Goal: Information Seeking & Learning: Learn about a topic

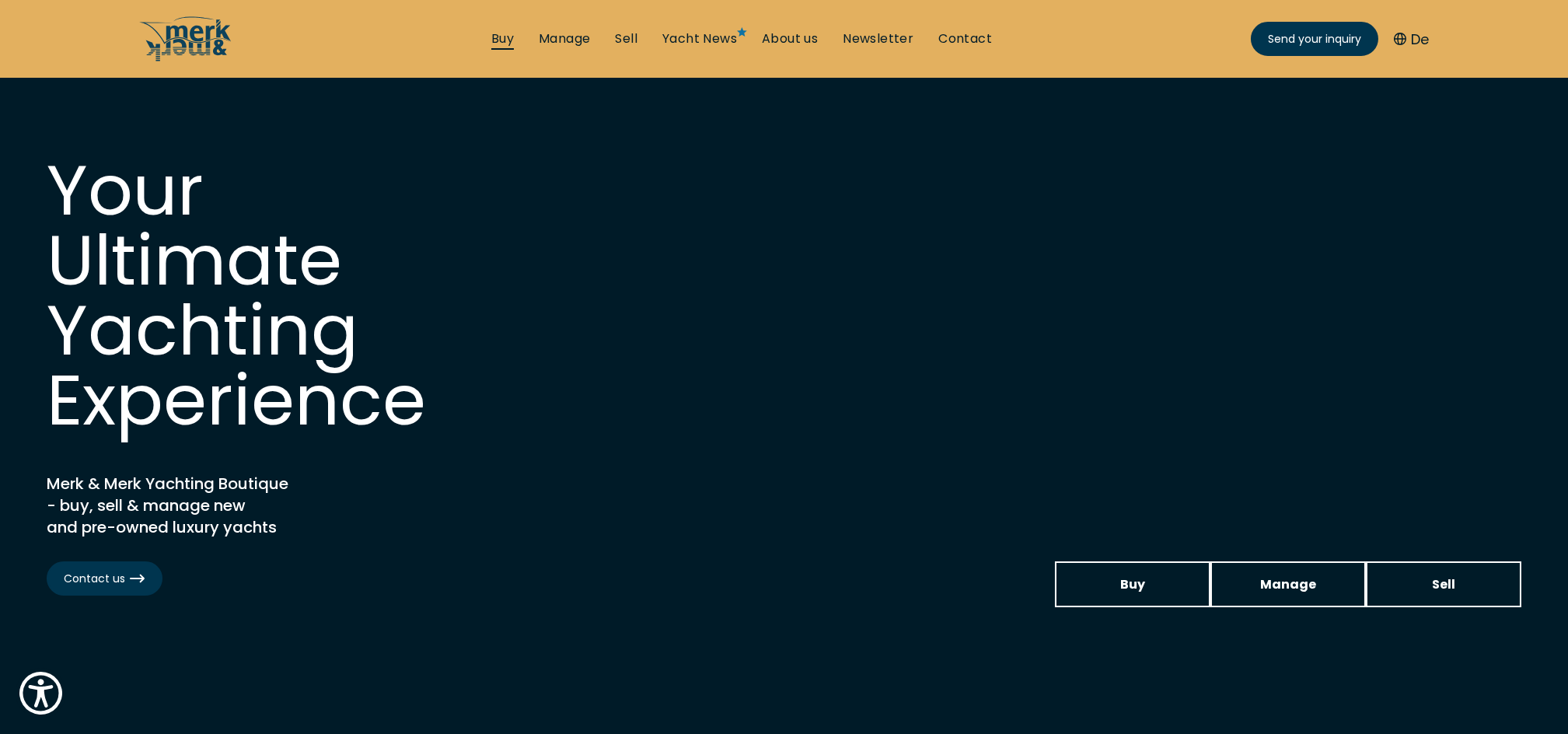
click at [493, 33] on link "Buy" at bounding box center [502, 38] width 23 height 17
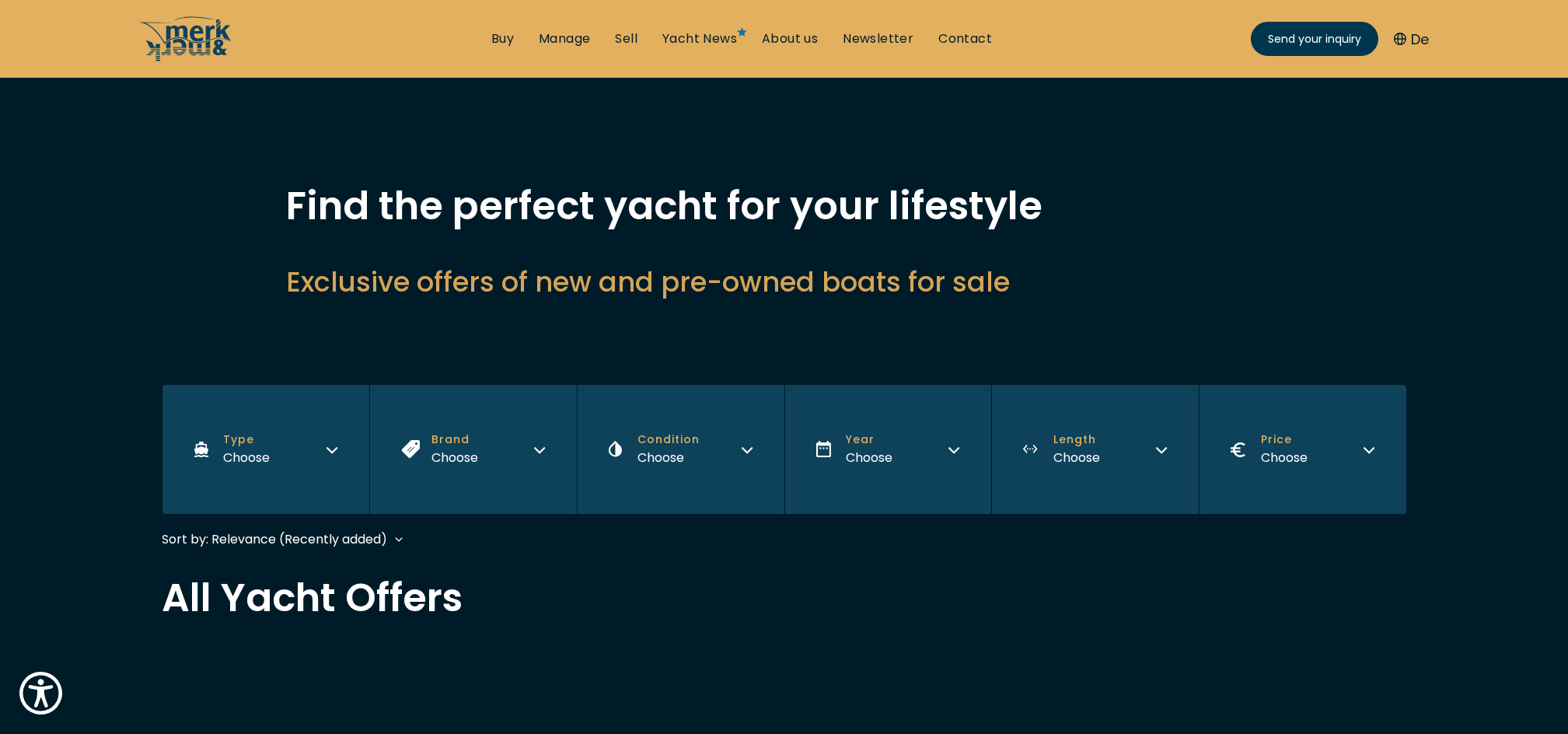
click at [336, 447] on icon "Type" at bounding box center [333, 449] width 10 height 5
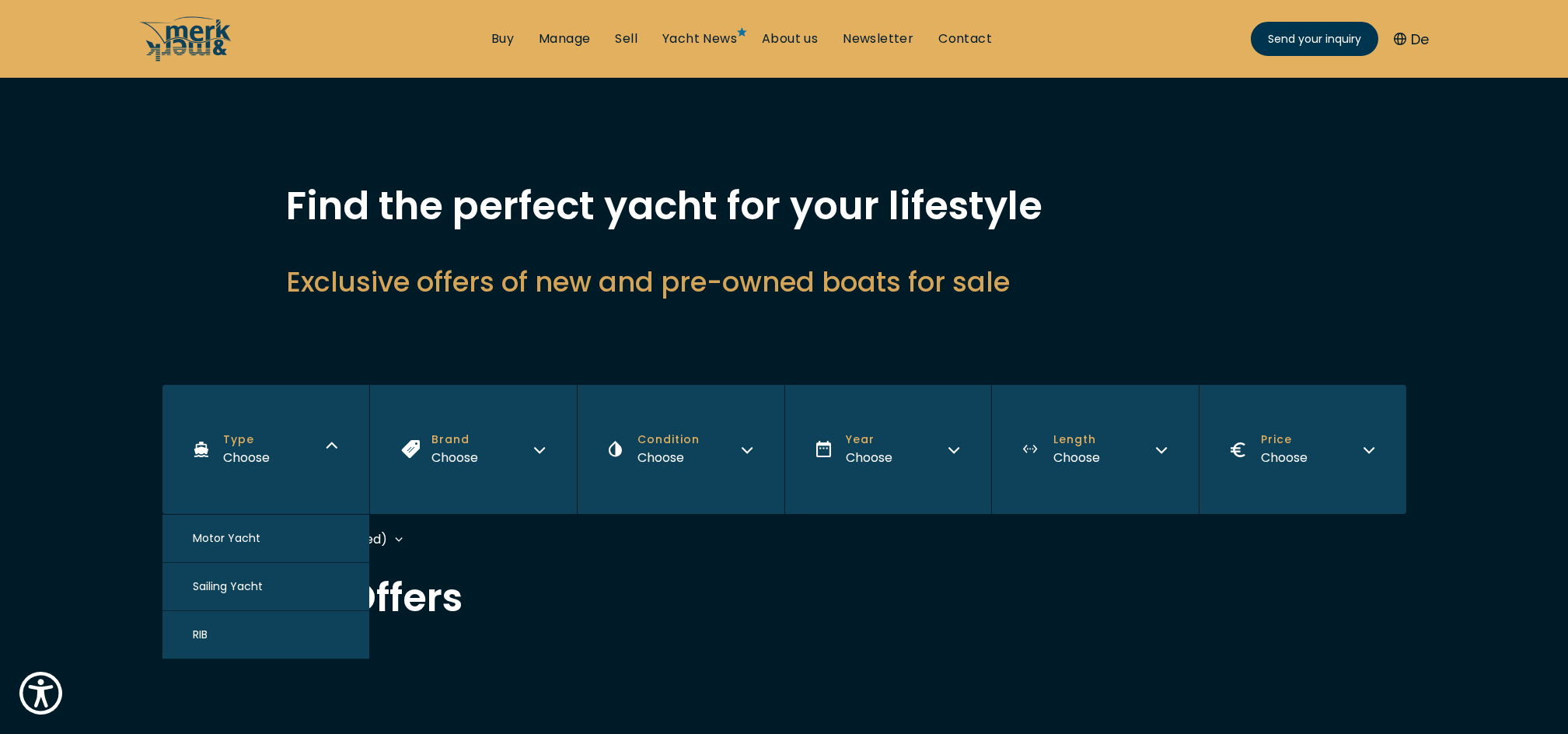
click at [336, 447] on icon "Type" at bounding box center [332, 447] width 13 height 13
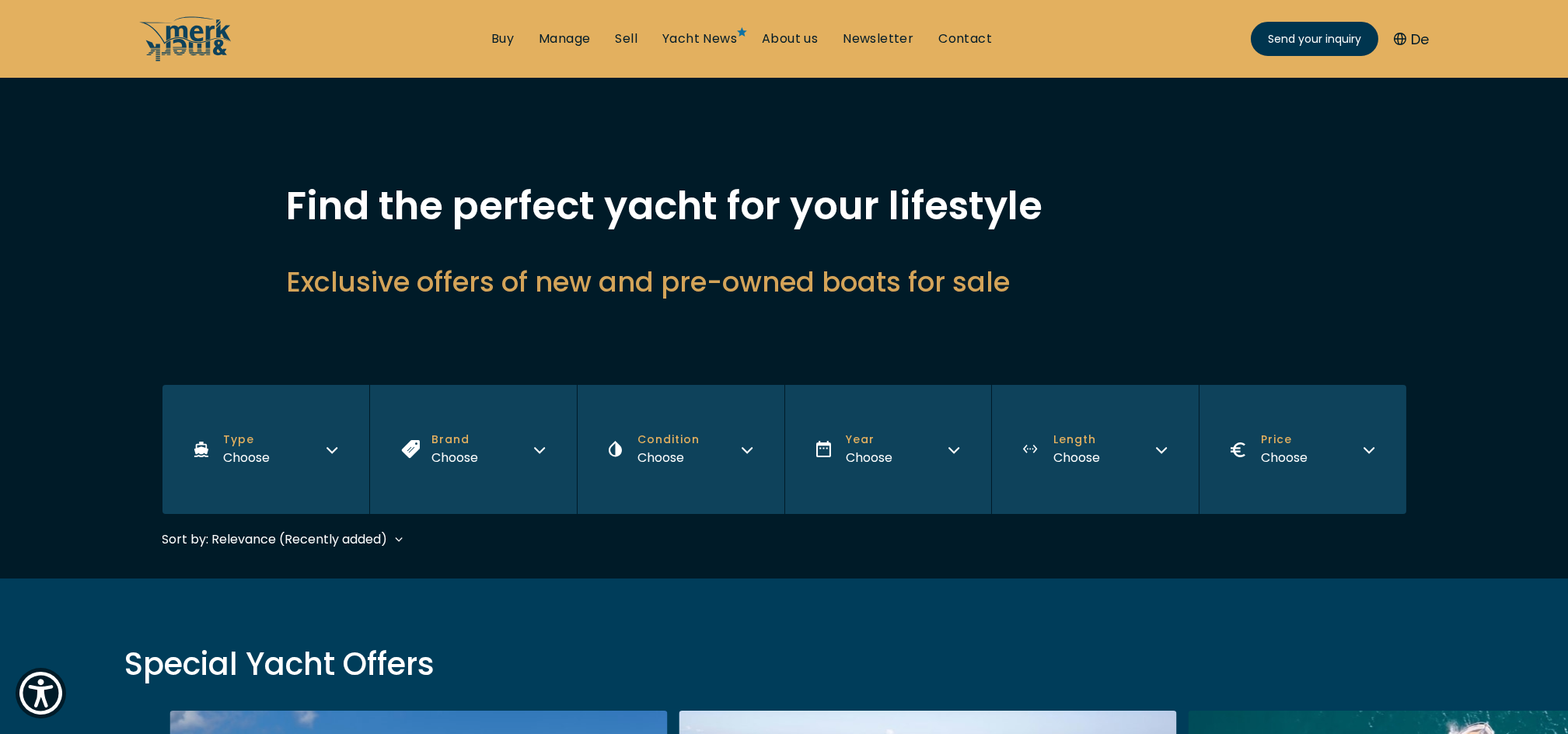
click at [336, 447] on icon "Type" at bounding box center [333, 449] width 10 height 5
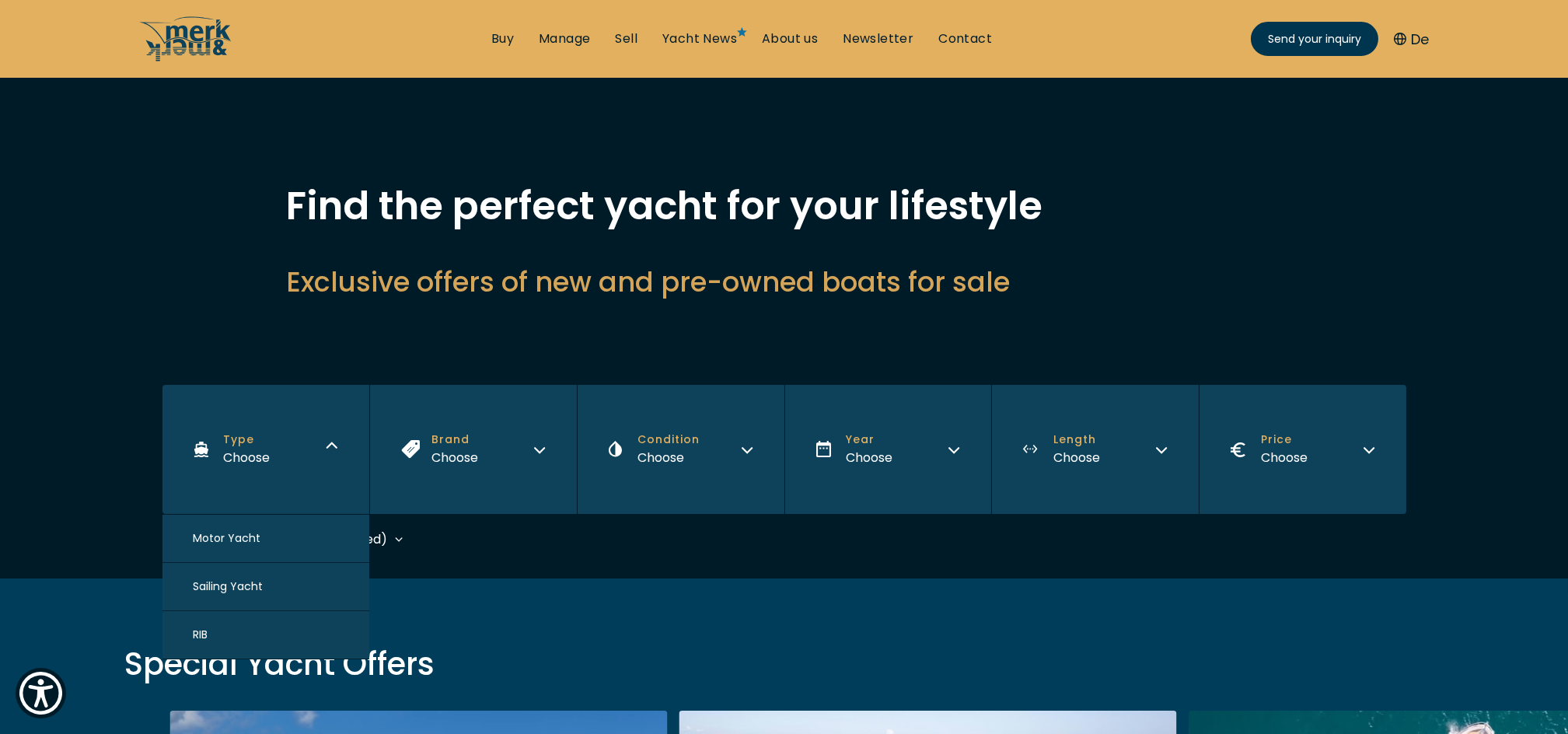
click at [336, 447] on icon "Type" at bounding box center [332, 447] width 13 height 13
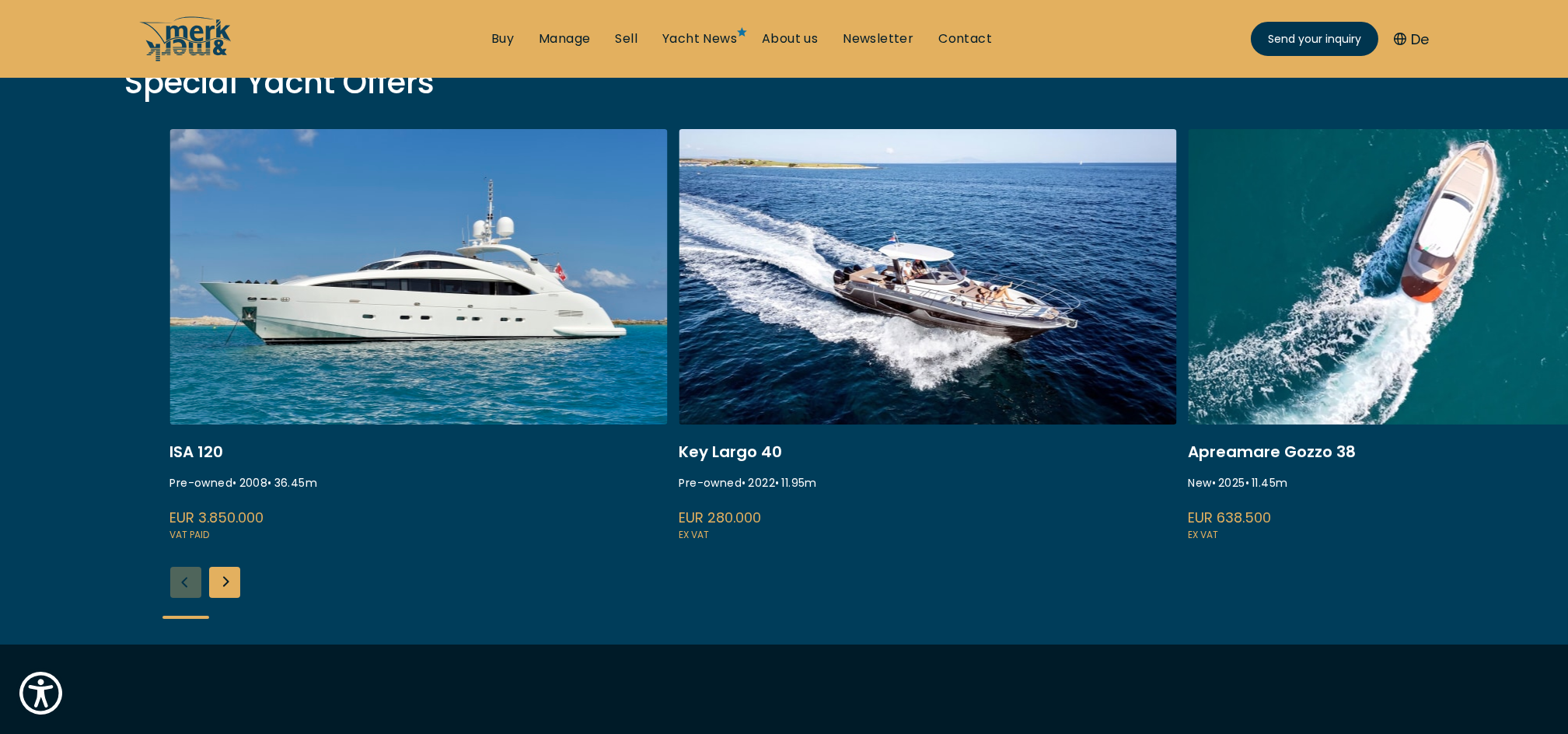
scroll to position [622, 0]
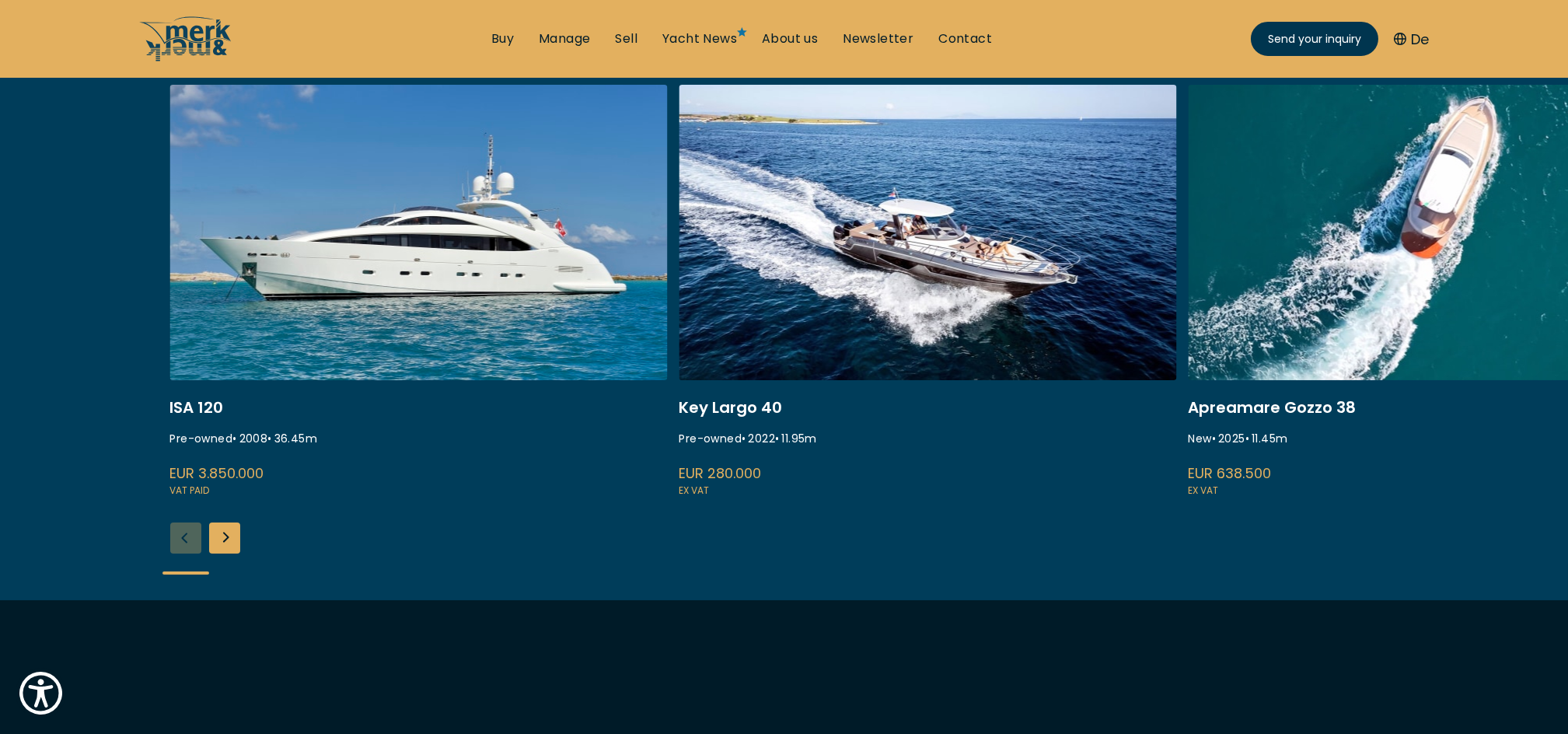
click at [231, 541] on div "Next slide" at bounding box center [225, 538] width 31 height 31
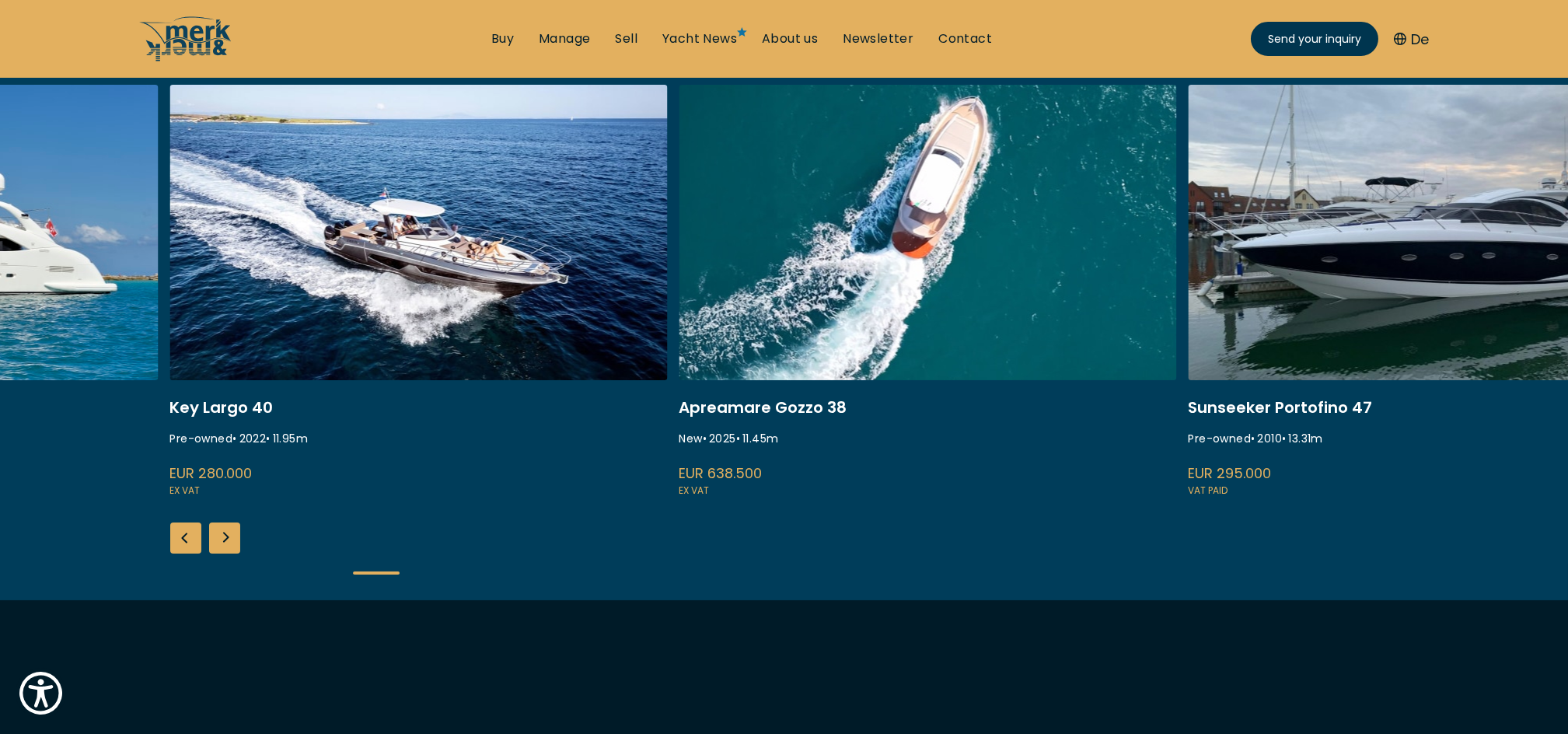
click at [231, 541] on div "Next slide" at bounding box center [225, 538] width 31 height 31
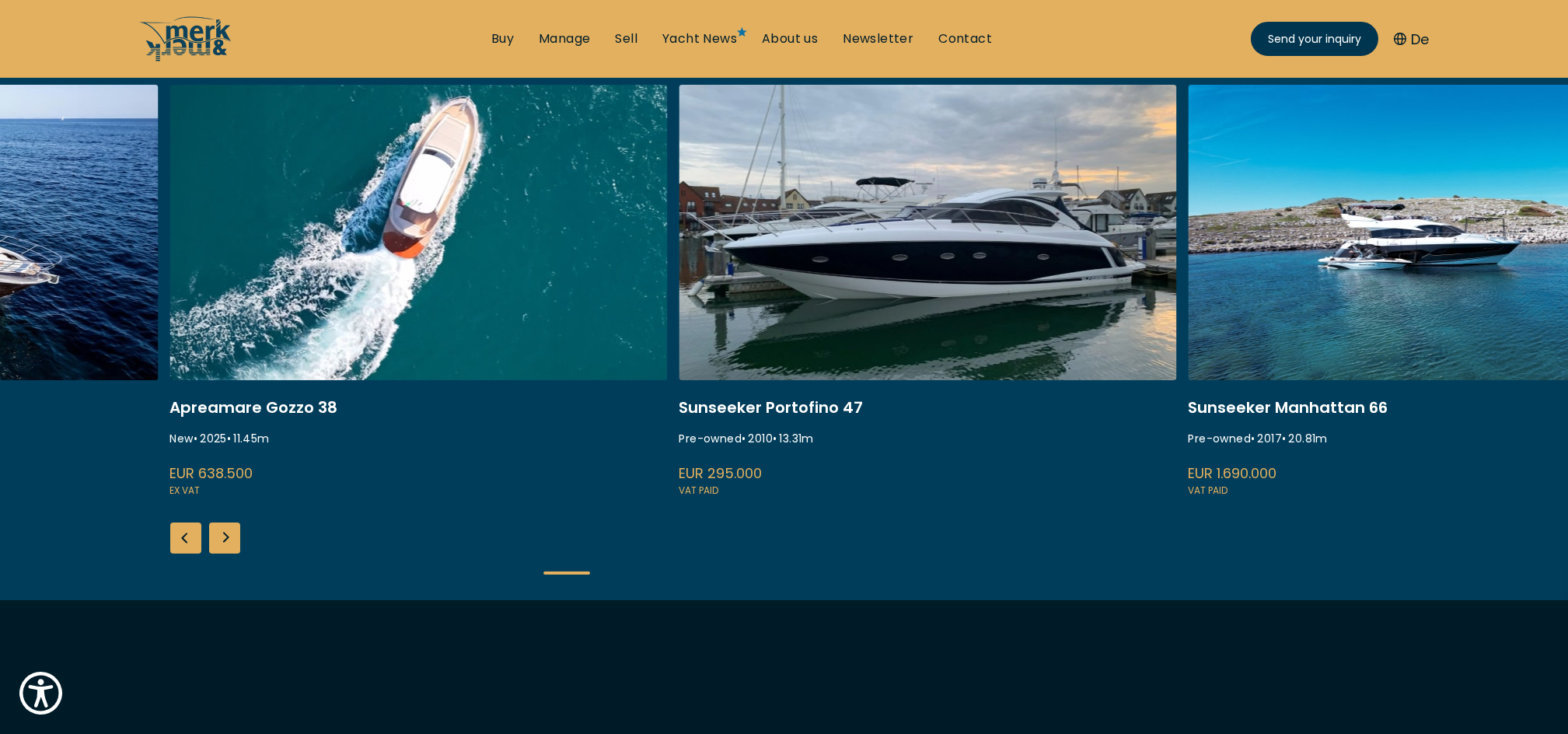
click at [231, 541] on div "Next slide" at bounding box center [225, 538] width 31 height 31
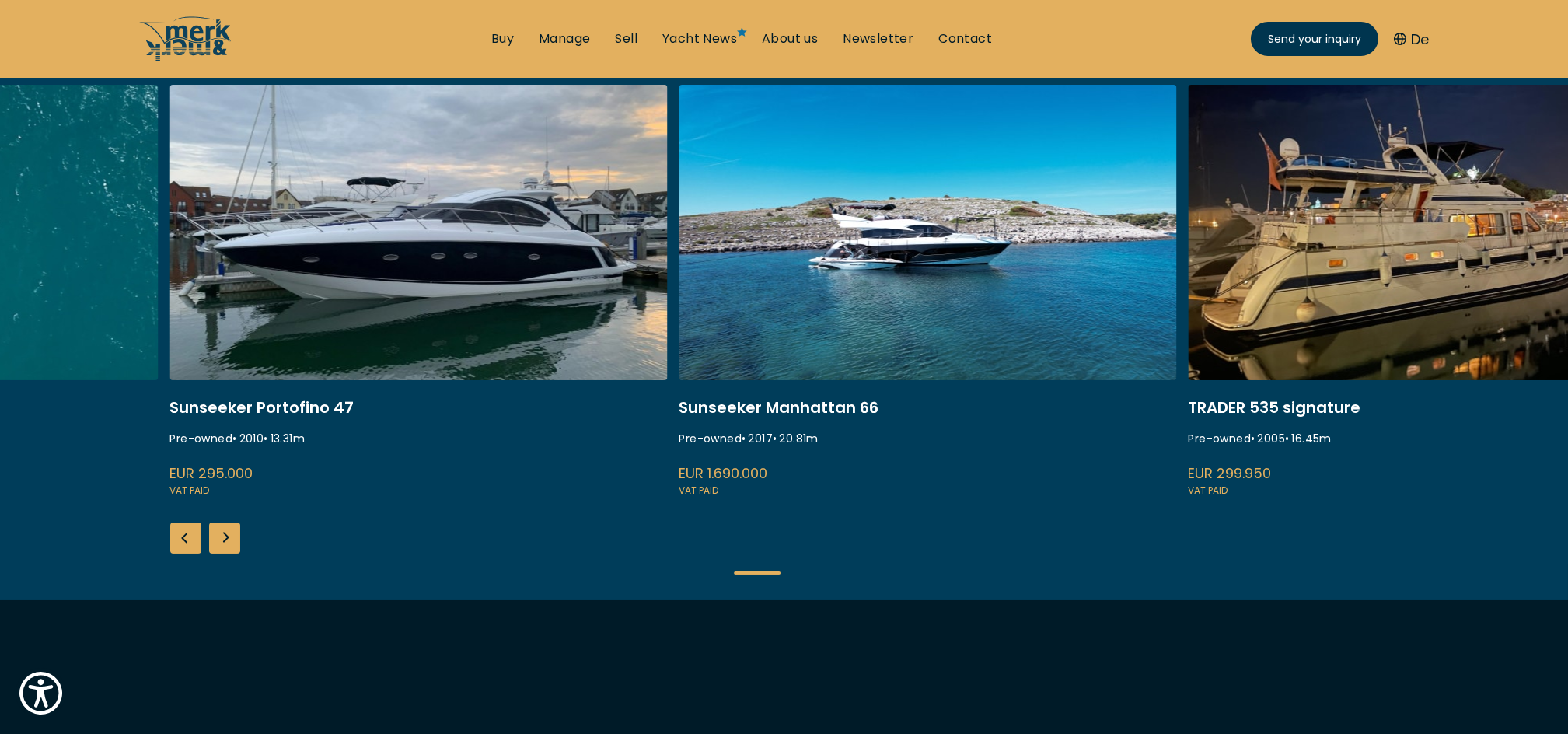
click at [231, 541] on div "Next slide" at bounding box center [225, 538] width 31 height 31
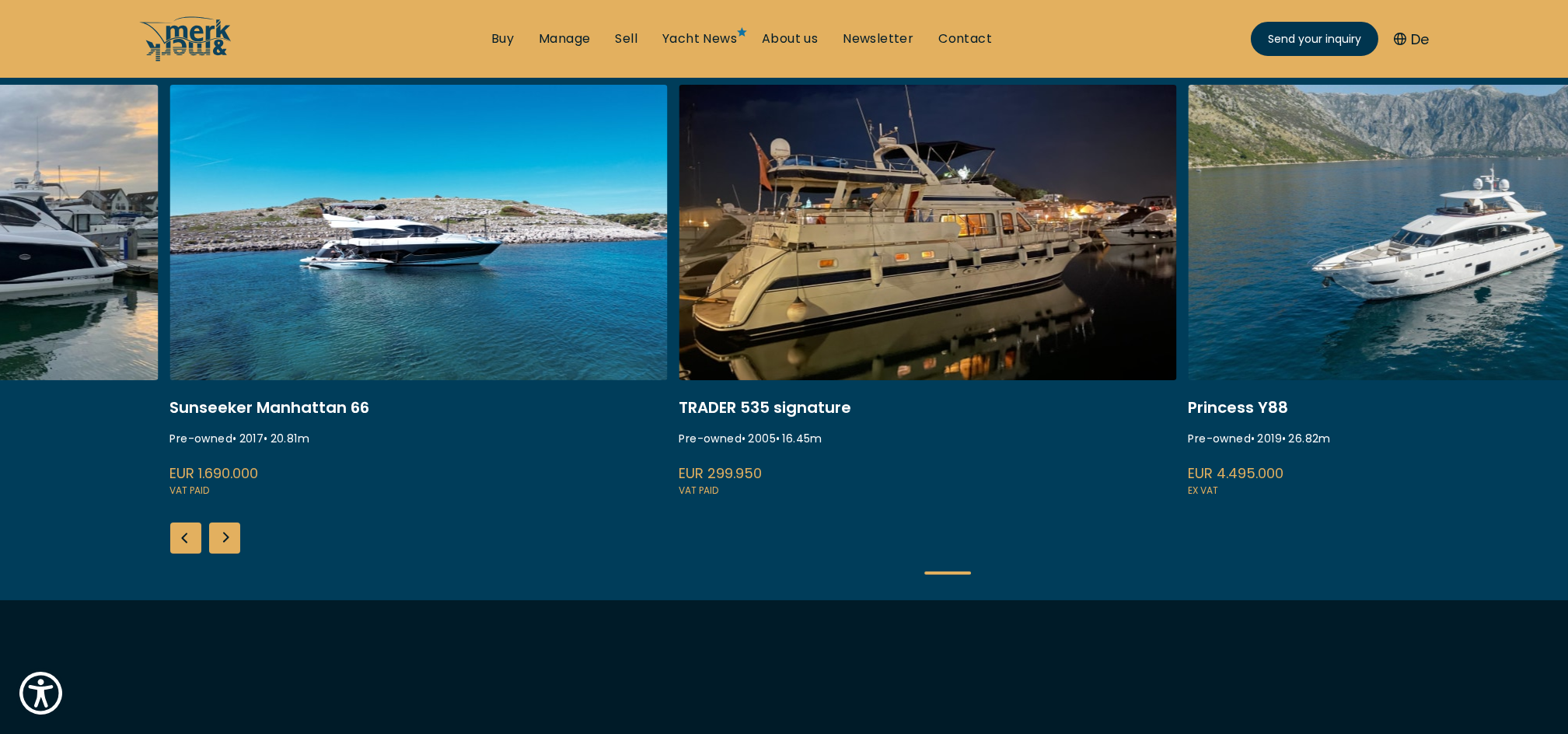
click at [897, 191] on link "trader 535 signature" at bounding box center [928, 291] width 497 height 414
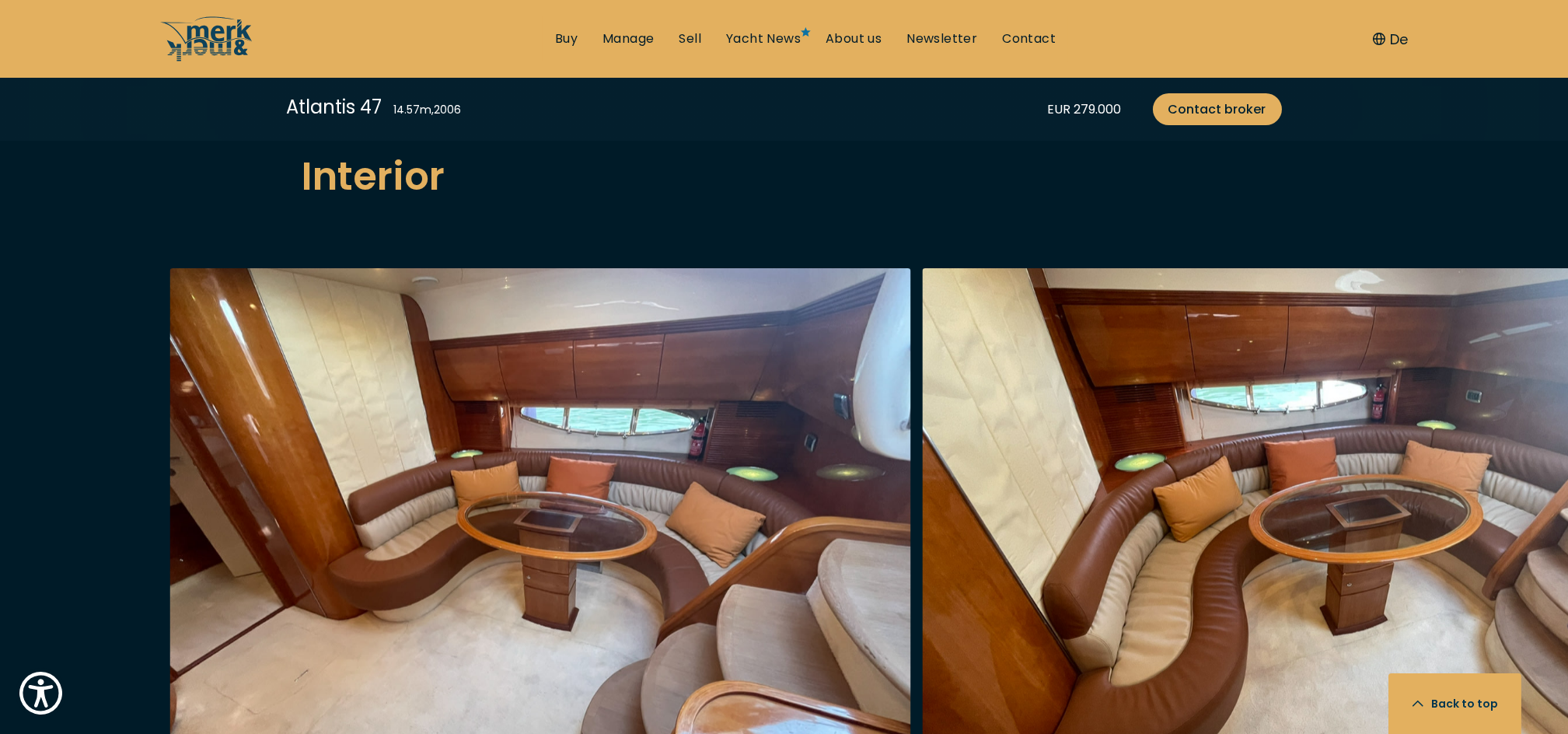
scroll to position [2800, 0]
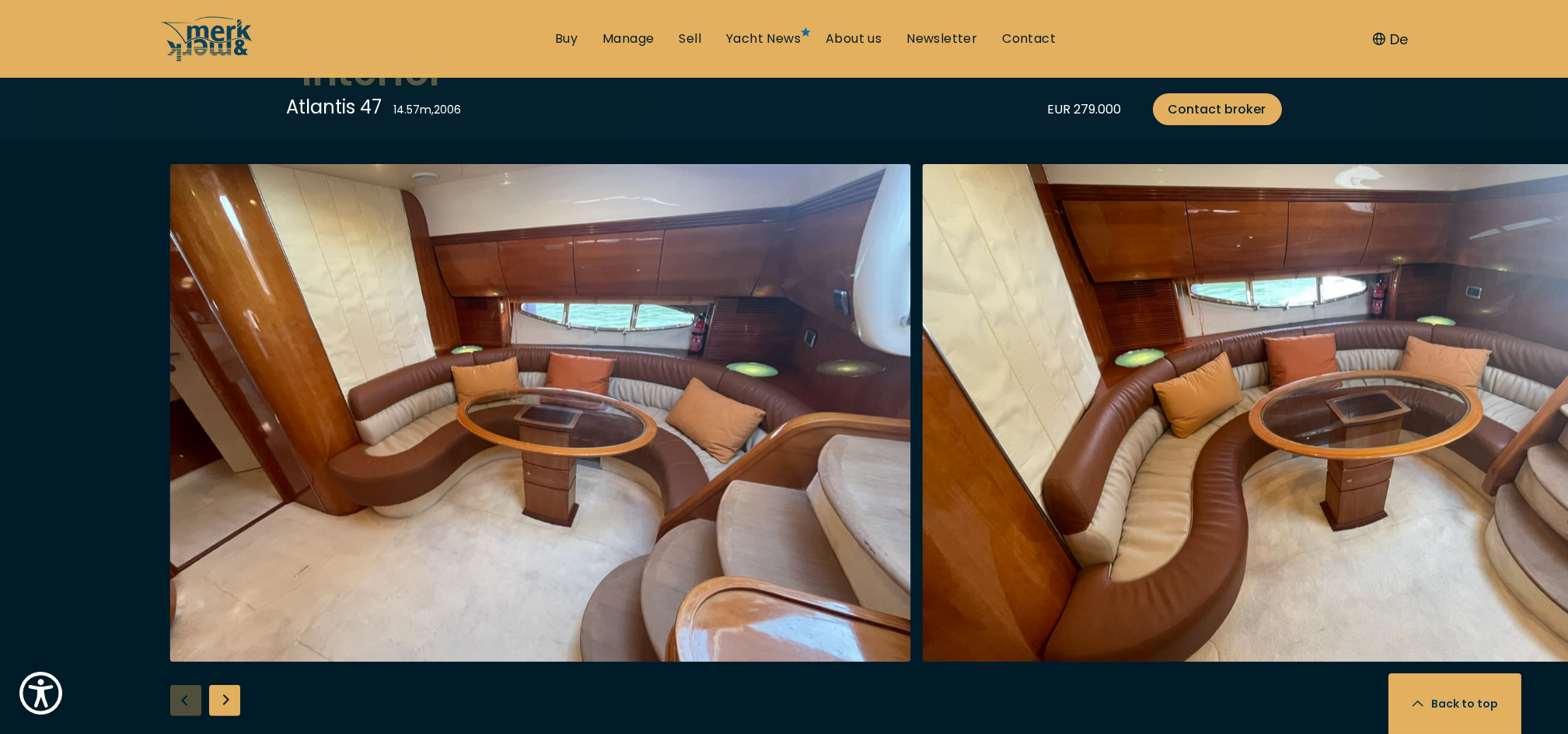
click at [218, 689] on div "Next slide" at bounding box center [225, 701] width 31 height 31
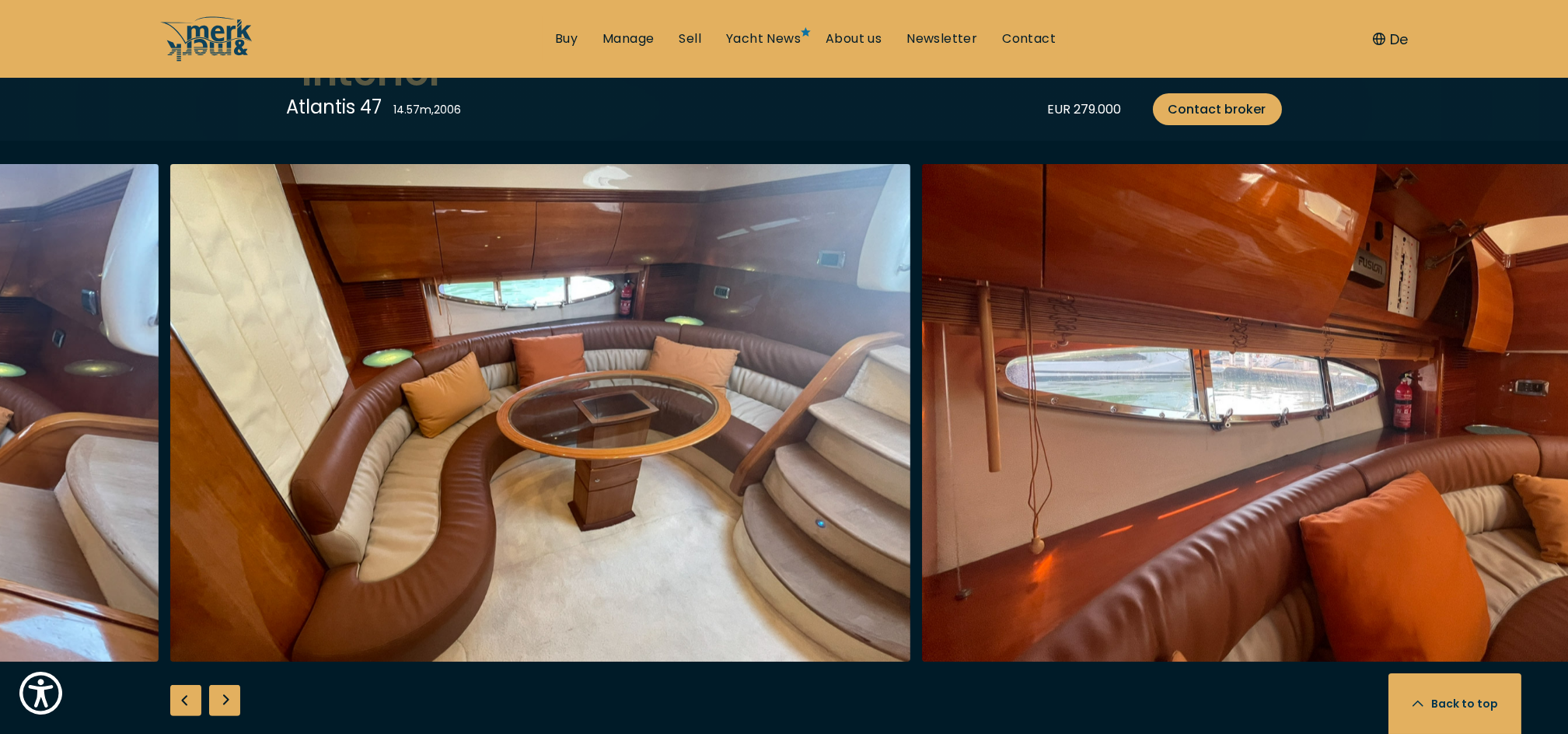
click at [218, 689] on div "Next slide" at bounding box center [225, 701] width 31 height 31
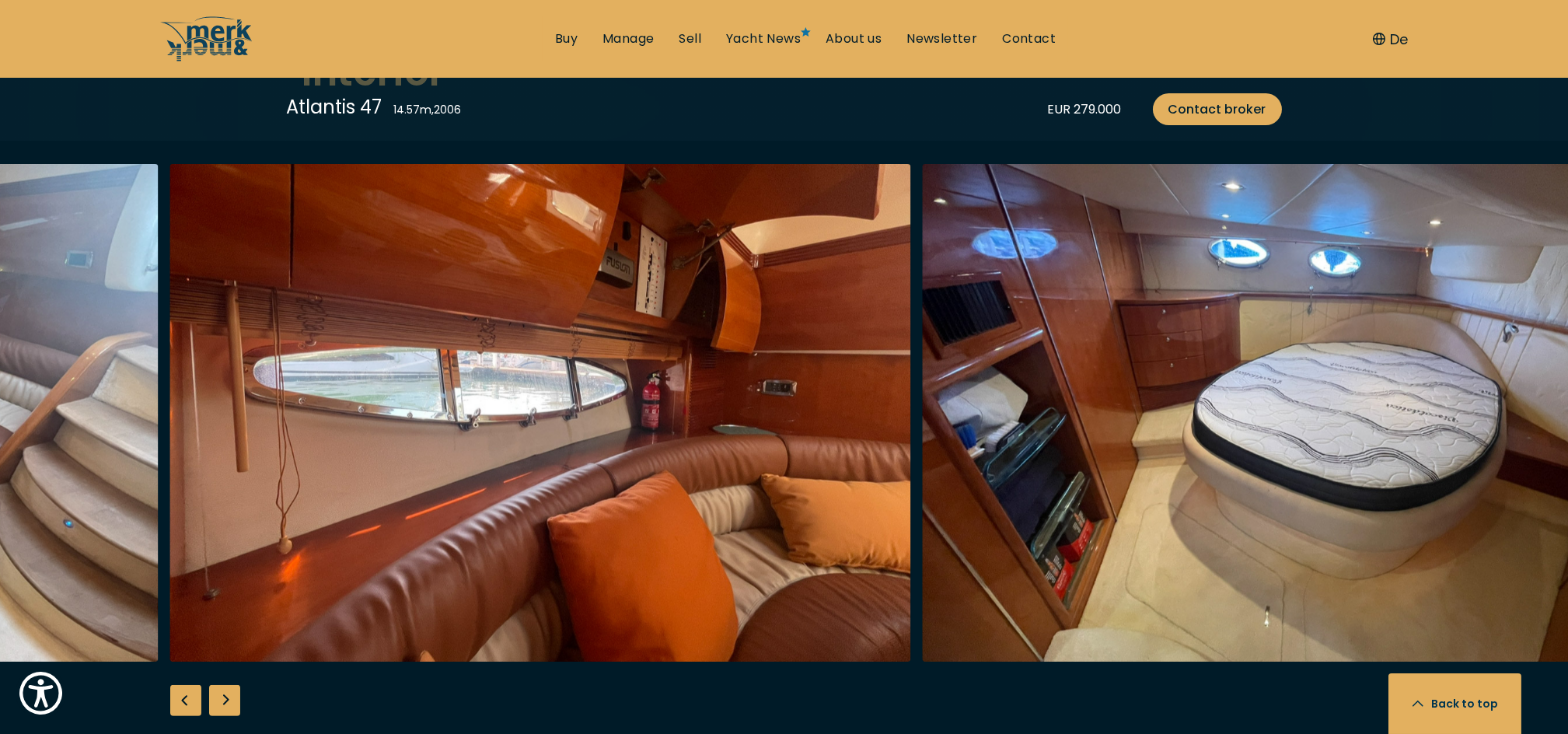
click at [218, 689] on div "Next slide" at bounding box center [225, 701] width 31 height 31
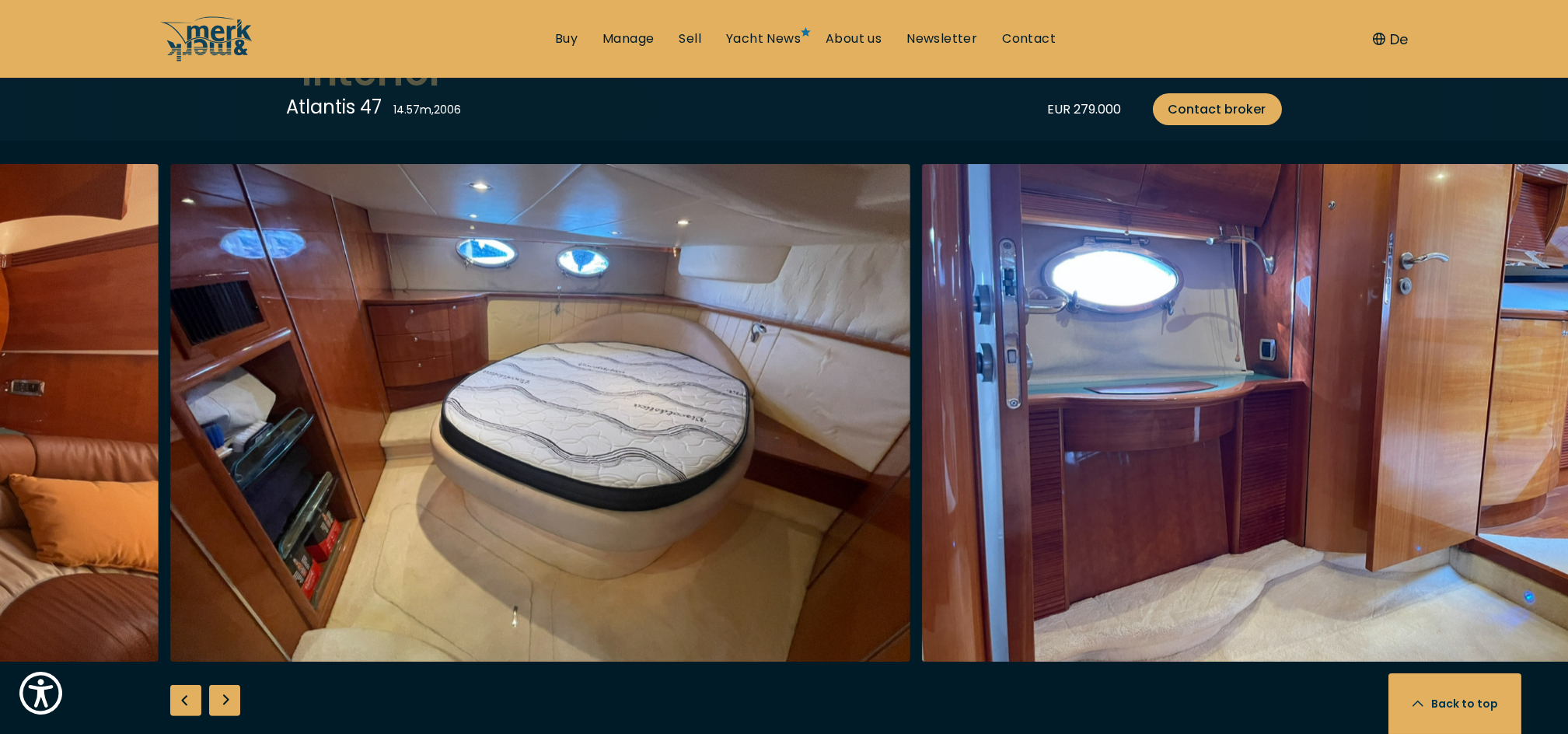
click at [218, 689] on div "Next slide" at bounding box center [225, 701] width 31 height 31
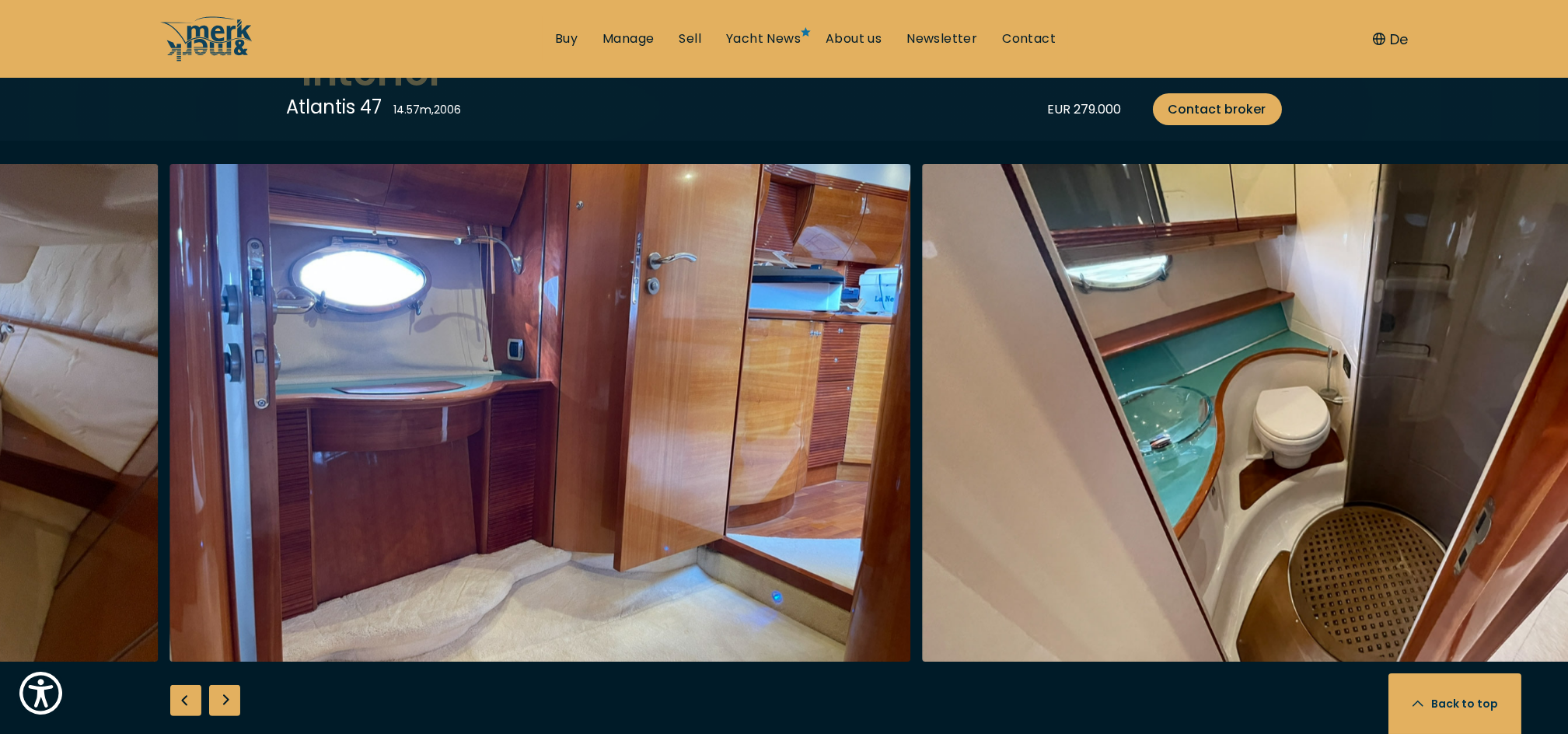
click at [218, 689] on div "Next slide" at bounding box center [225, 701] width 31 height 31
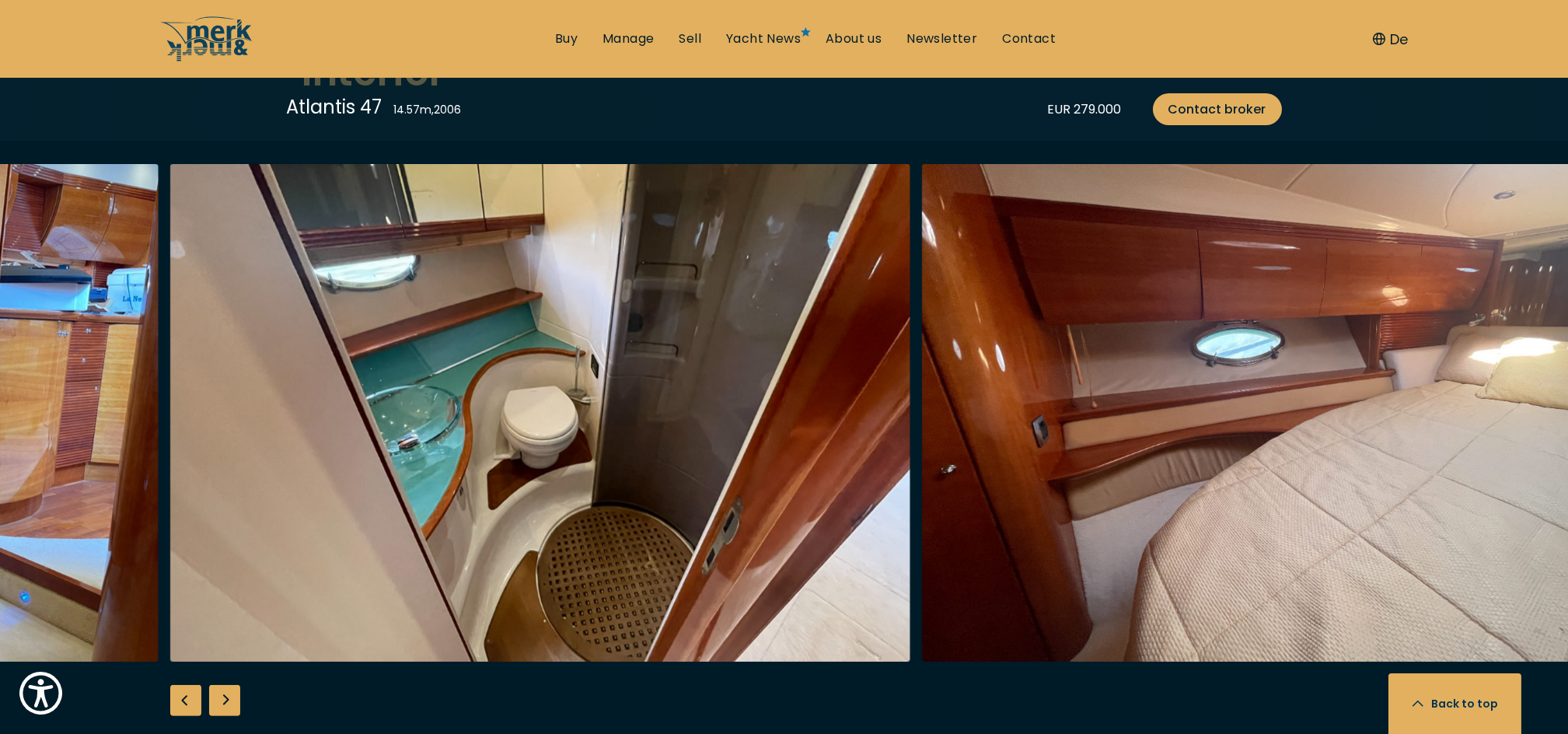
click at [218, 689] on div "Next slide" at bounding box center [225, 701] width 31 height 31
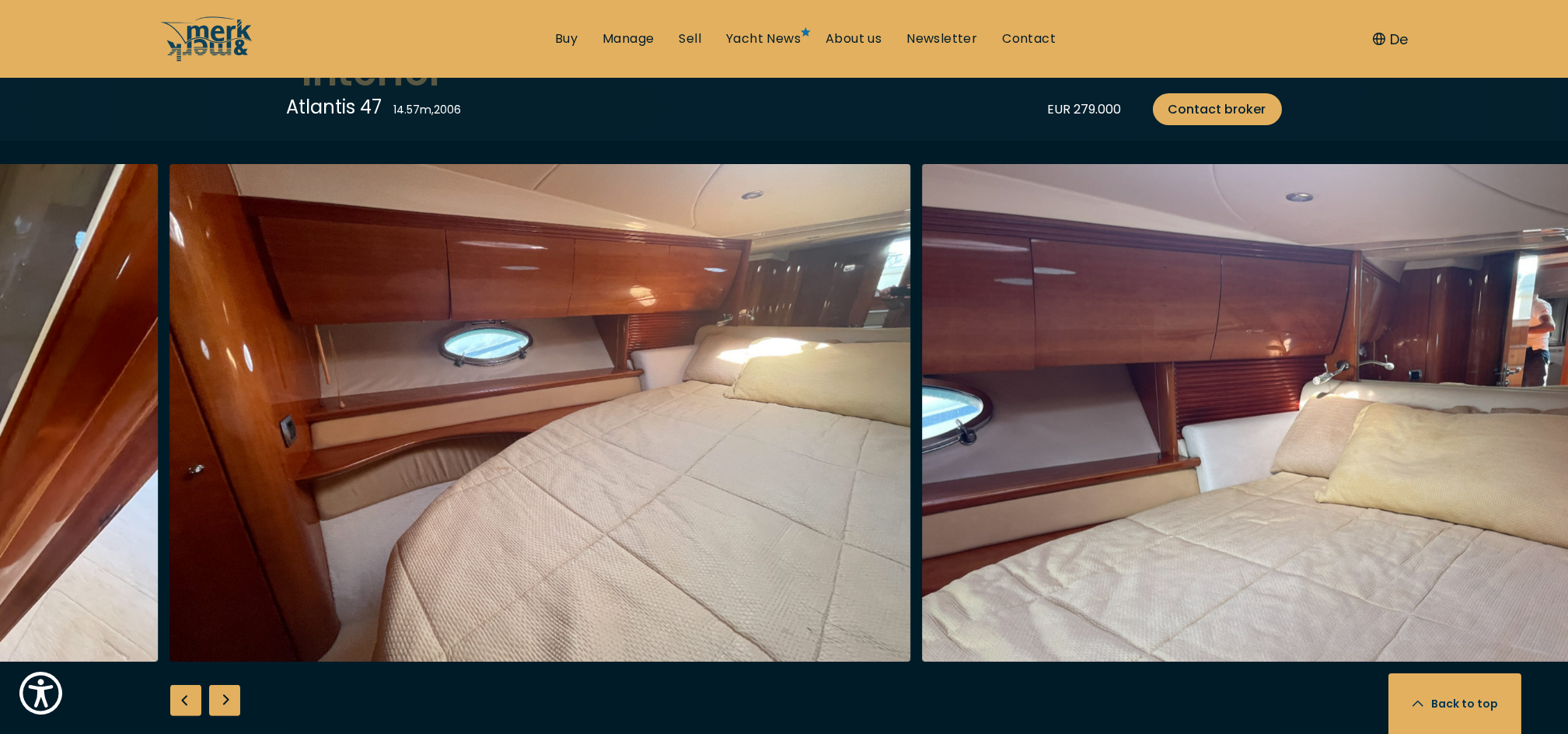
click at [218, 689] on div "Next slide" at bounding box center [225, 701] width 31 height 31
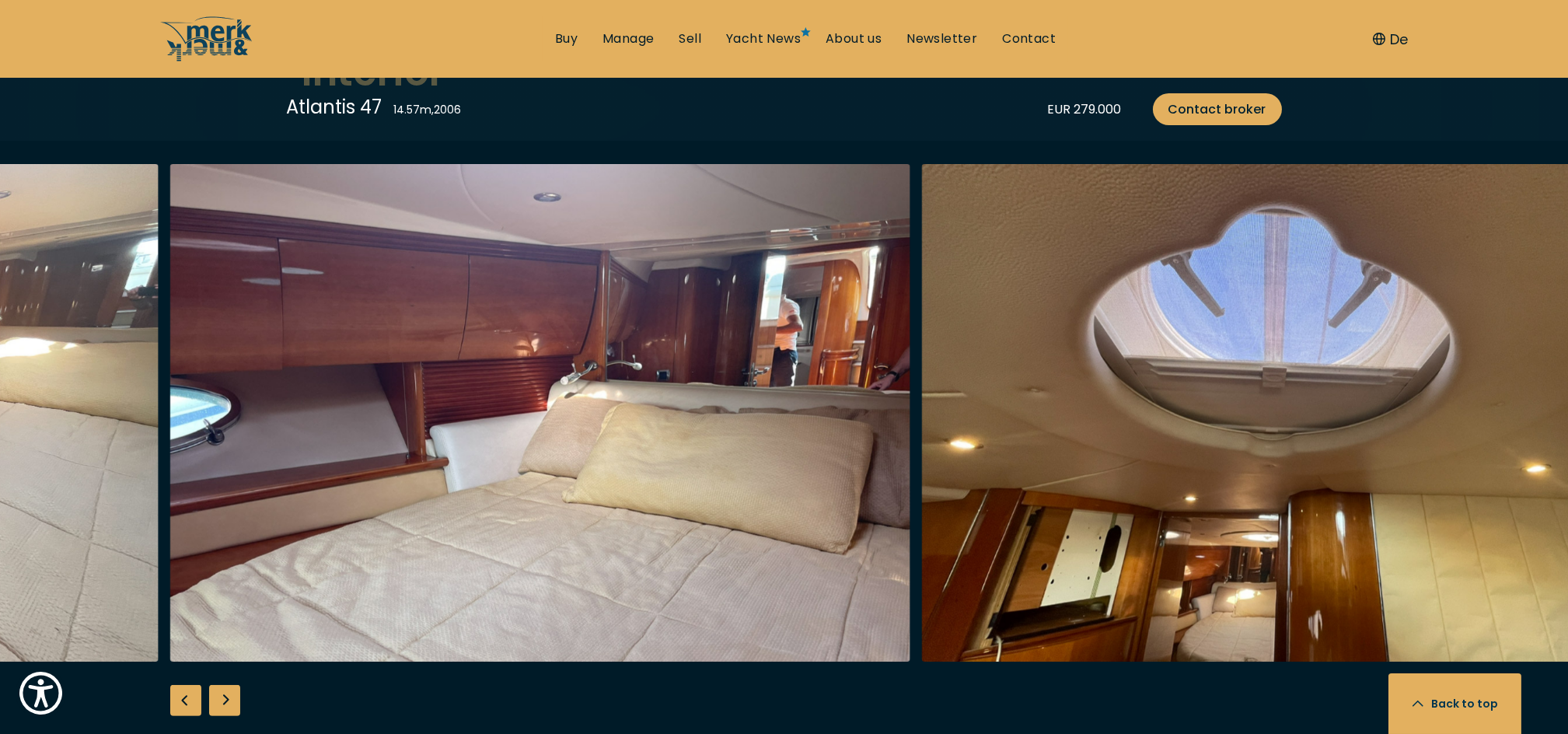
click at [218, 689] on div "Next slide" at bounding box center [225, 701] width 31 height 31
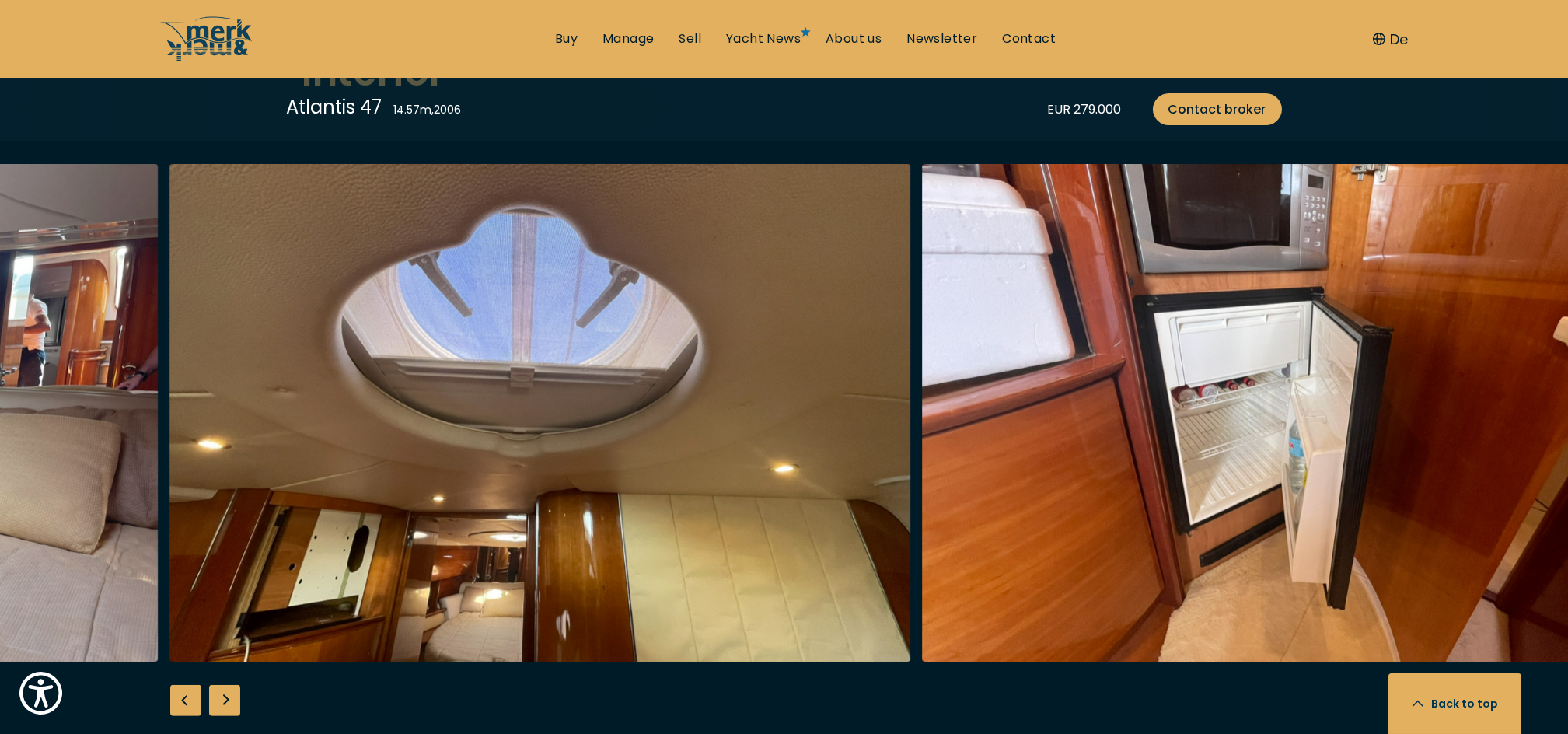
click at [218, 689] on div "Next slide" at bounding box center [225, 701] width 31 height 31
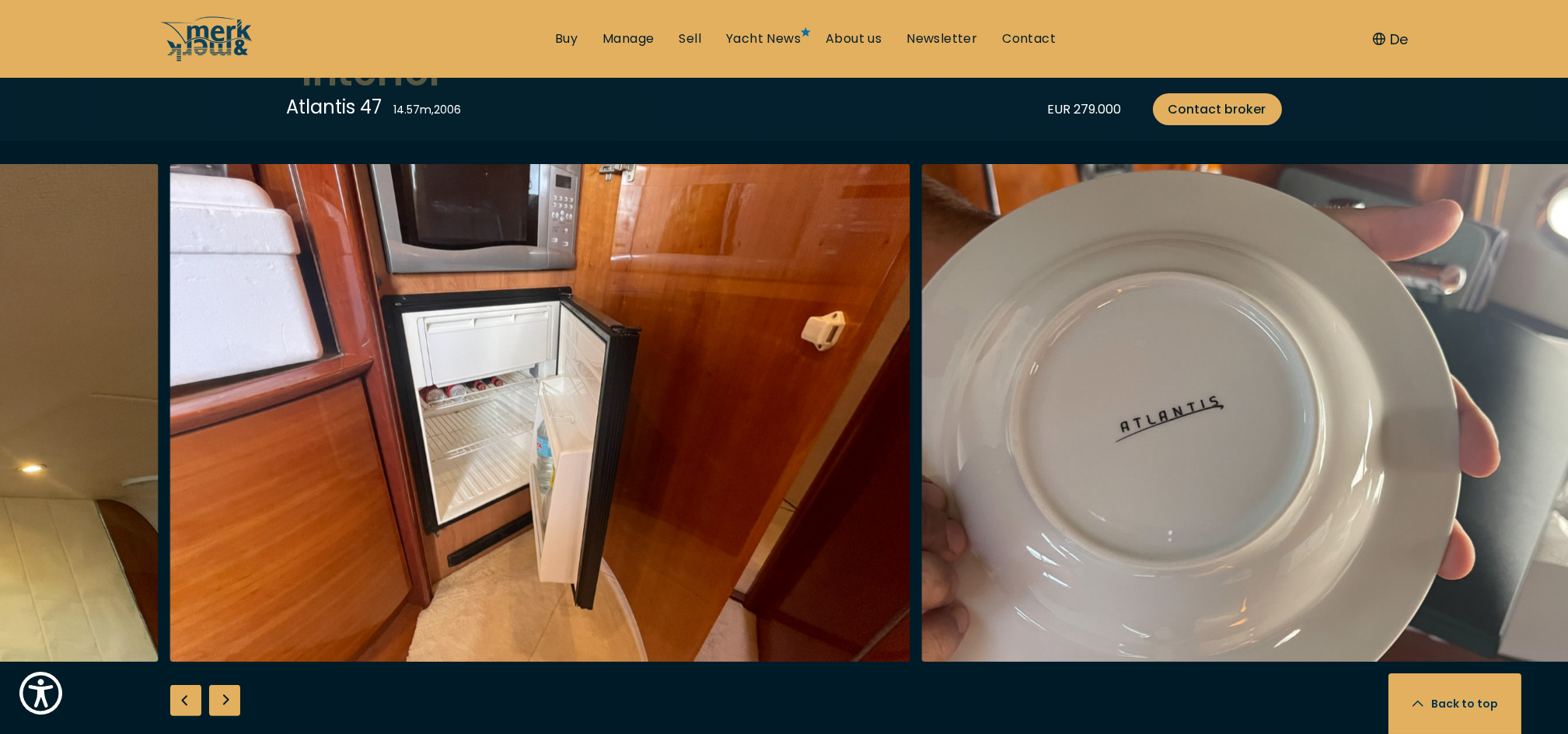
click at [218, 689] on div "Next slide" at bounding box center [225, 701] width 31 height 31
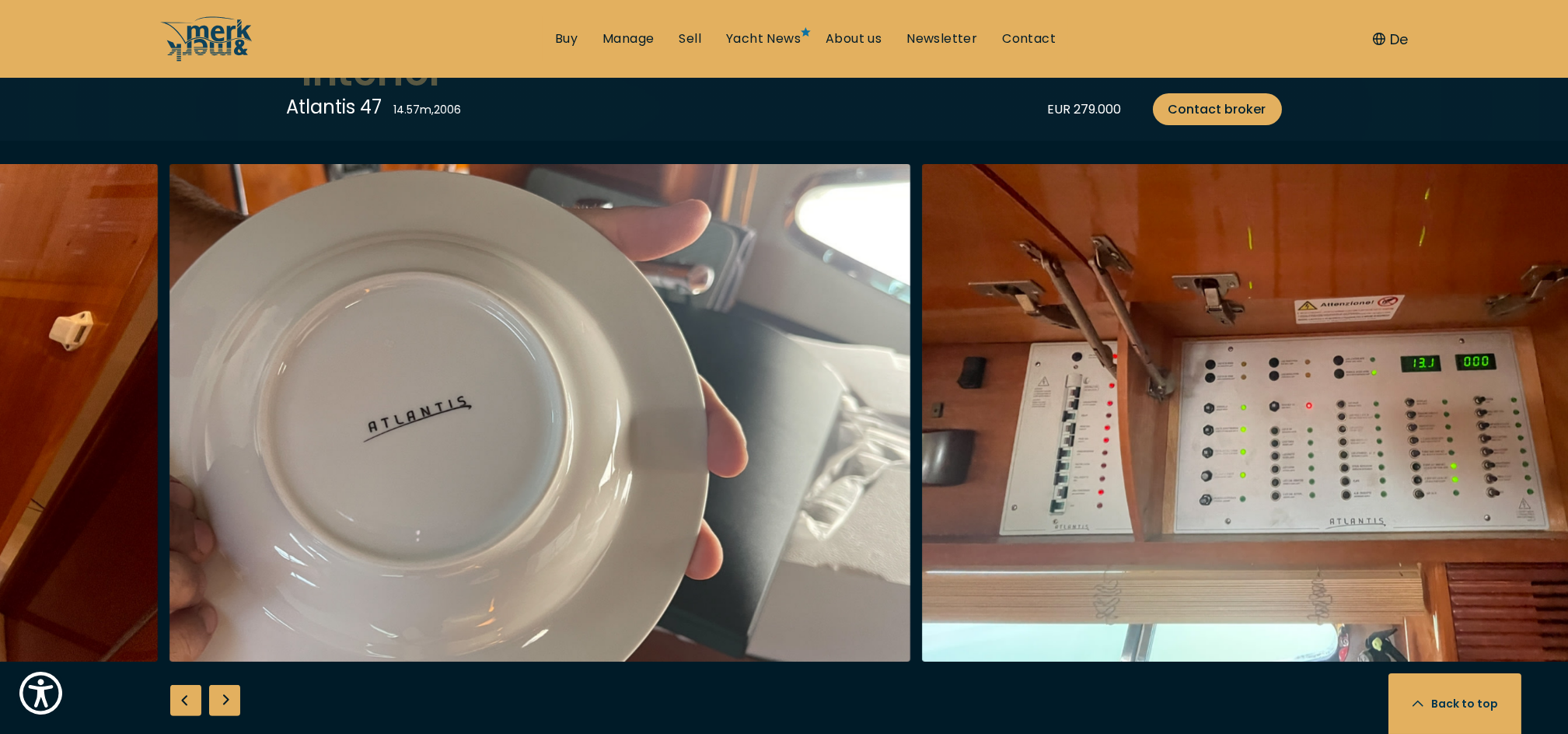
click at [188, 699] on div "Previous slide" at bounding box center [186, 701] width 31 height 31
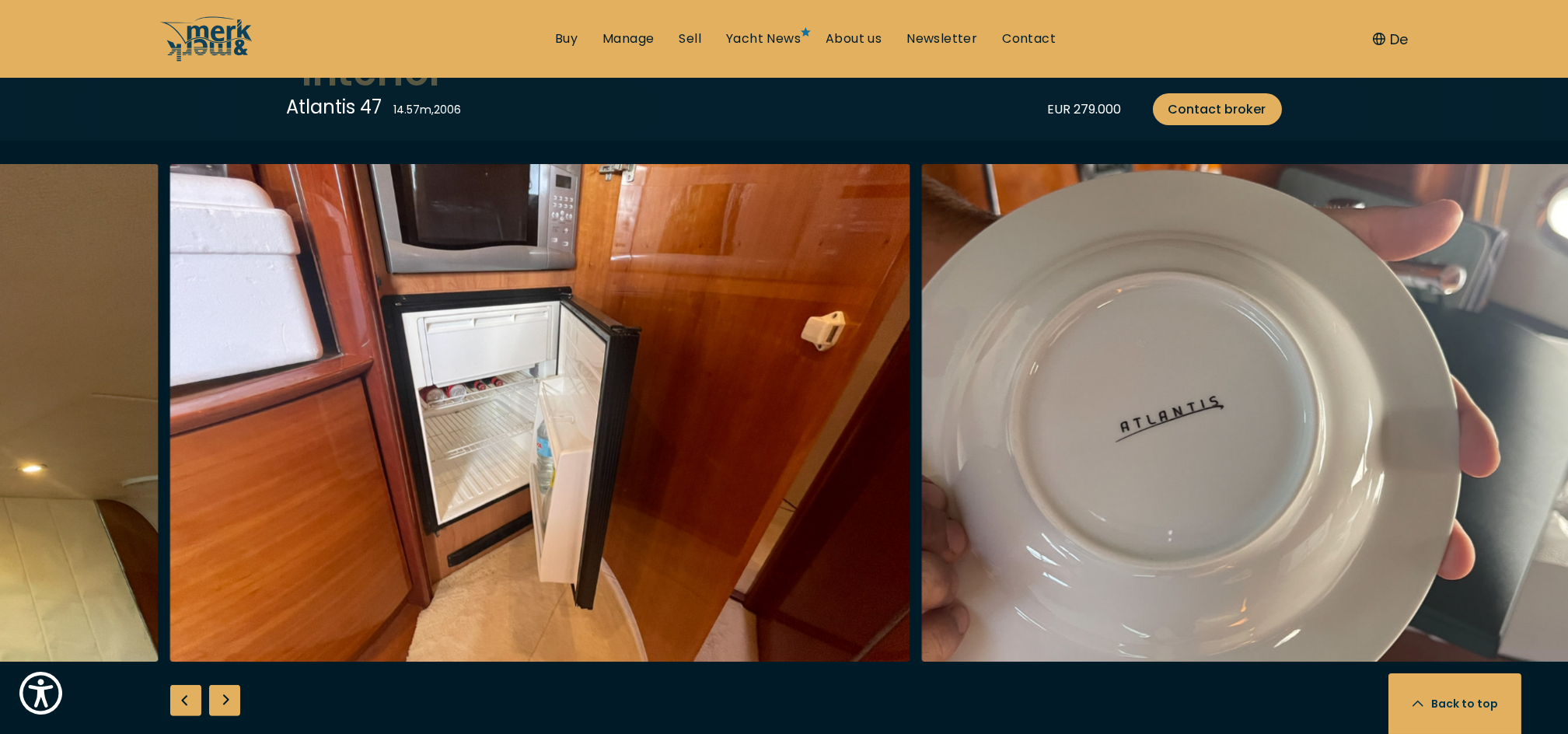
click at [188, 699] on div "Previous slide" at bounding box center [186, 701] width 31 height 31
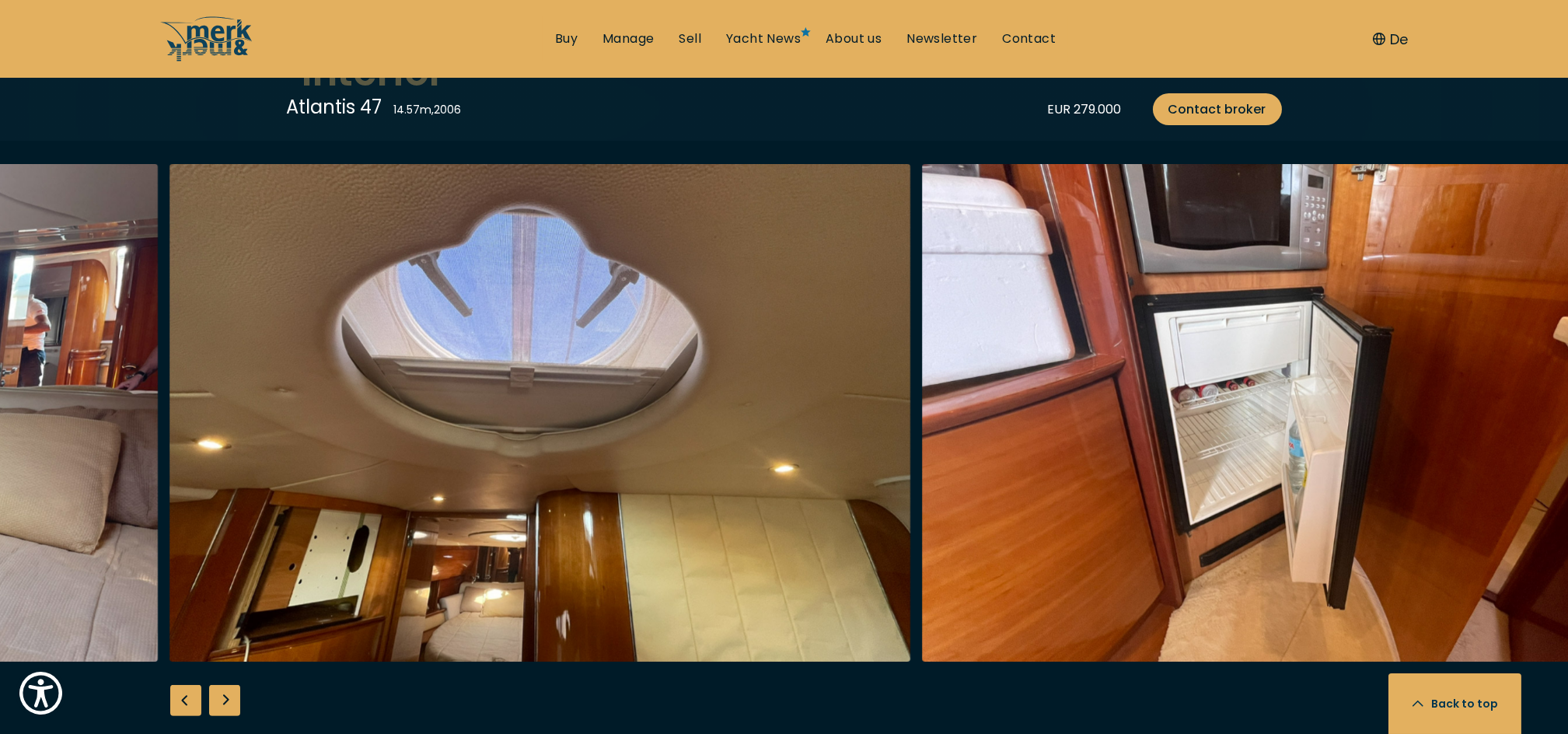
click at [188, 699] on div "Previous slide" at bounding box center [186, 701] width 31 height 31
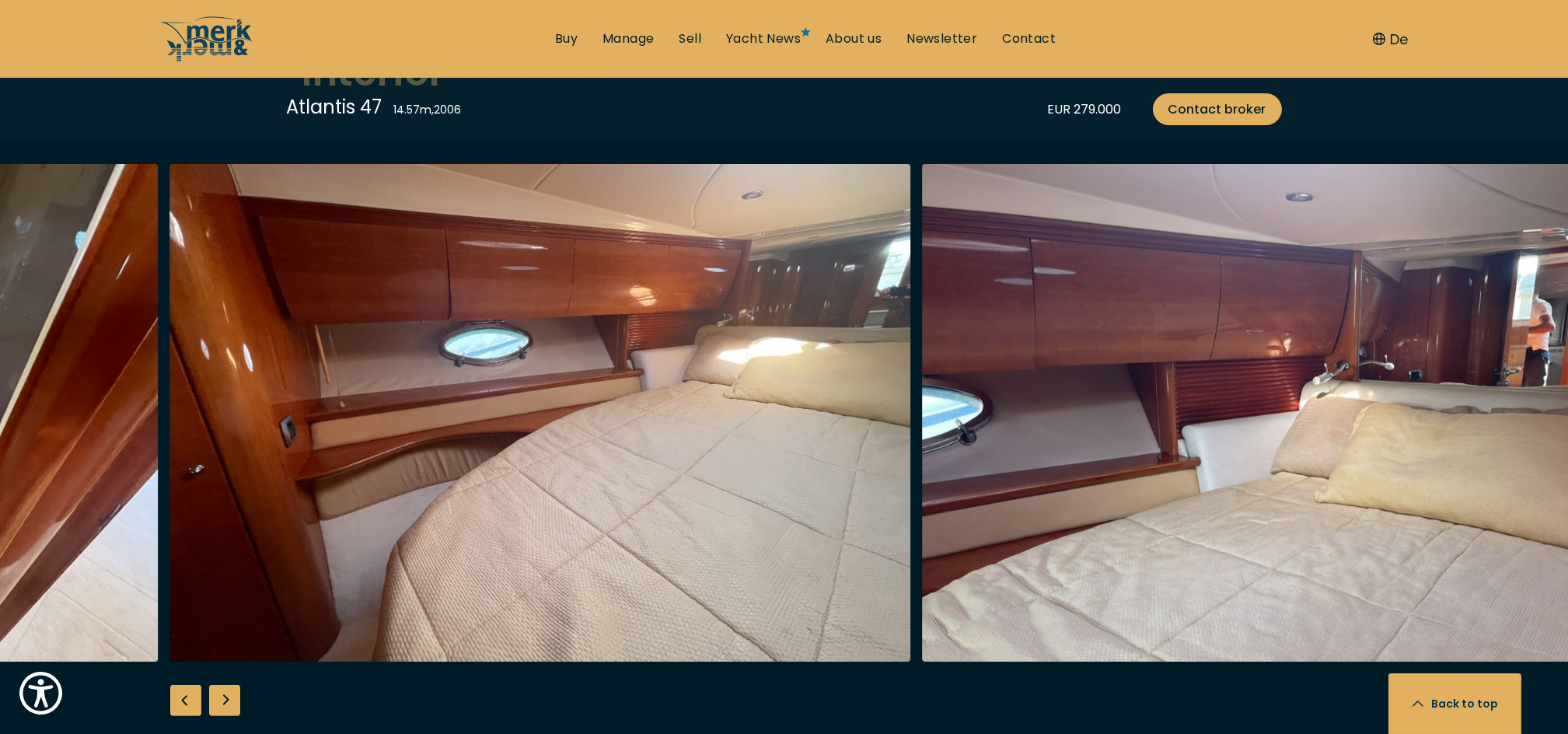
click at [188, 698] on div "Previous slide" at bounding box center [186, 701] width 31 height 31
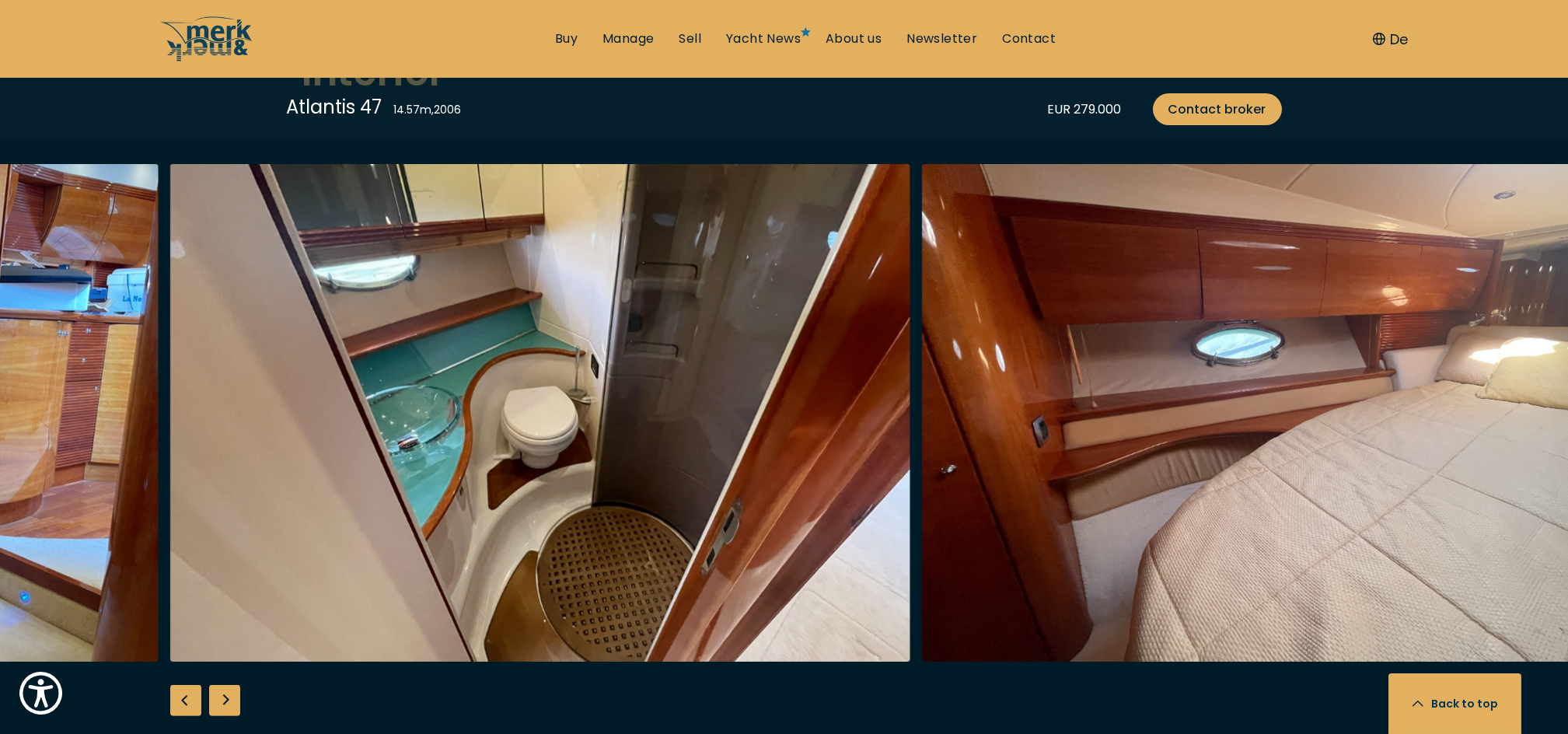
click at [189, 697] on div "Previous slide" at bounding box center [186, 701] width 31 height 31
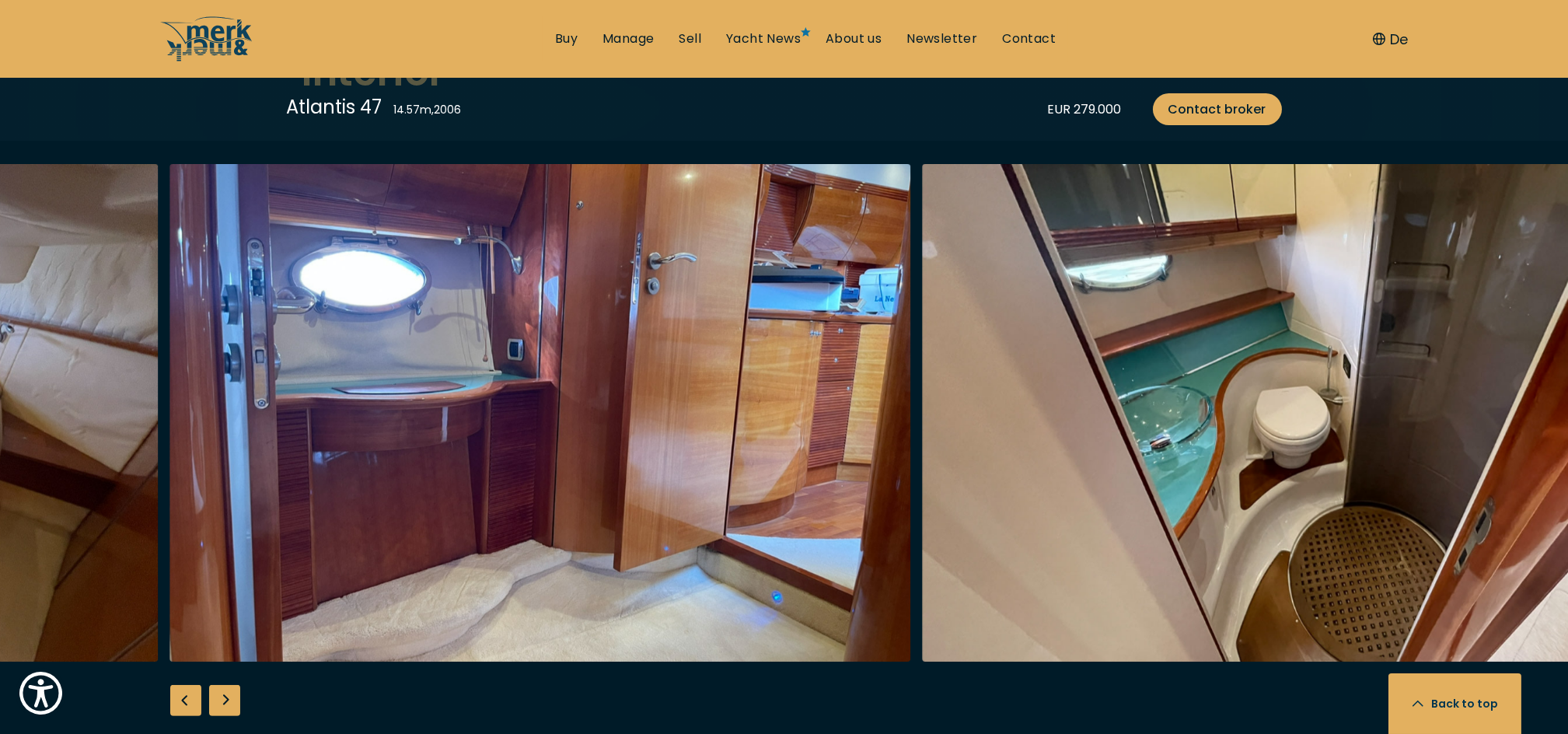
click at [191, 697] on div "Previous slide" at bounding box center [186, 701] width 31 height 31
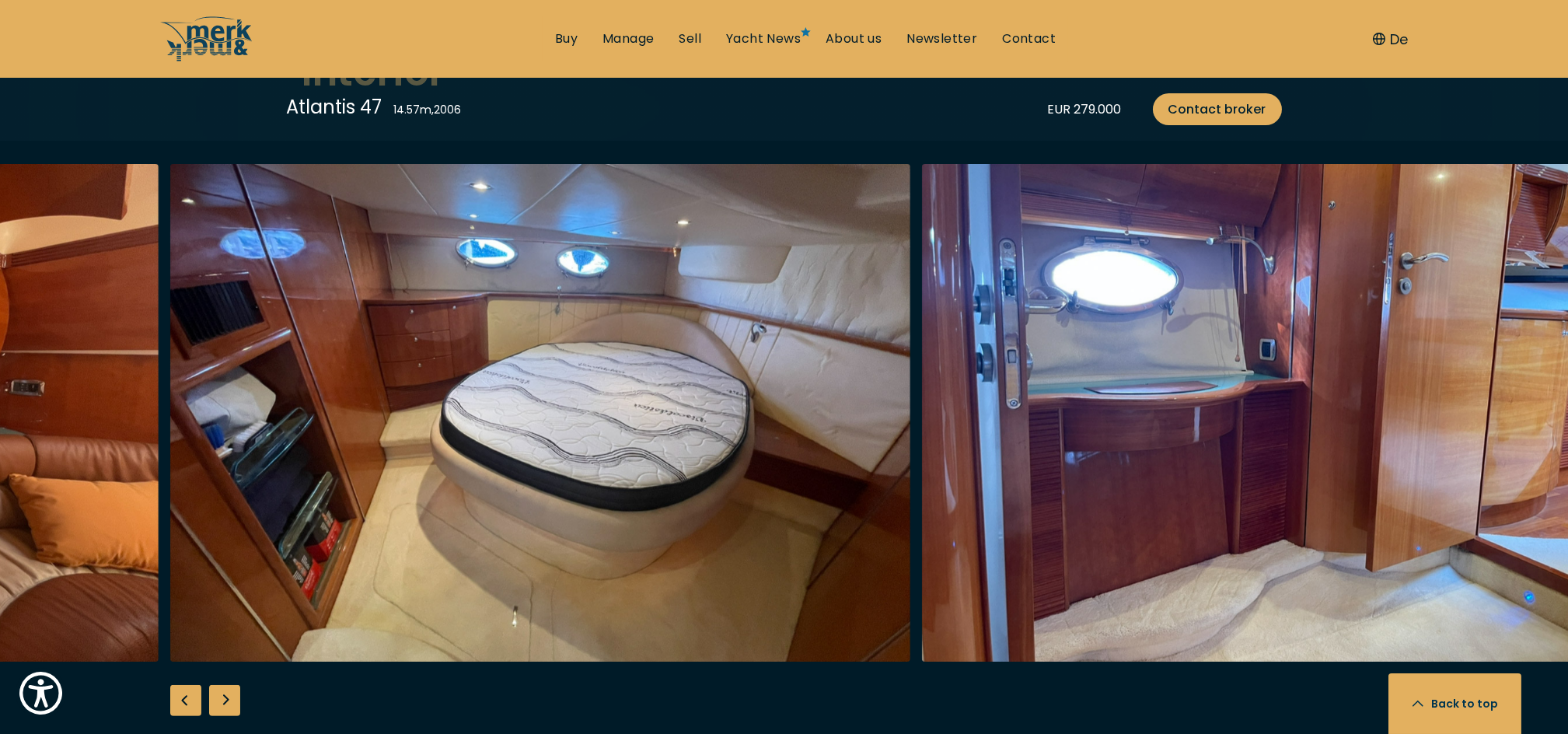
click at [191, 697] on div "Previous slide" at bounding box center [186, 701] width 31 height 31
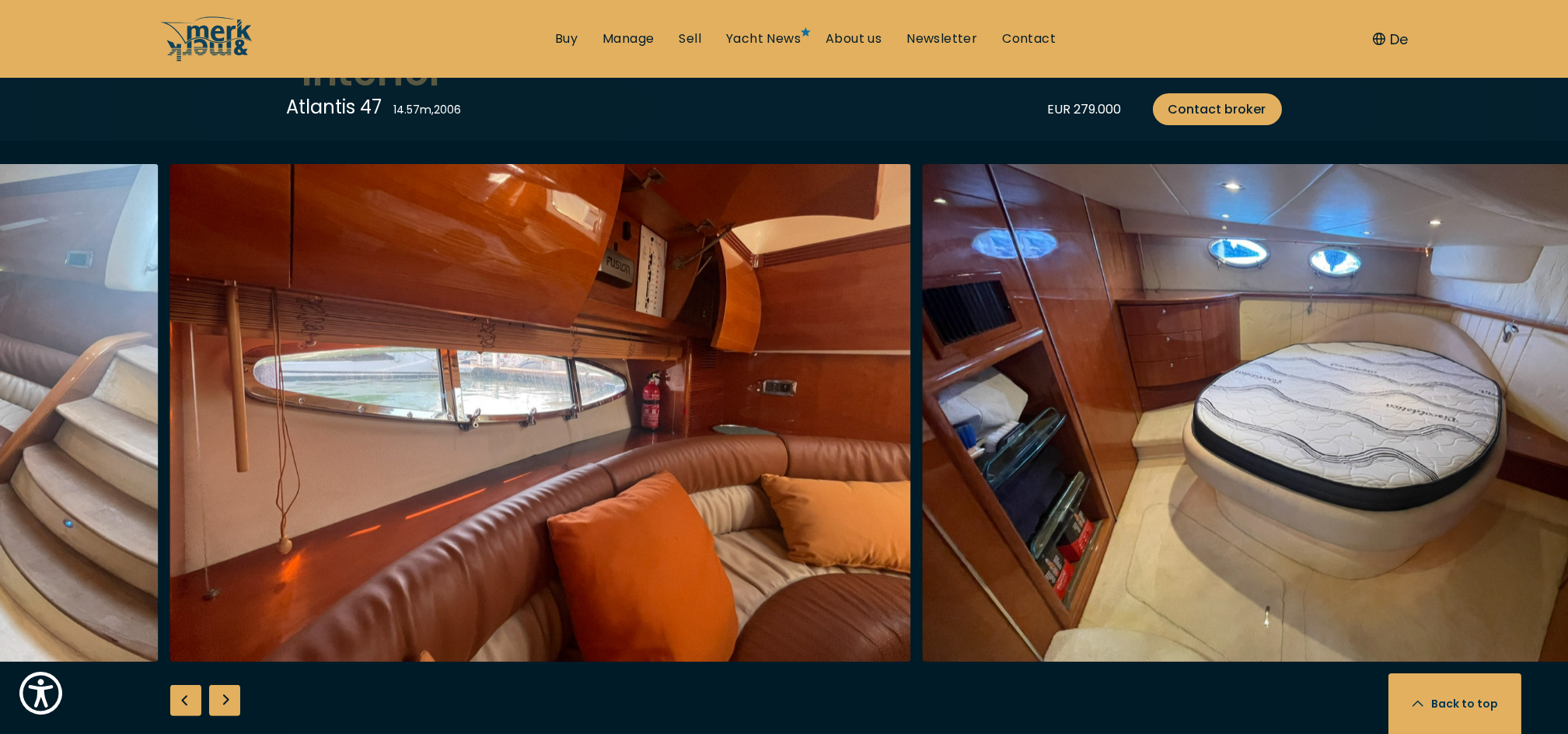
click at [191, 697] on div "Previous slide" at bounding box center [186, 701] width 31 height 31
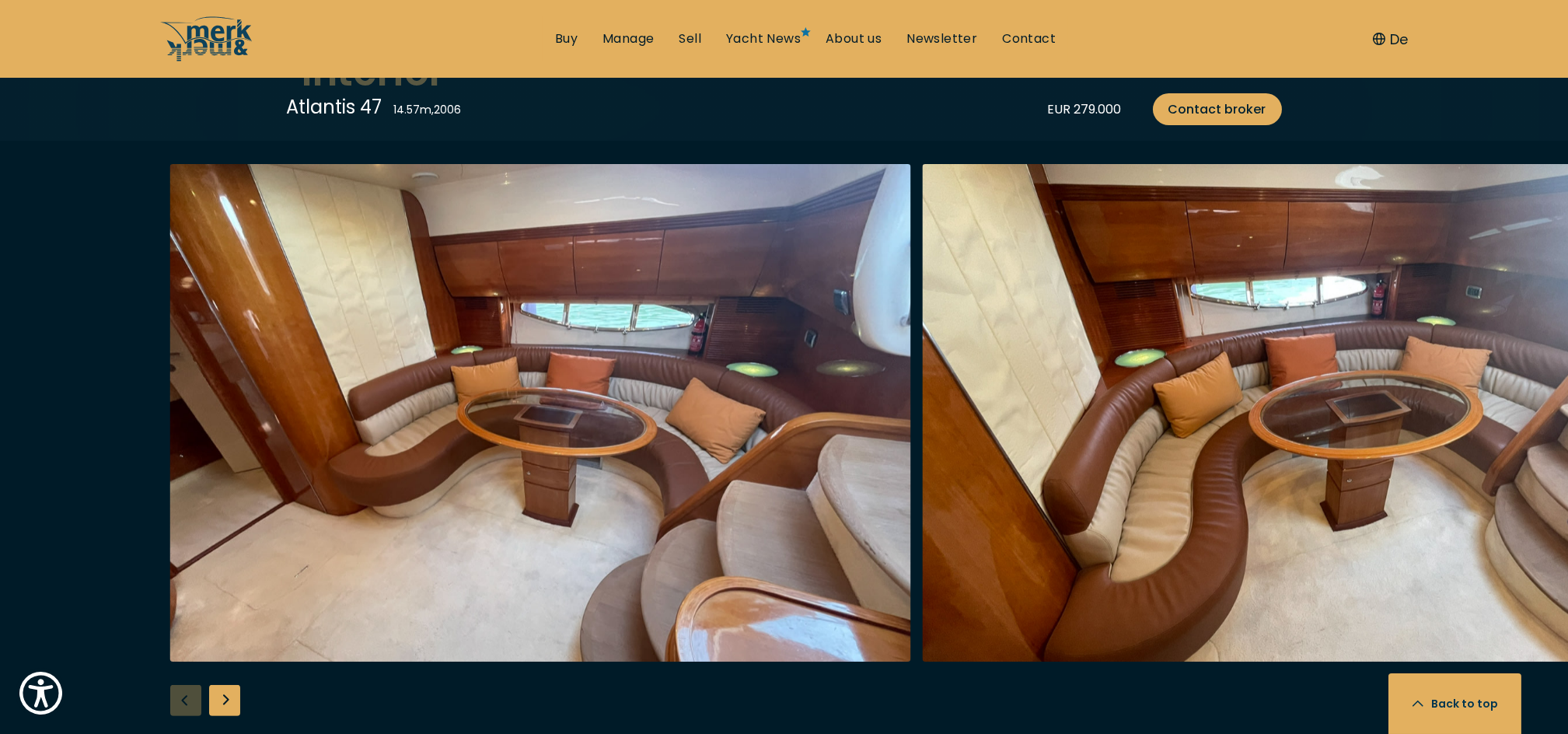
click at [191, 697] on div at bounding box center [784, 463] width 1568 height 599
click at [21, 131] on div "Atlantis 47 14.57 m , 2006 EUR 279.000 Contact broker" at bounding box center [784, 109] width 1568 height 63
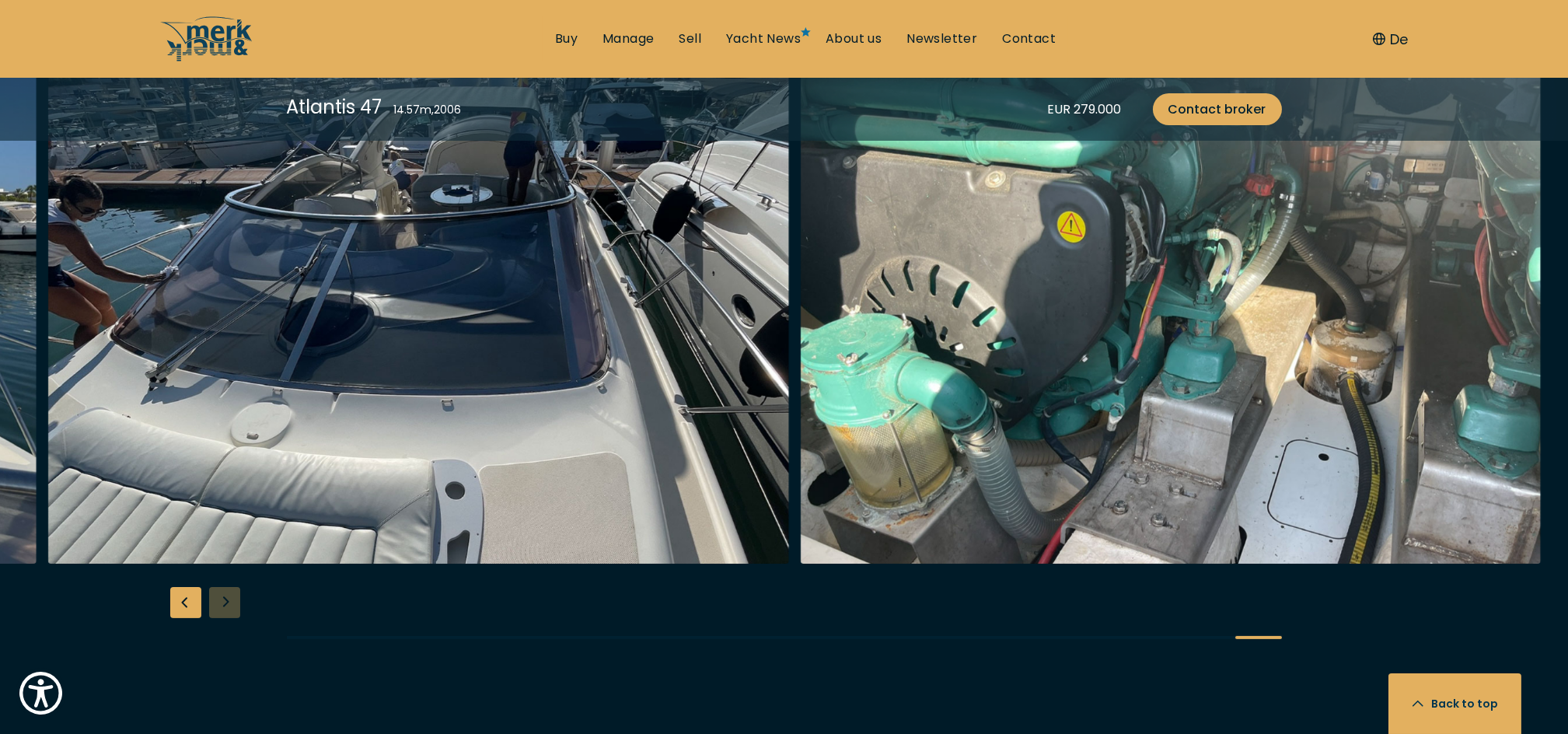
scroll to position [1969, 0]
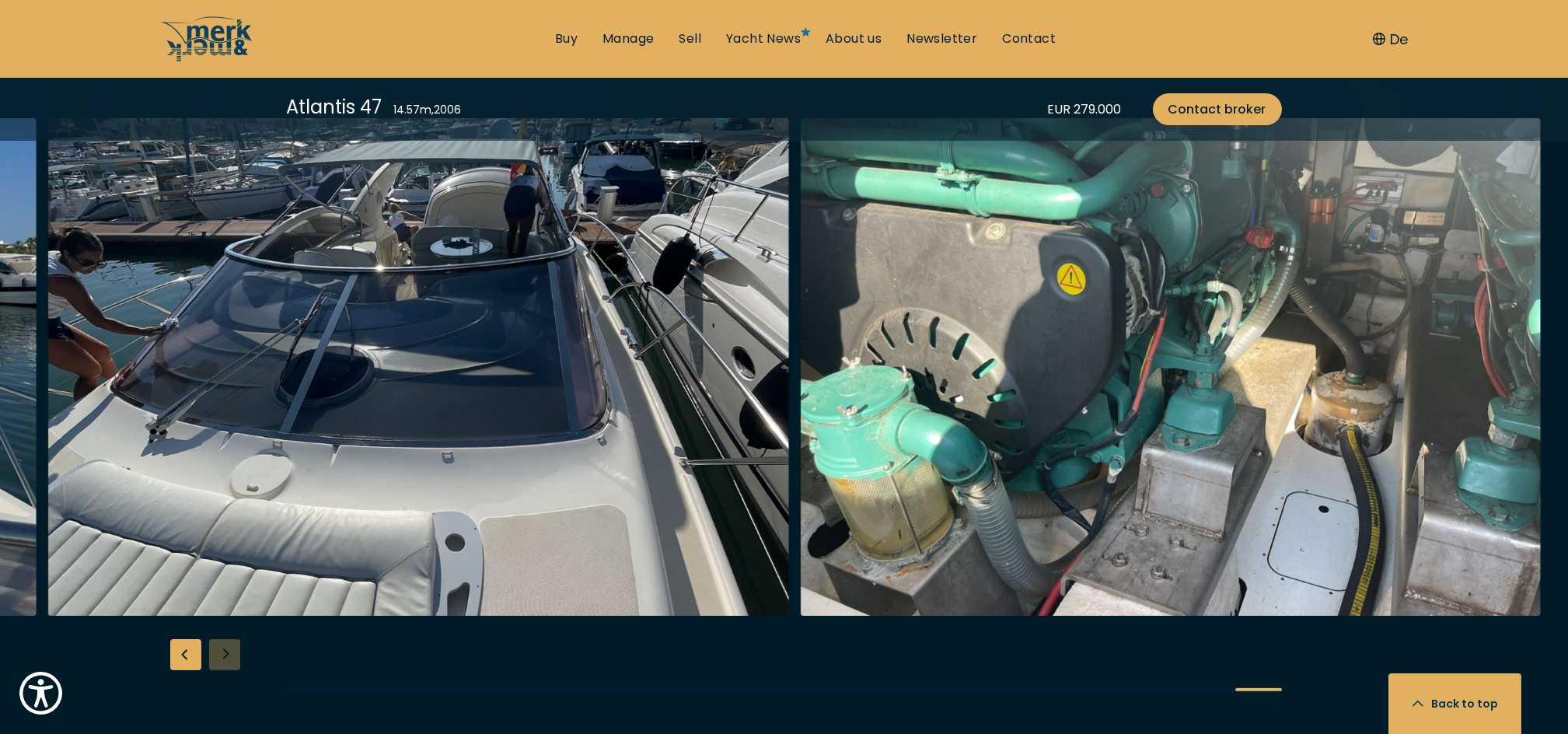
click at [185, 642] on div "Previous slide" at bounding box center [186, 655] width 31 height 31
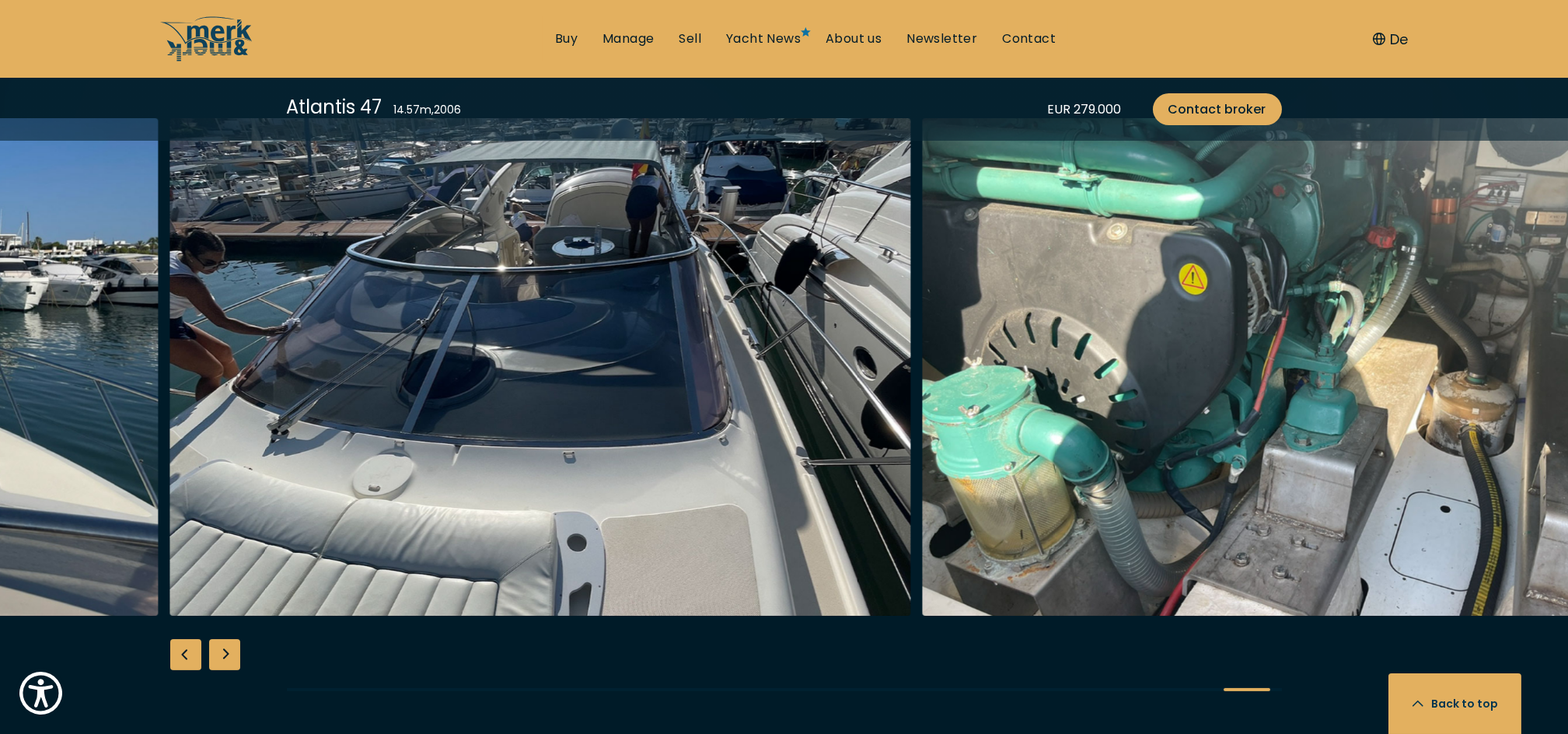
click at [185, 642] on div "Previous slide" at bounding box center [186, 655] width 31 height 31
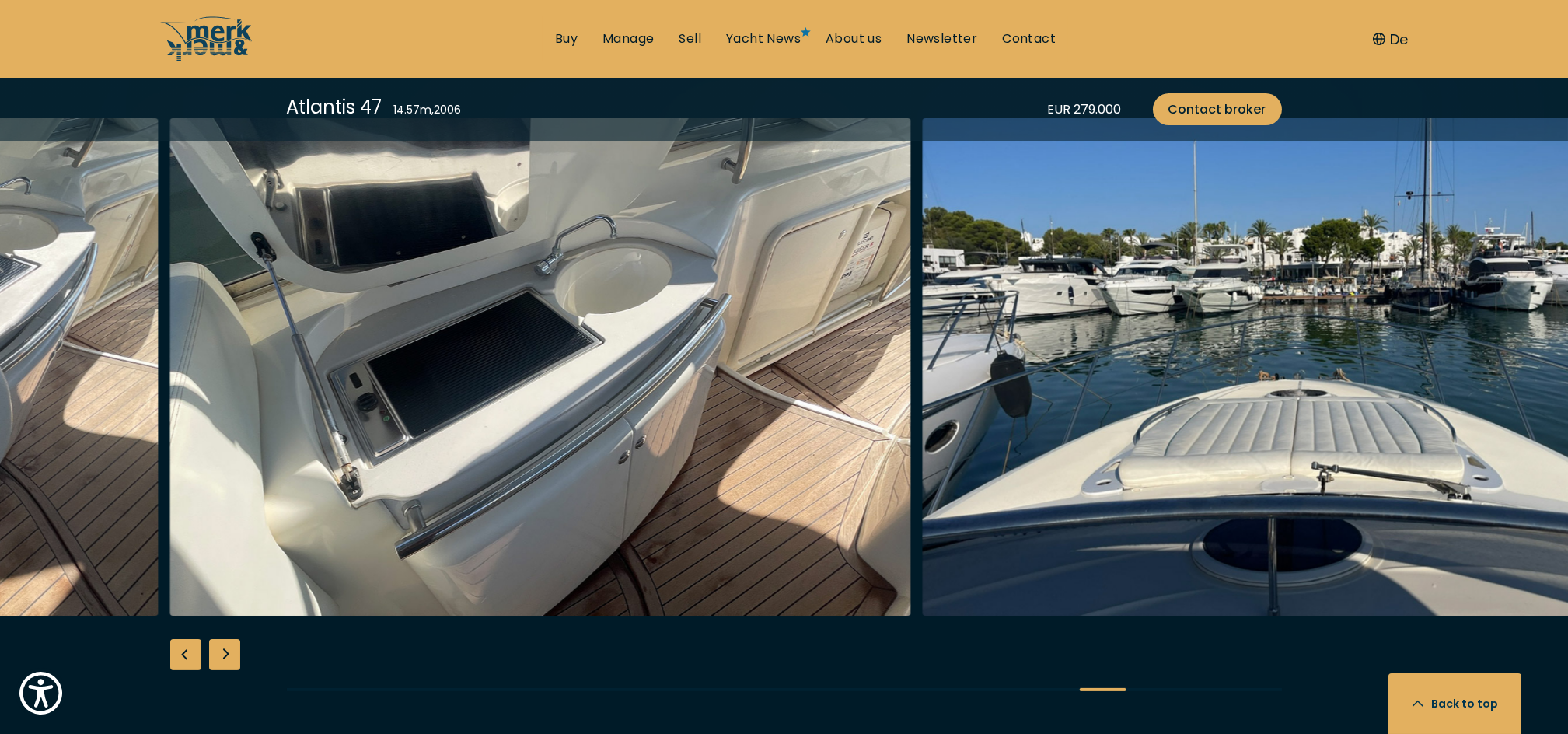
click at [185, 642] on div "Previous slide" at bounding box center [186, 655] width 31 height 31
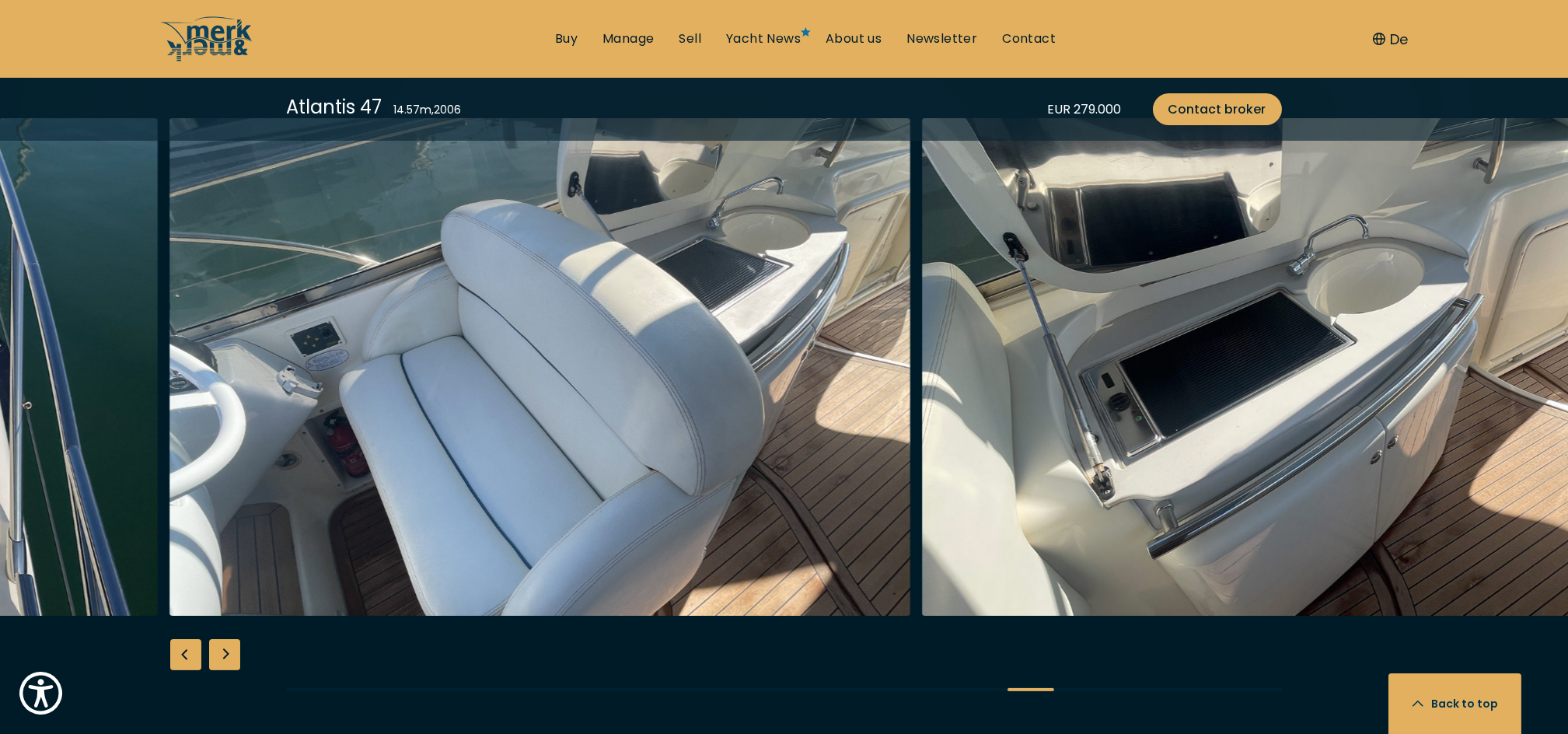
click at [185, 642] on div "Previous slide" at bounding box center [186, 655] width 31 height 31
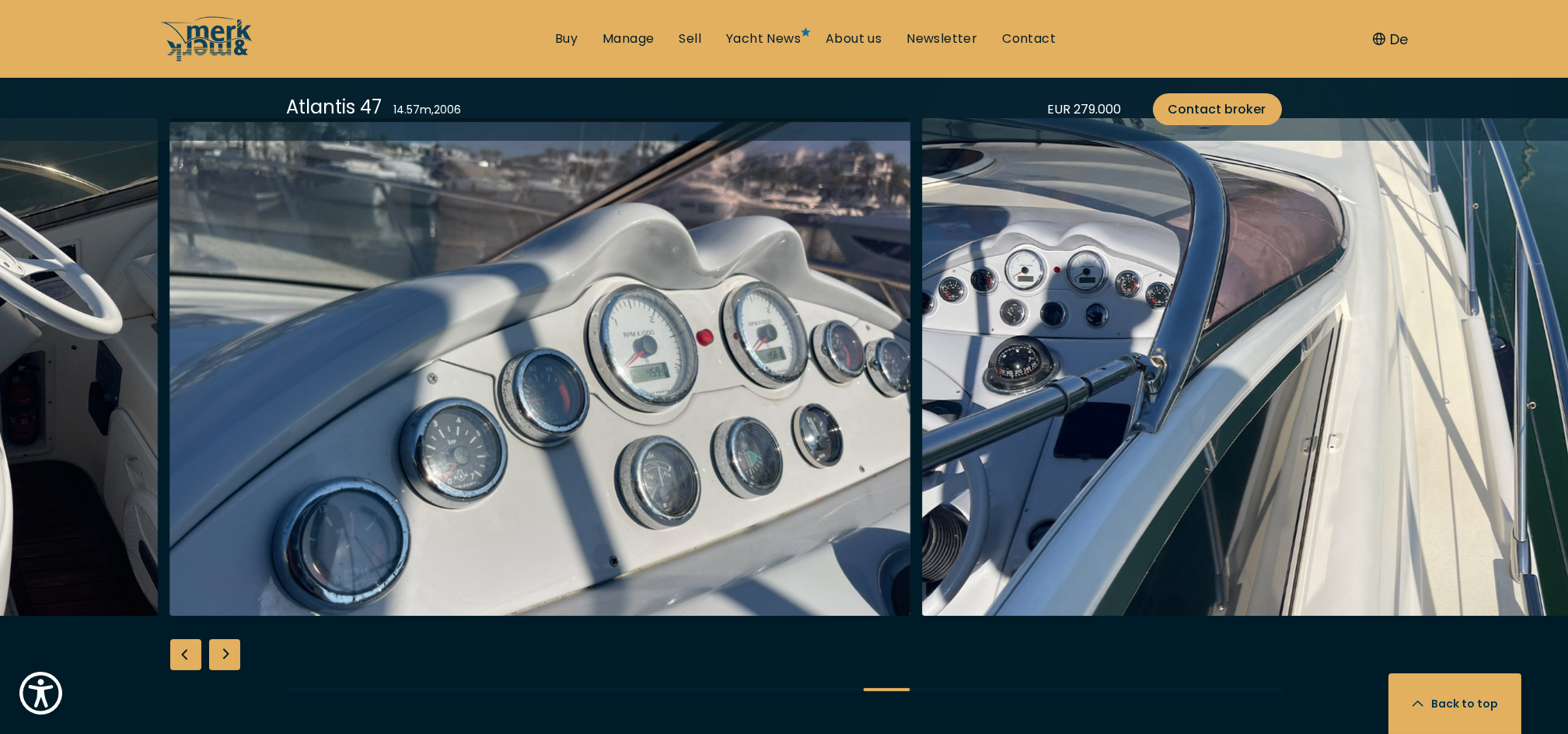
click at [185, 642] on div "Previous slide" at bounding box center [186, 655] width 31 height 31
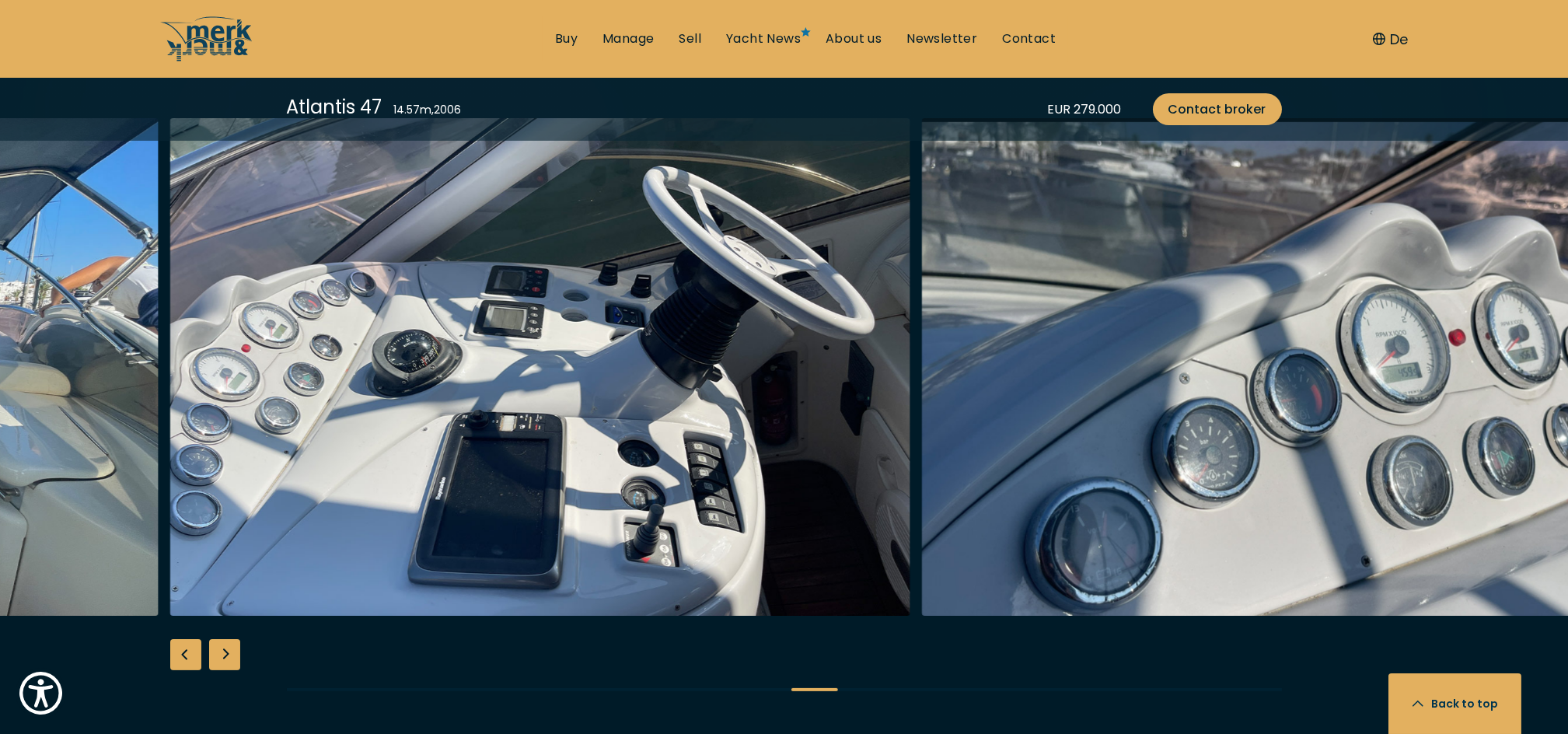
click at [185, 642] on div "Previous slide" at bounding box center [186, 655] width 31 height 31
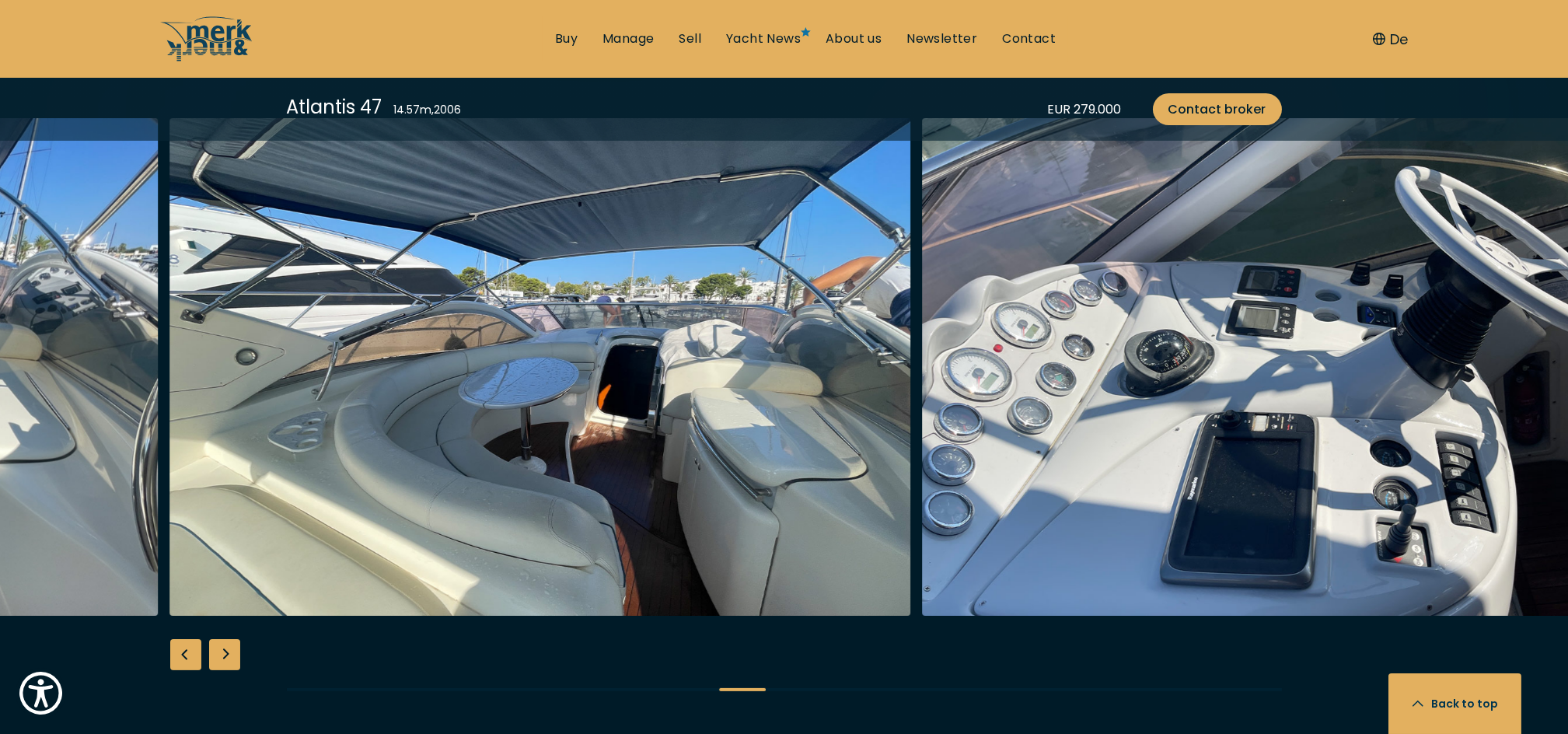
click at [185, 642] on div "Previous slide" at bounding box center [186, 655] width 31 height 31
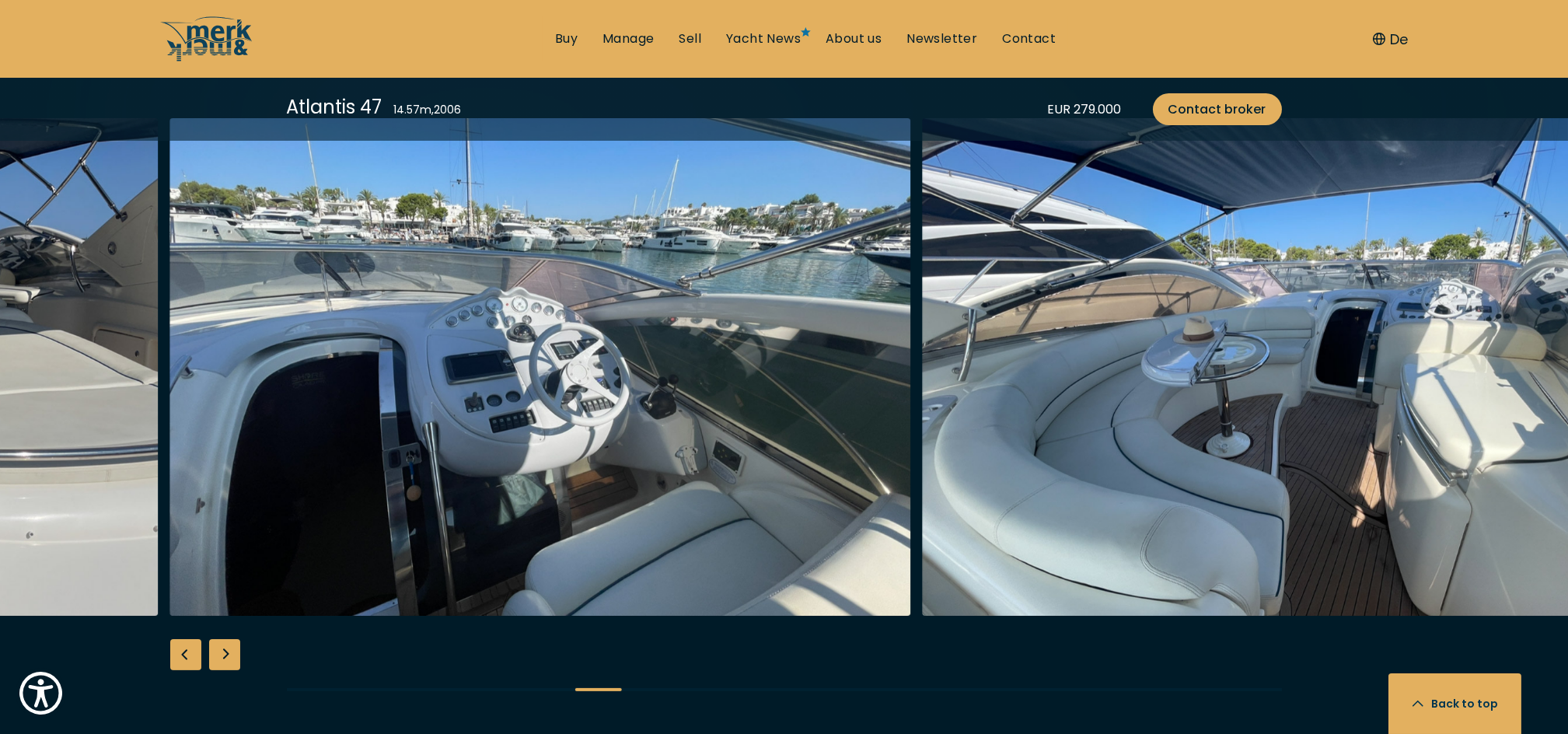
click at [185, 642] on div "Previous slide" at bounding box center [186, 655] width 31 height 31
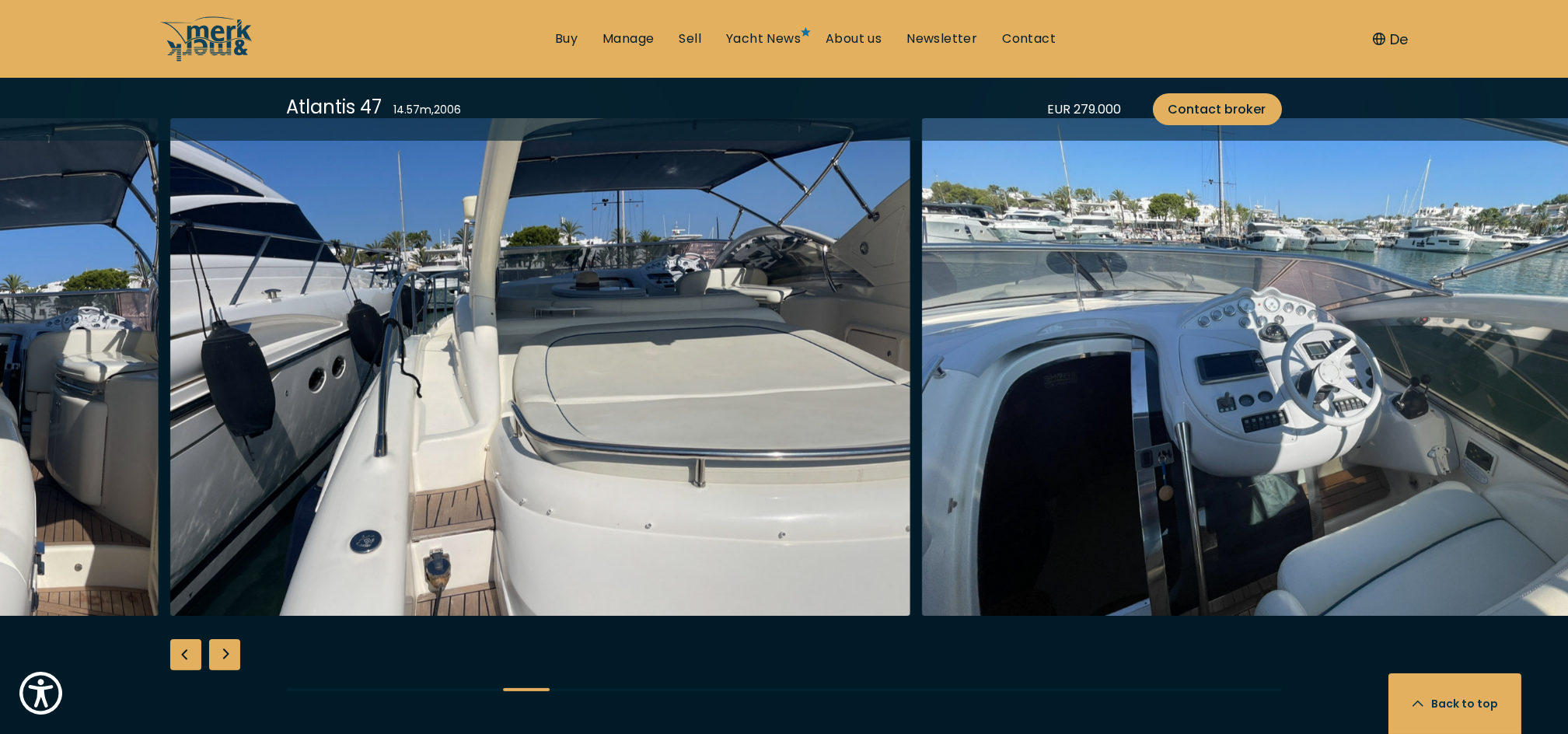
click at [185, 642] on div "Previous slide" at bounding box center [186, 655] width 31 height 31
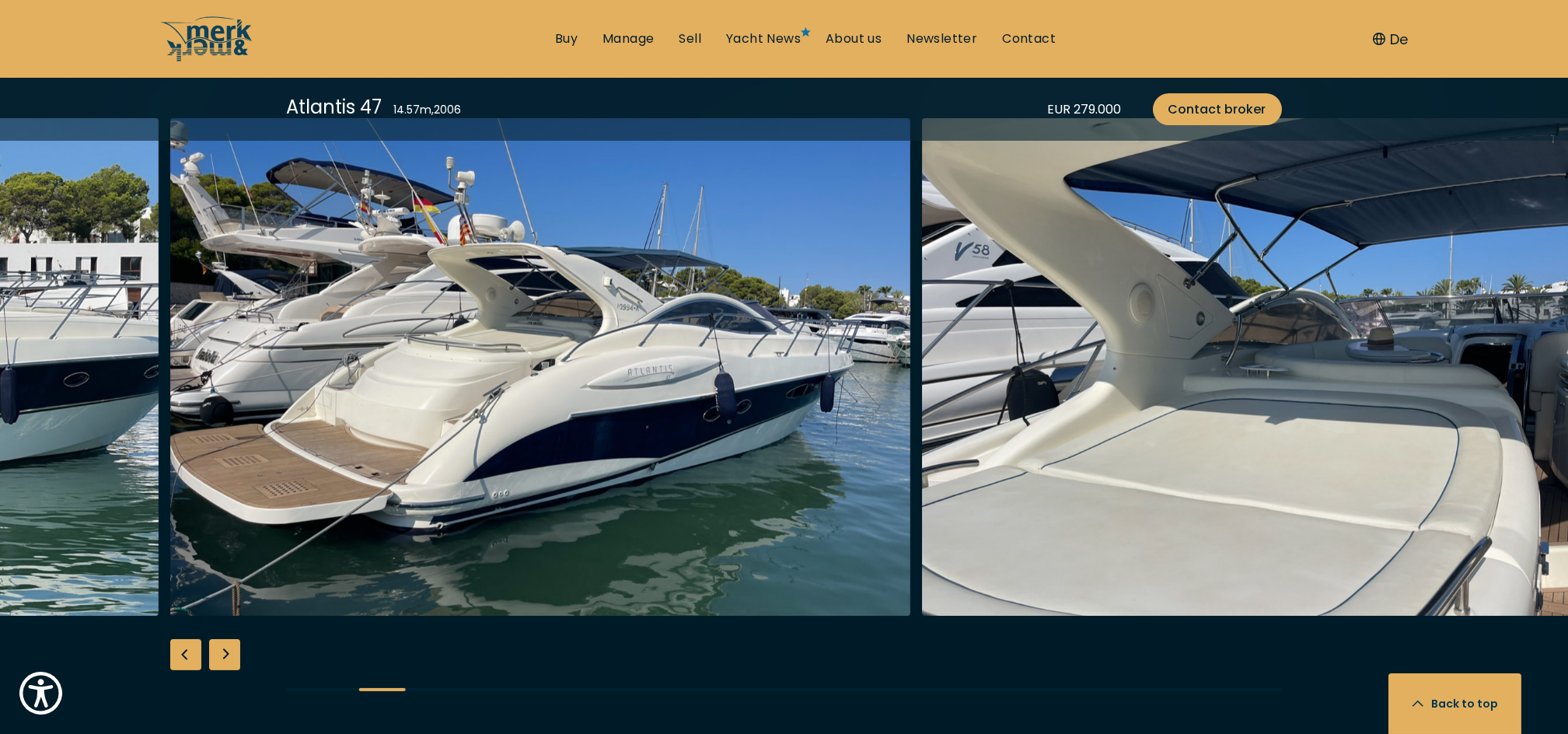
click at [185, 642] on div "Previous slide" at bounding box center [186, 655] width 31 height 31
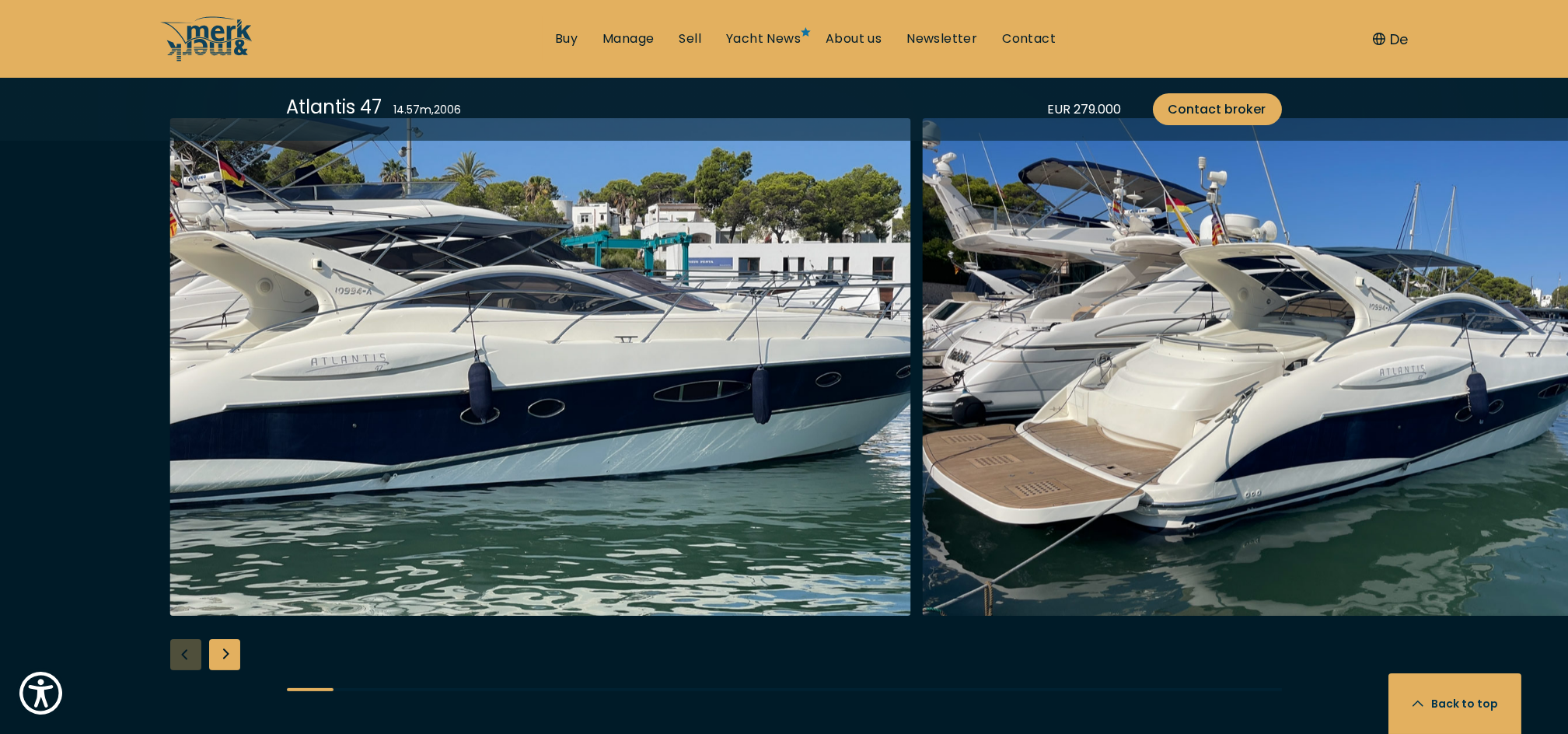
click at [185, 642] on div at bounding box center [784, 417] width 1568 height 599
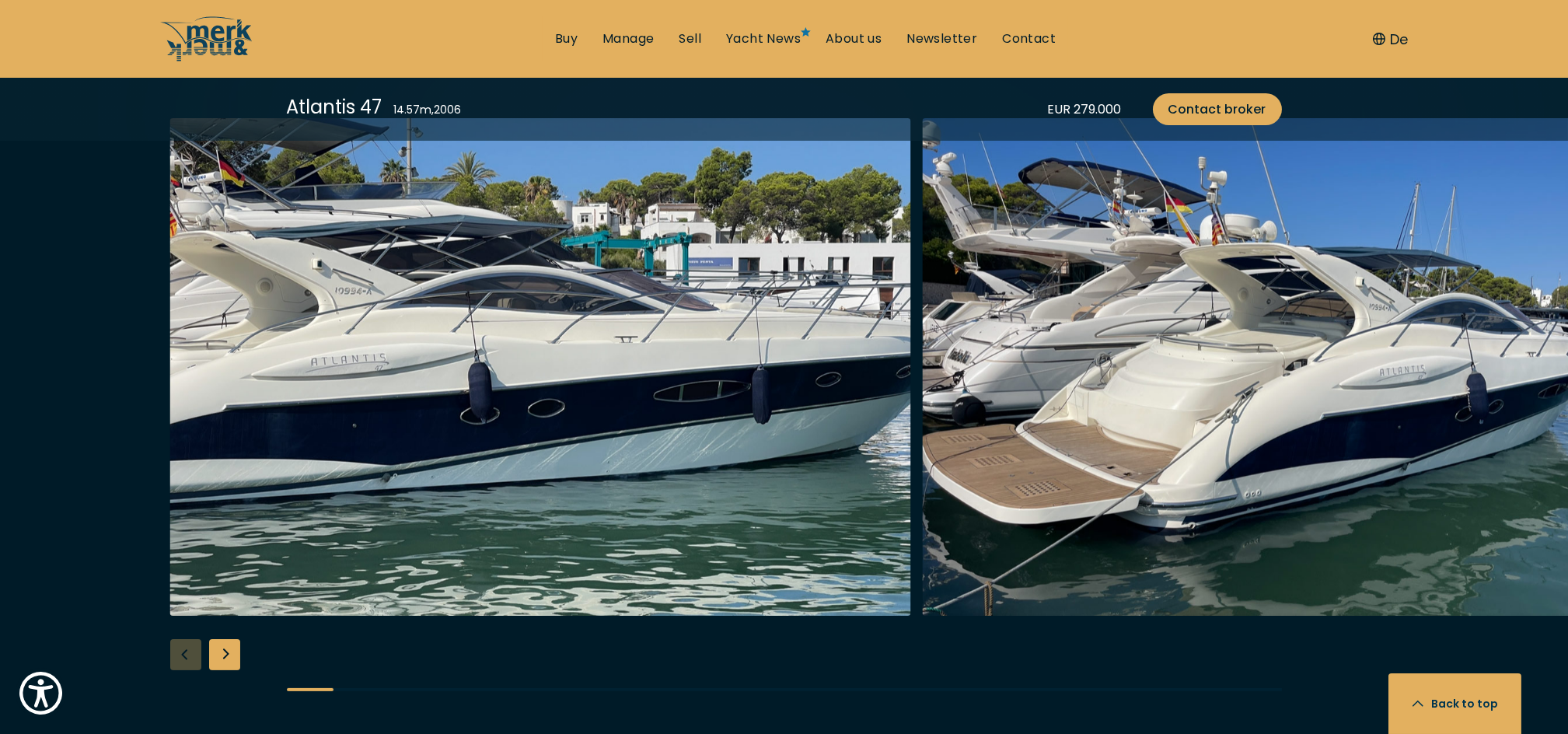
click at [234, 649] on div "Next slide" at bounding box center [225, 655] width 31 height 31
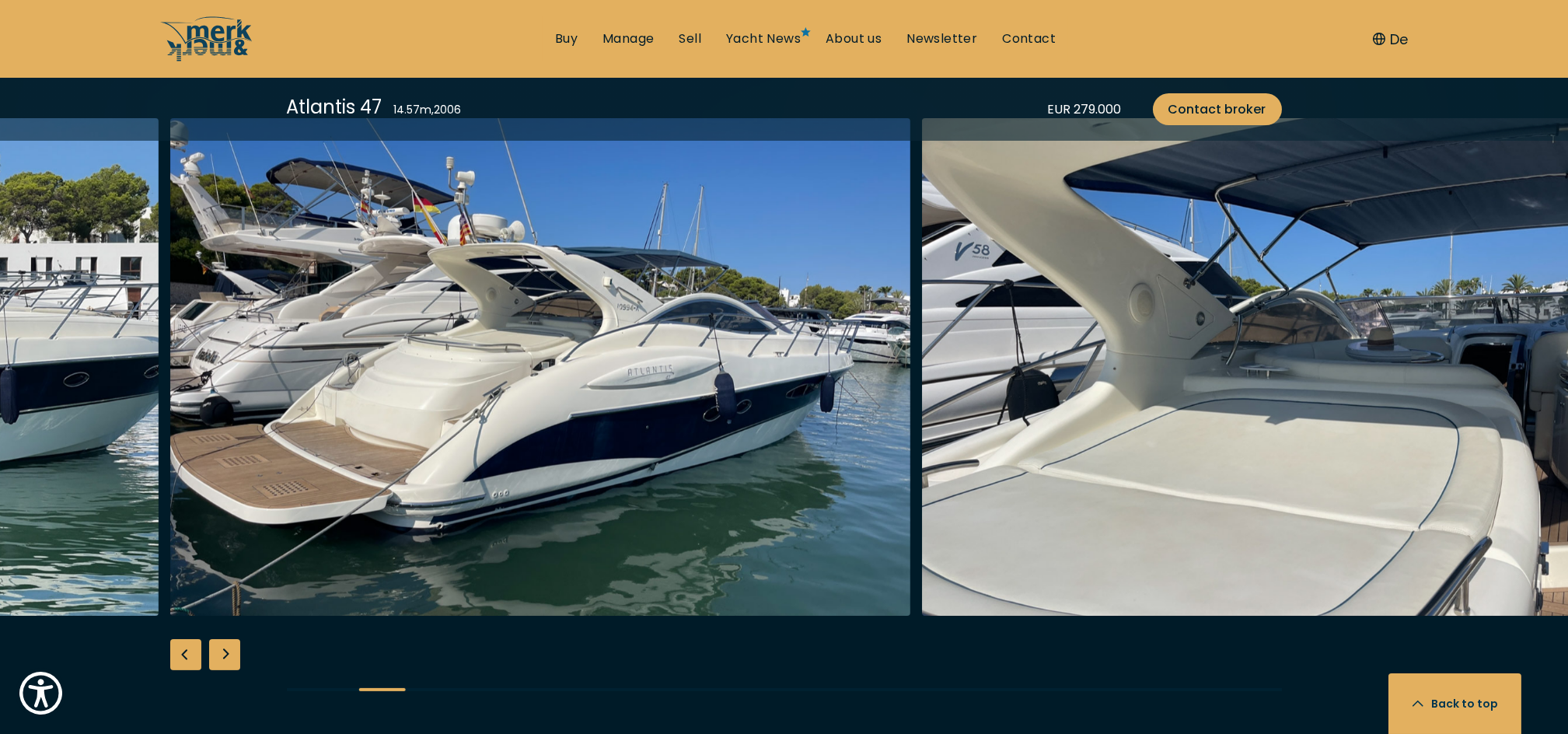
click at [234, 649] on div "Next slide" at bounding box center [225, 655] width 31 height 31
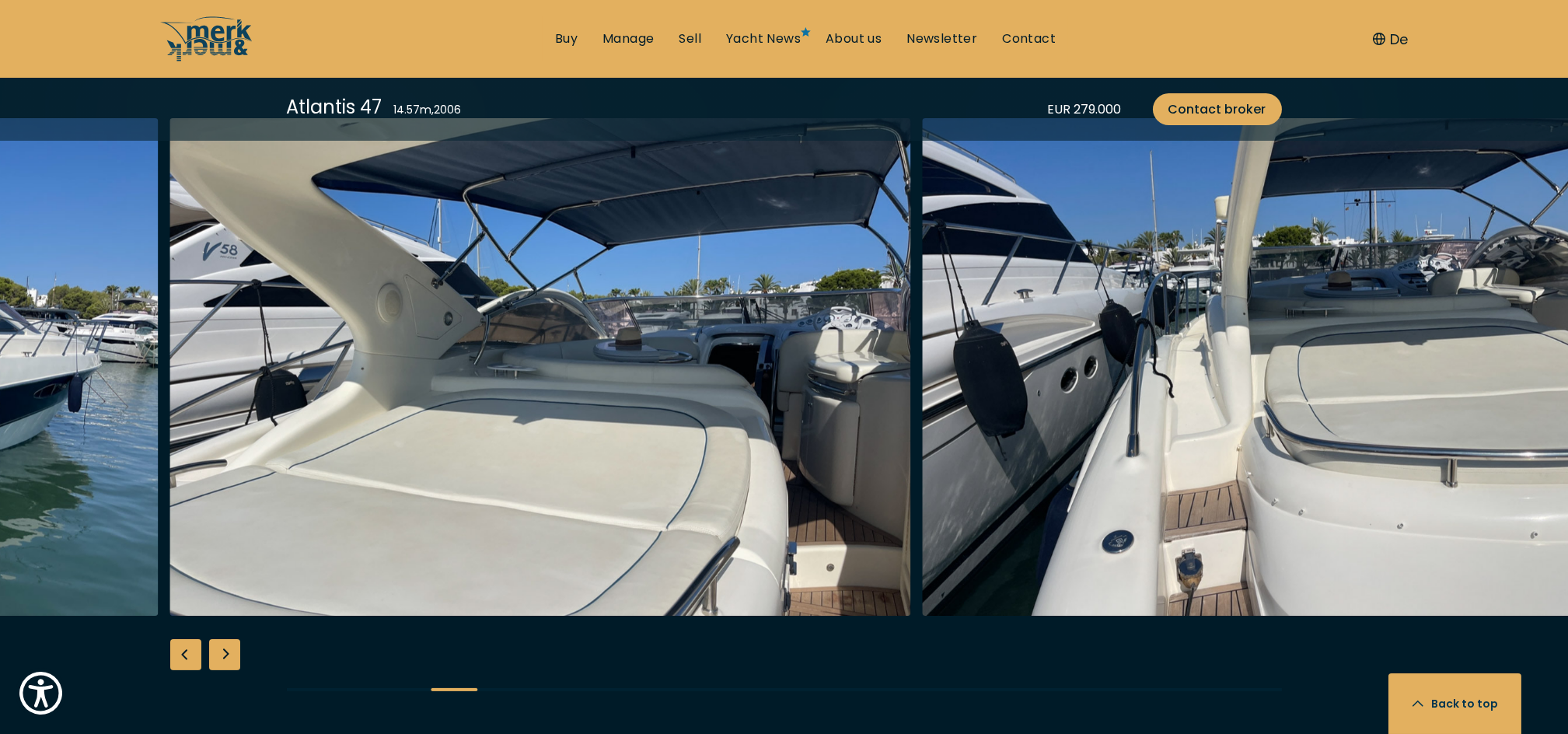
click at [234, 649] on div "Next slide" at bounding box center [225, 655] width 31 height 31
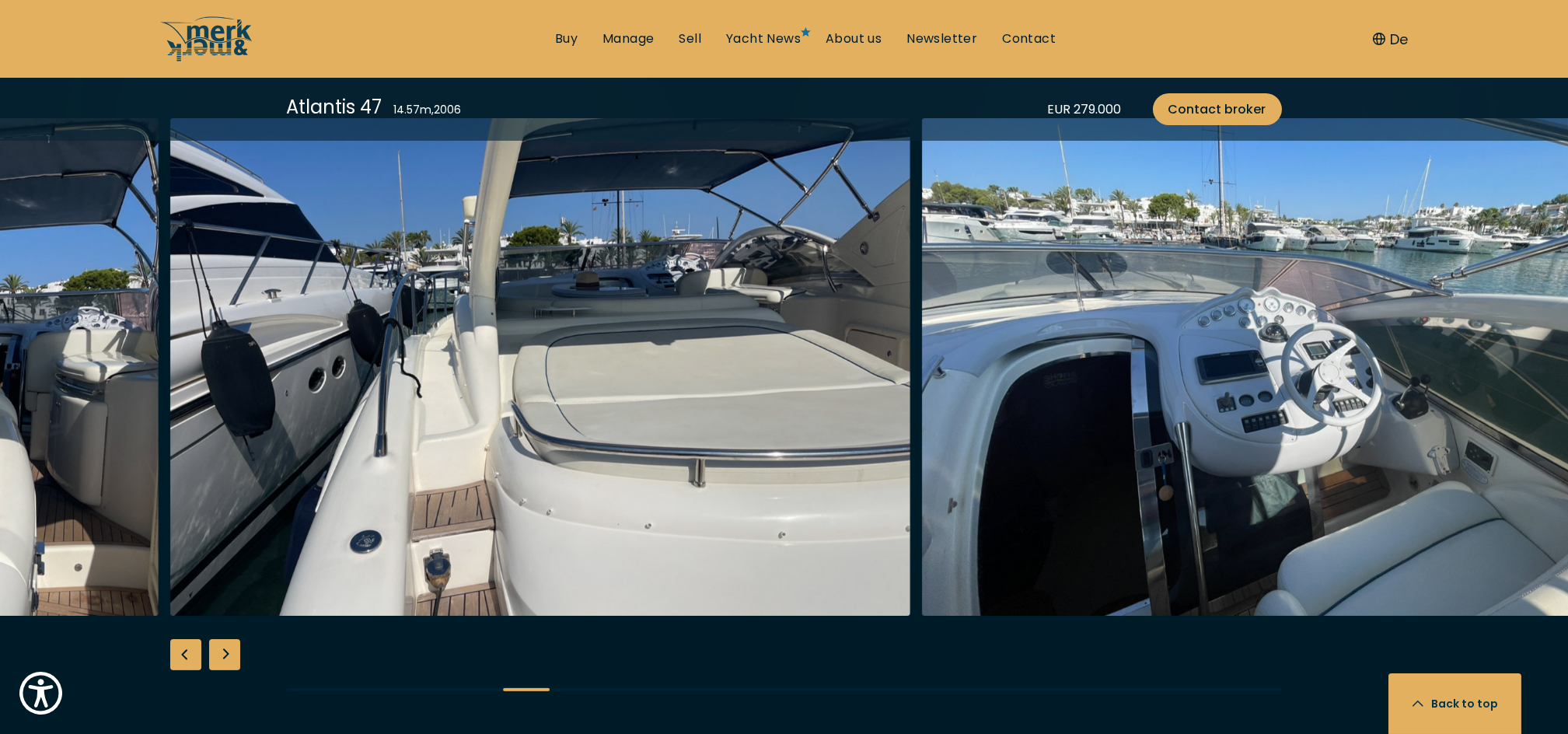
click at [234, 649] on div "Next slide" at bounding box center [225, 655] width 31 height 31
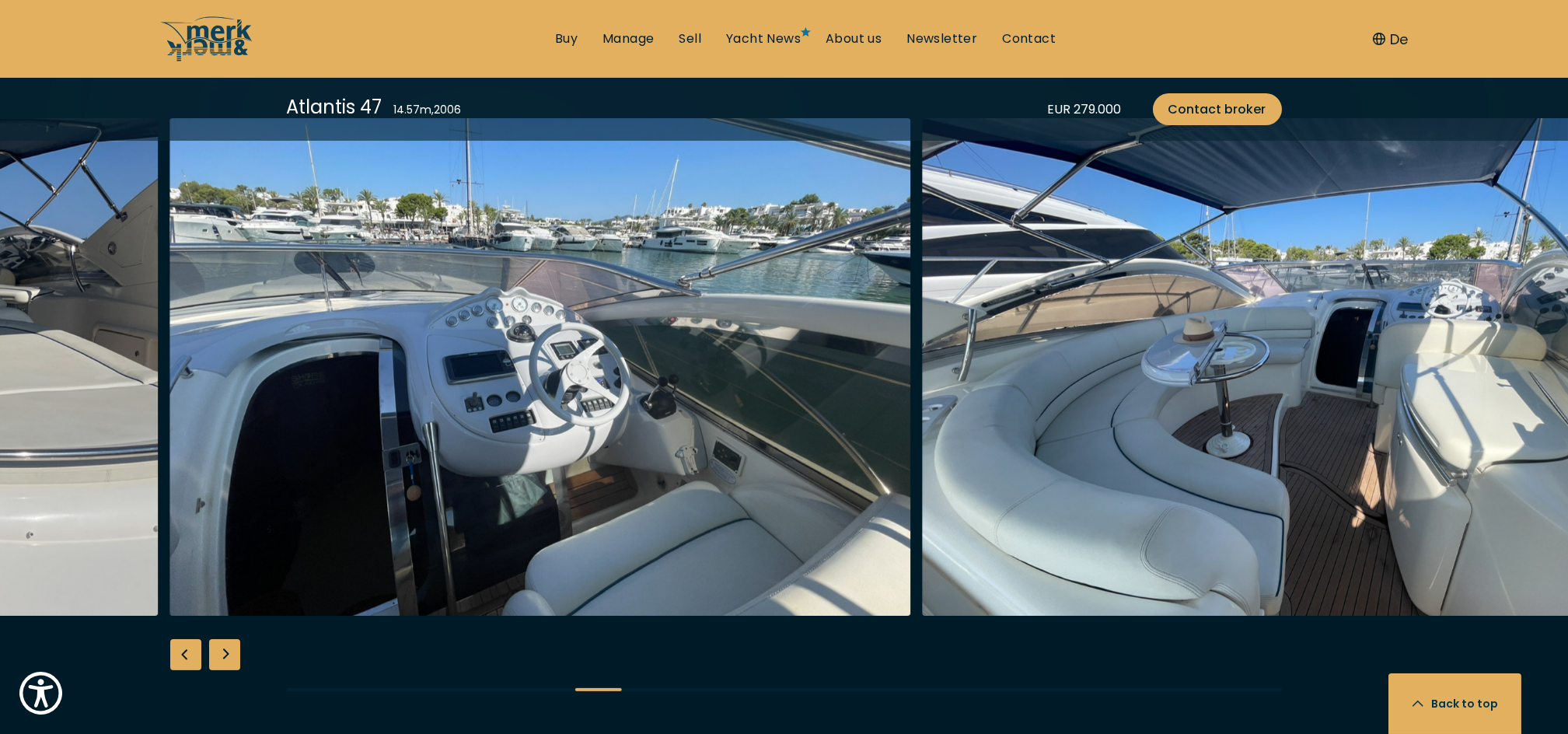
click at [234, 649] on div "Next slide" at bounding box center [225, 655] width 31 height 31
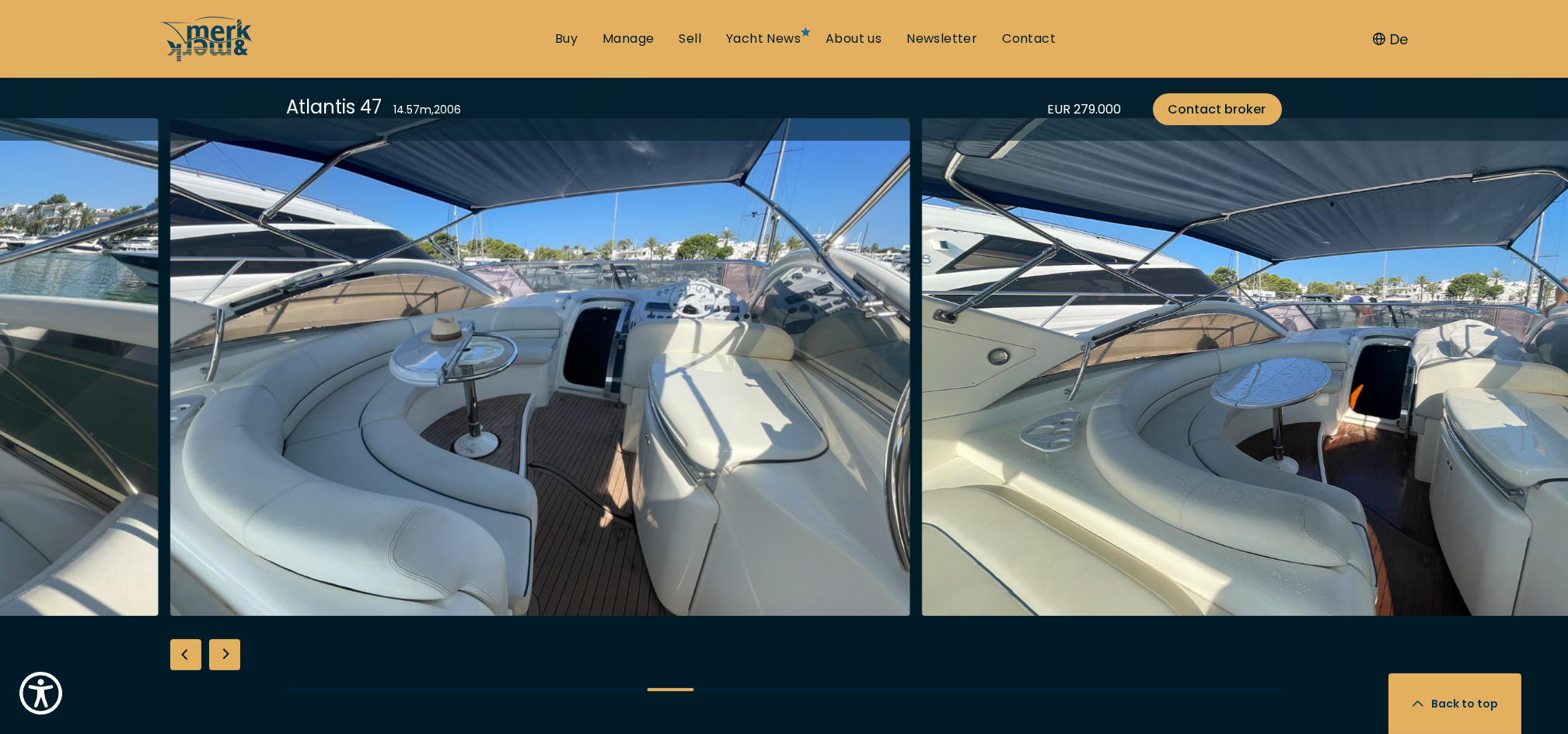
click at [234, 649] on div "Next slide" at bounding box center [225, 655] width 31 height 31
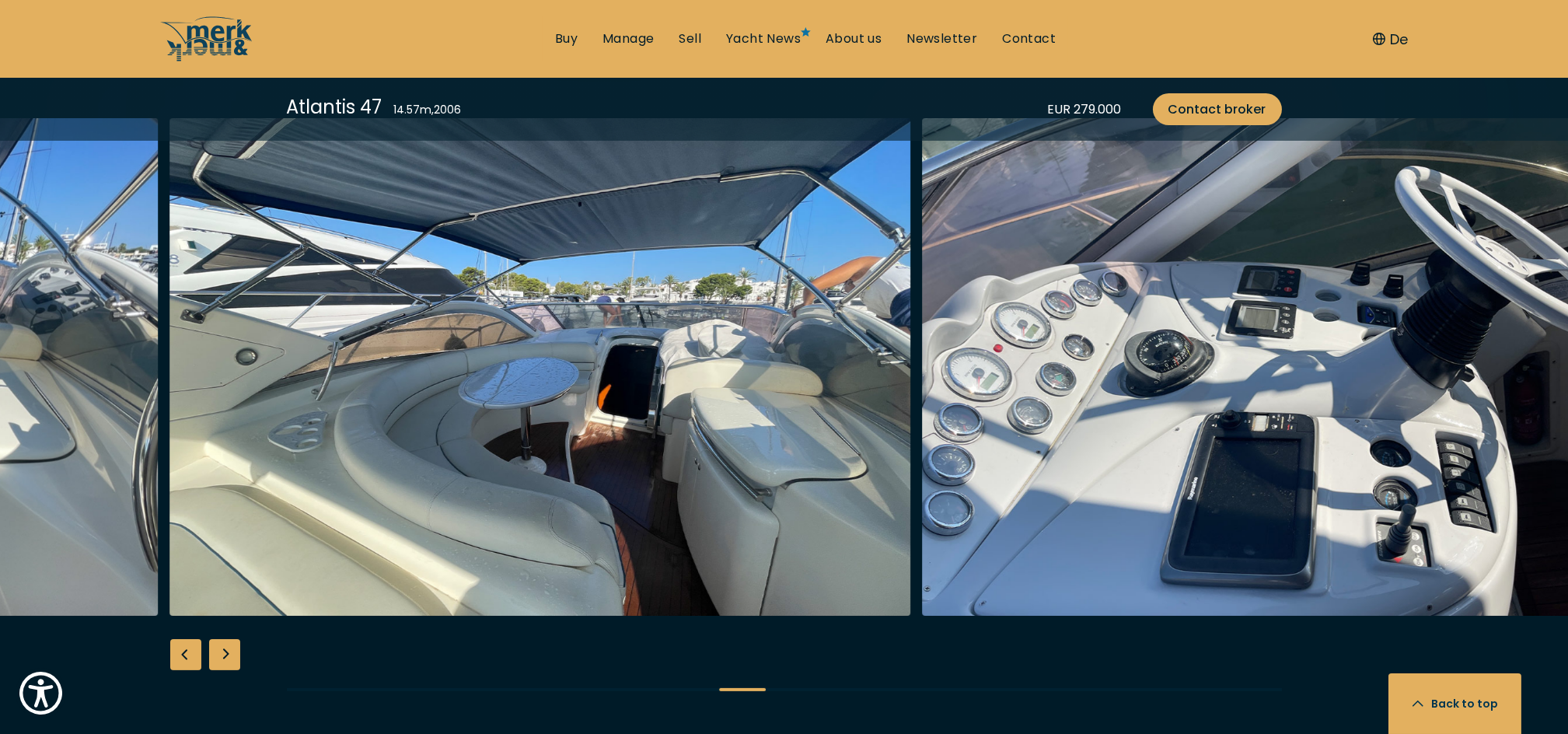
click at [234, 649] on div "Next slide" at bounding box center [225, 655] width 31 height 31
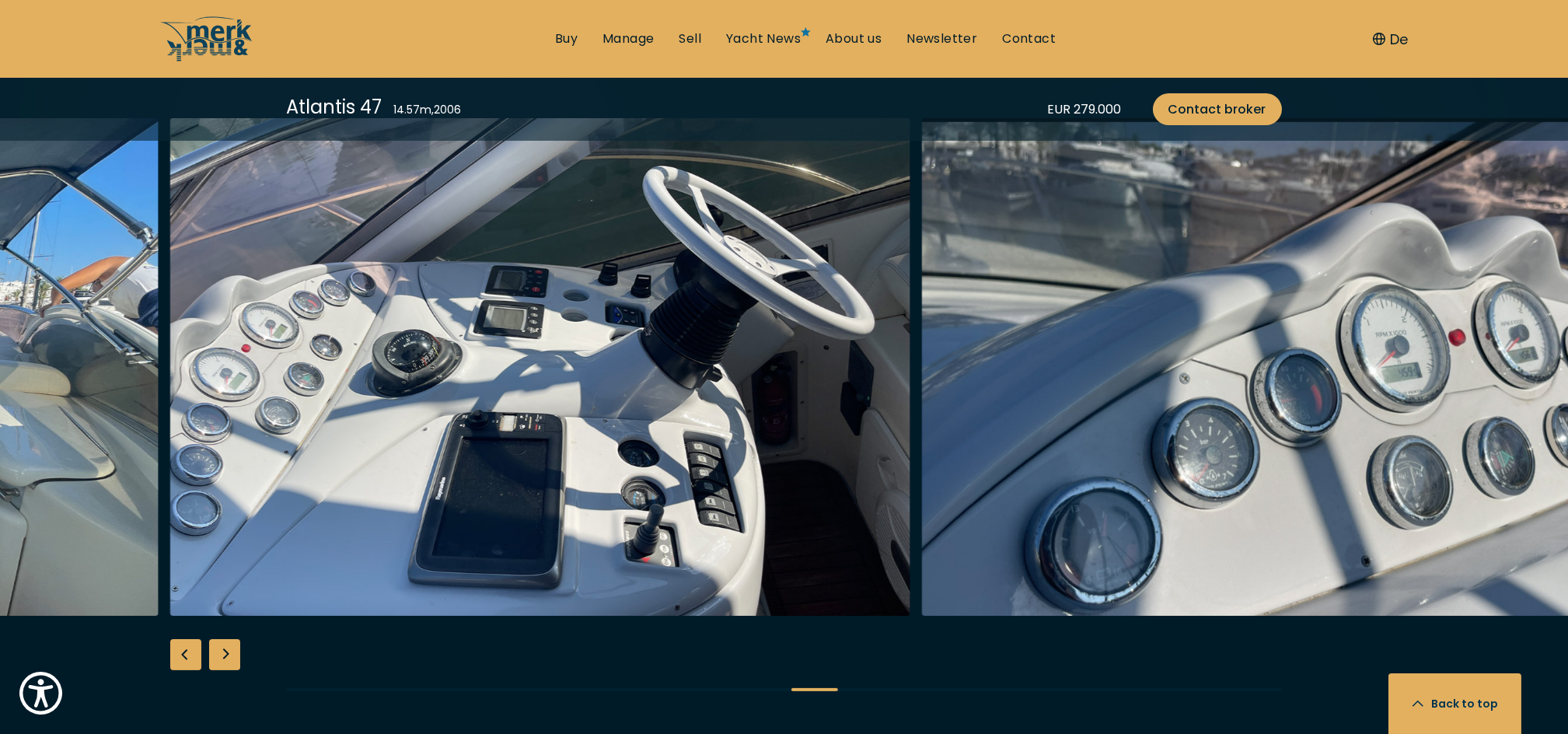
click at [234, 649] on div "Next slide" at bounding box center [225, 655] width 31 height 31
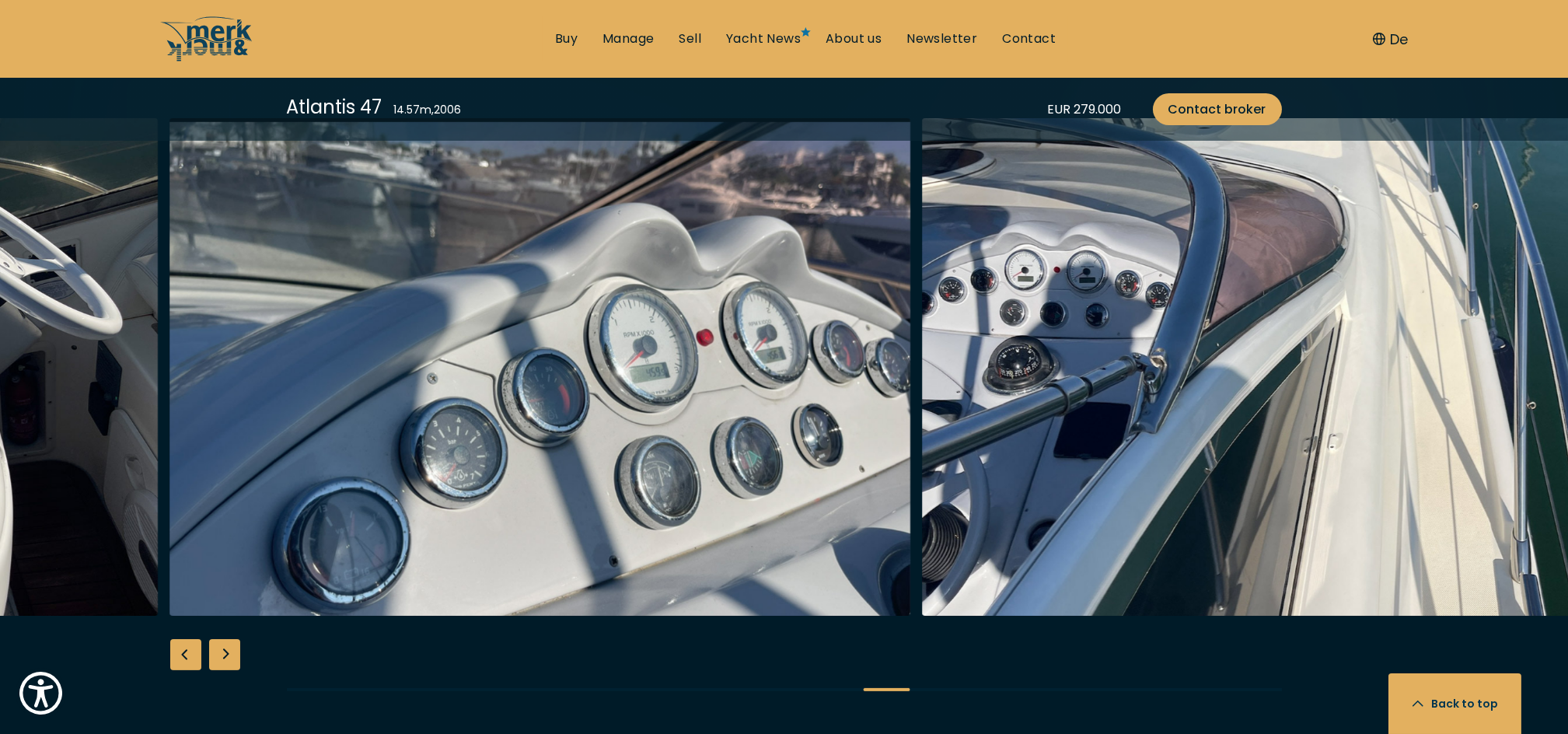
click at [234, 649] on div "Next slide" at bounding box center [225, 655] width 31 height 31
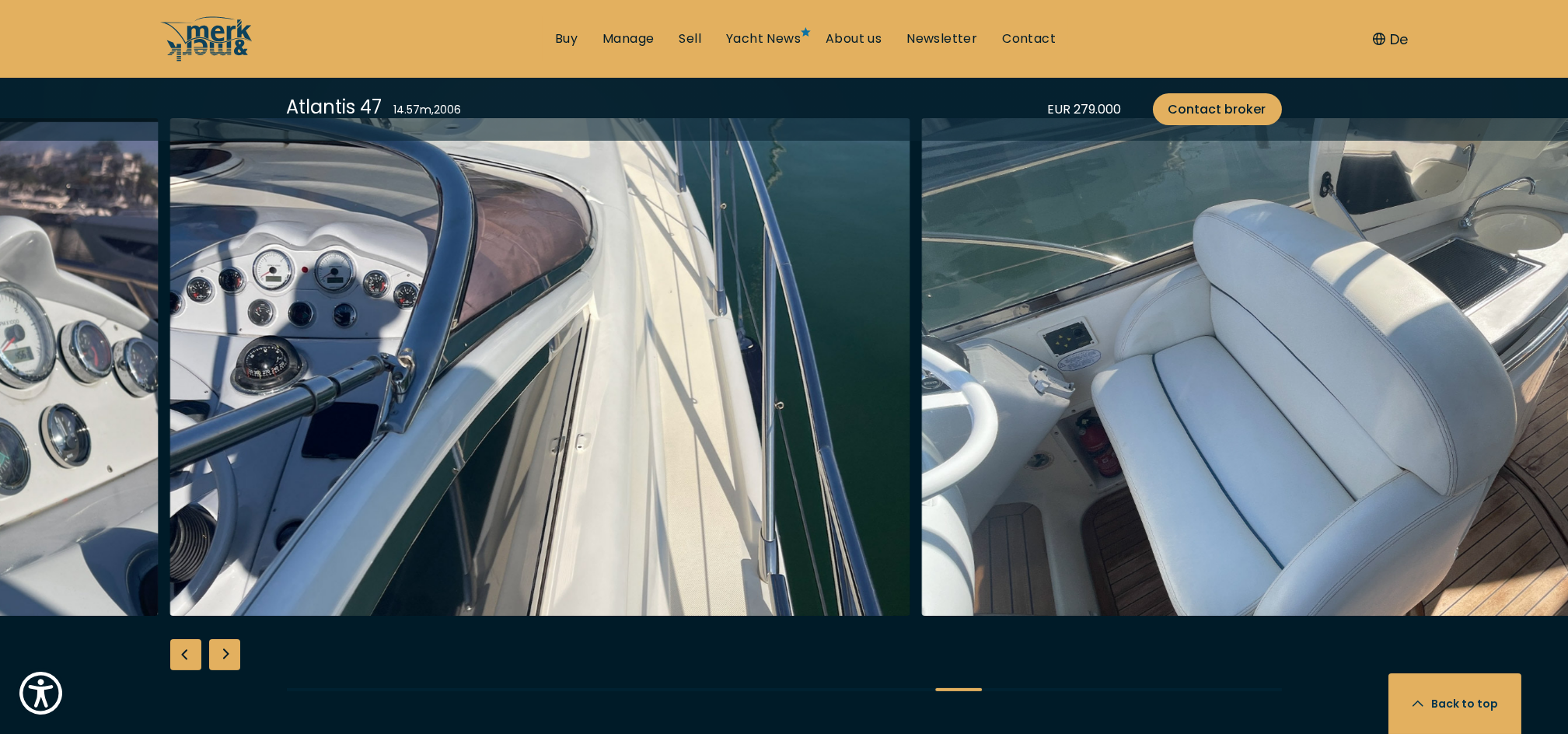
click at [234, 649] on div "Next slide" at bounding box center [225, 655] width 31 height 31
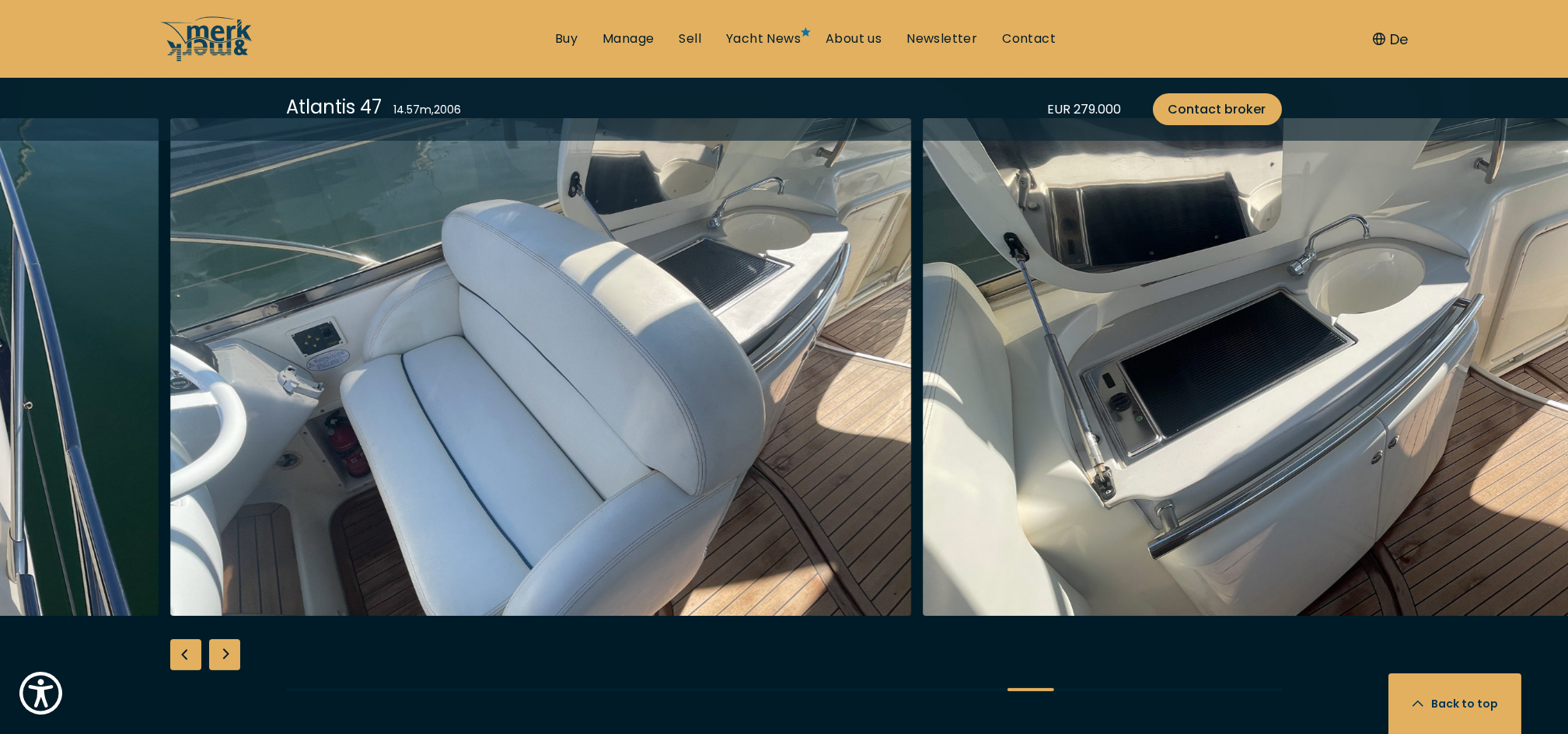
click at [177, 639] on div "Previous slide" at bounding box center [186, 655] width 31 height 31
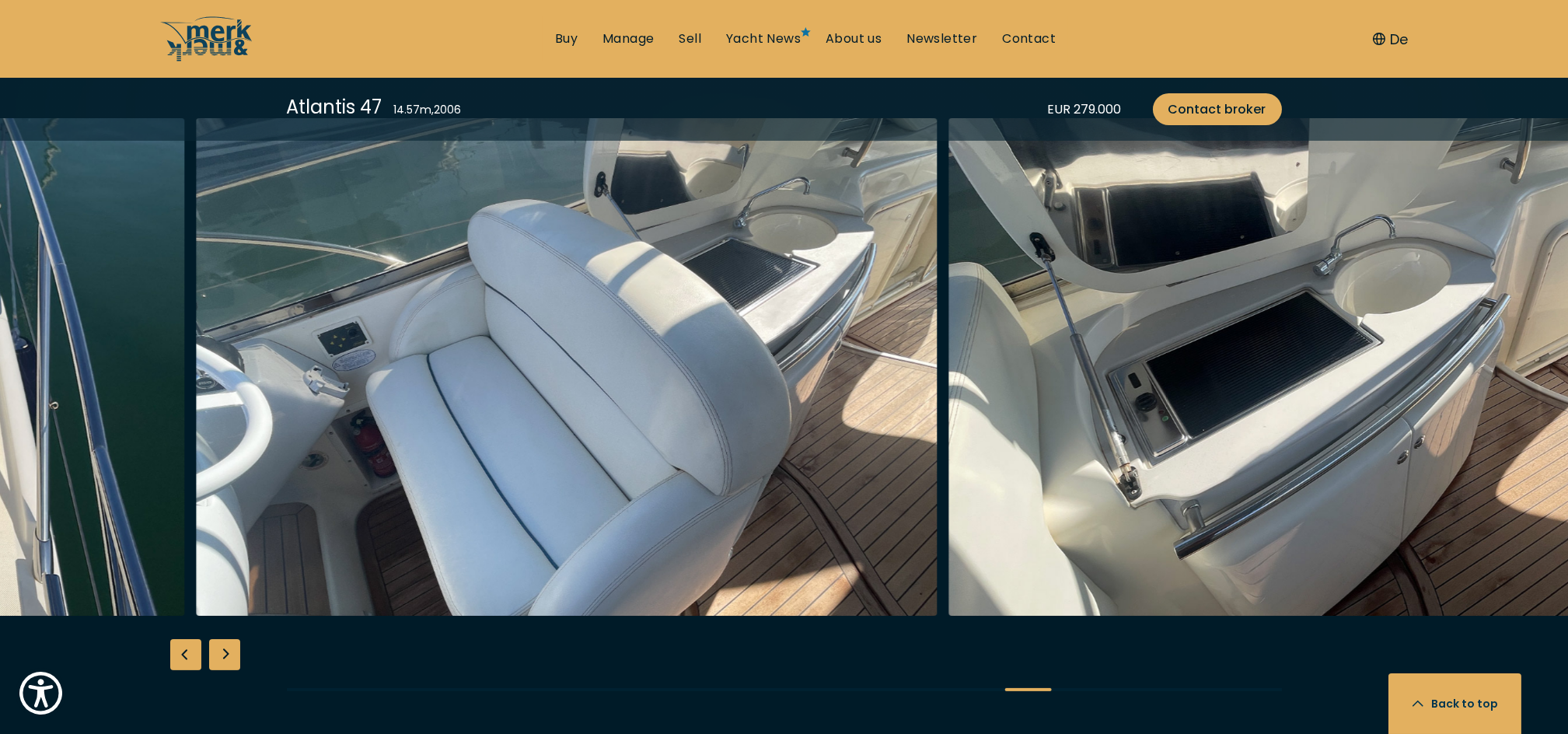
click at [176, 648] on div "Previous slide" at bounding box center [186, 655] width 31 height 31
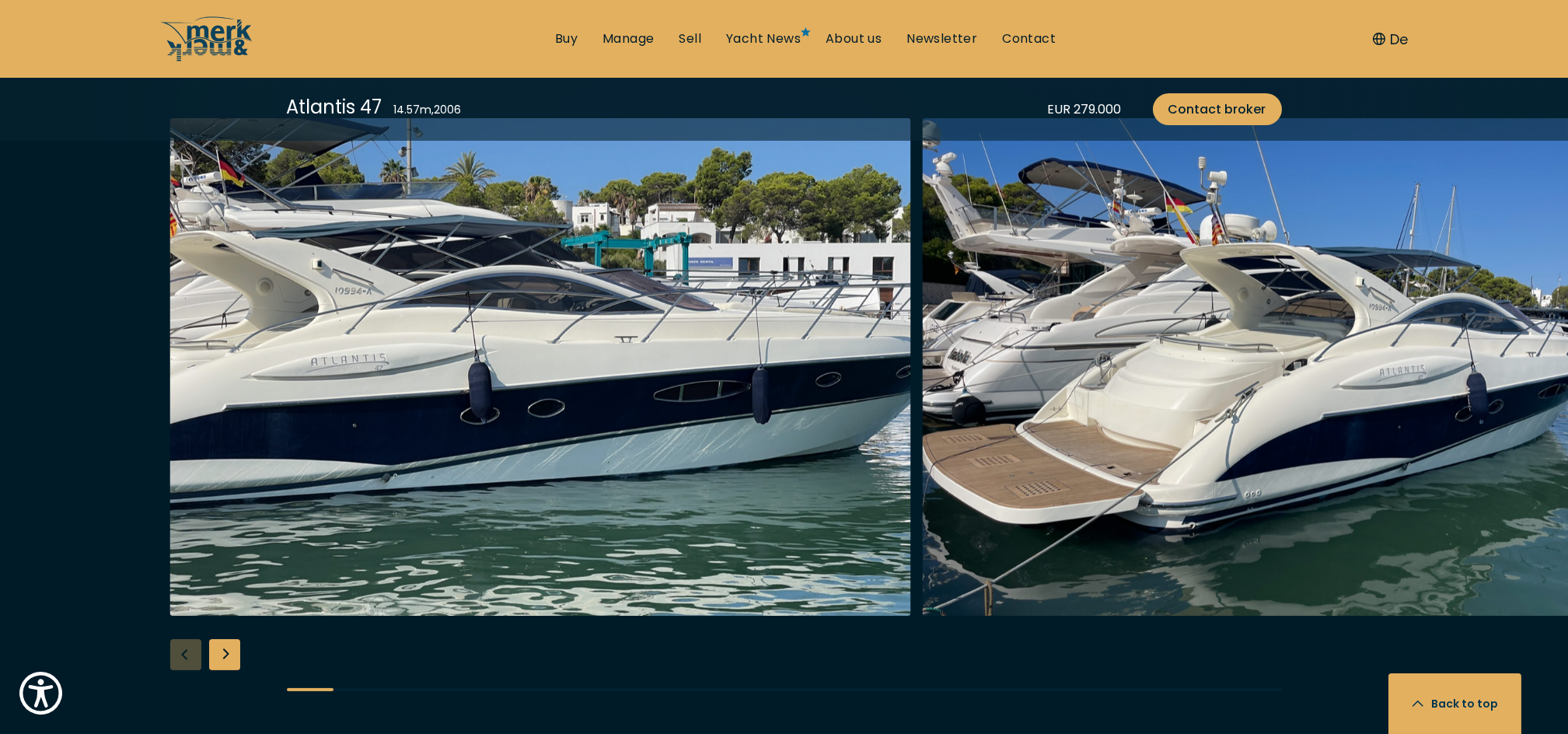
click at [237, 654] on div "Next slide" at bounding box center [225, 655] width 31 height 31
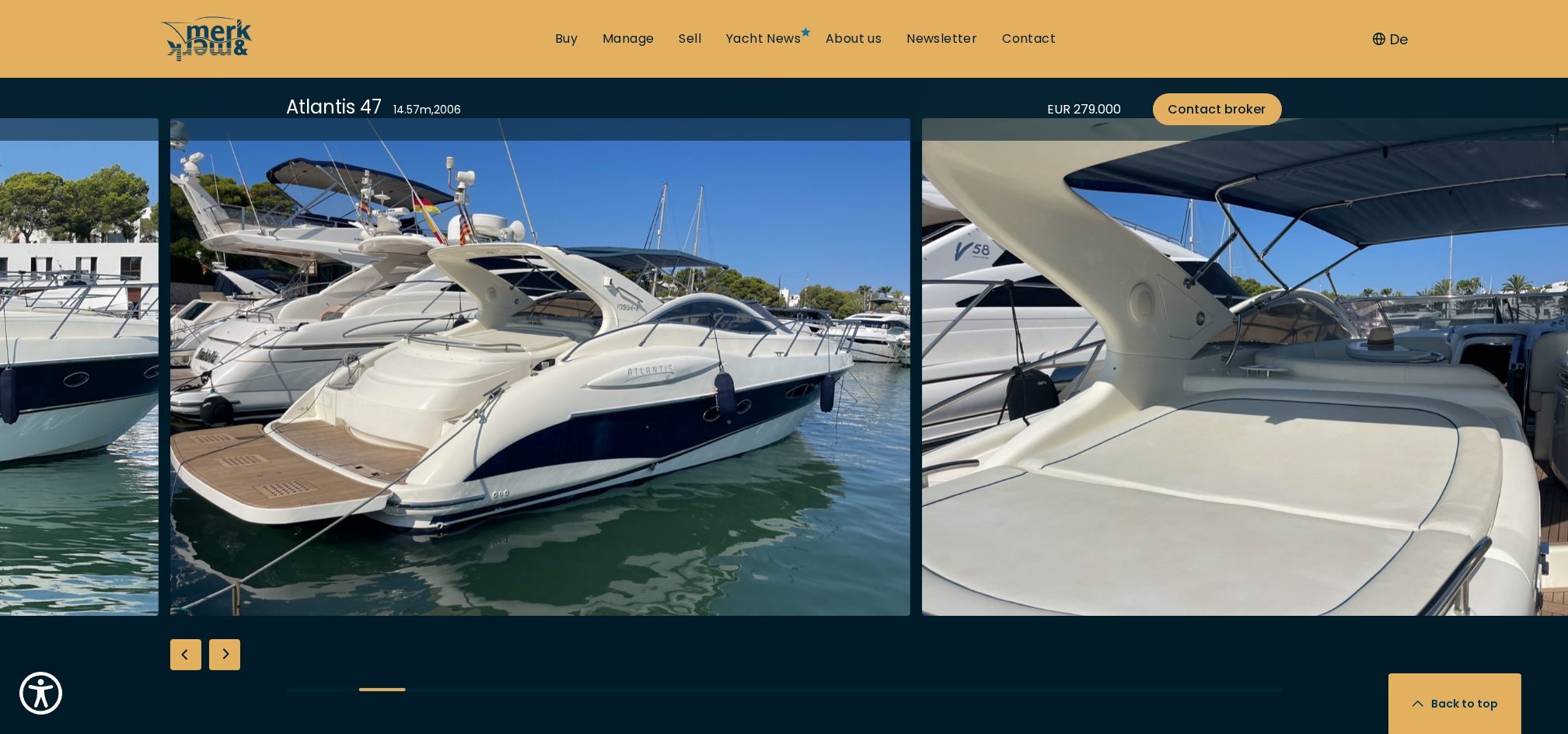
click at [237, 654] on div "Next slide" at bounding box center [225, 655] width 31 height 31
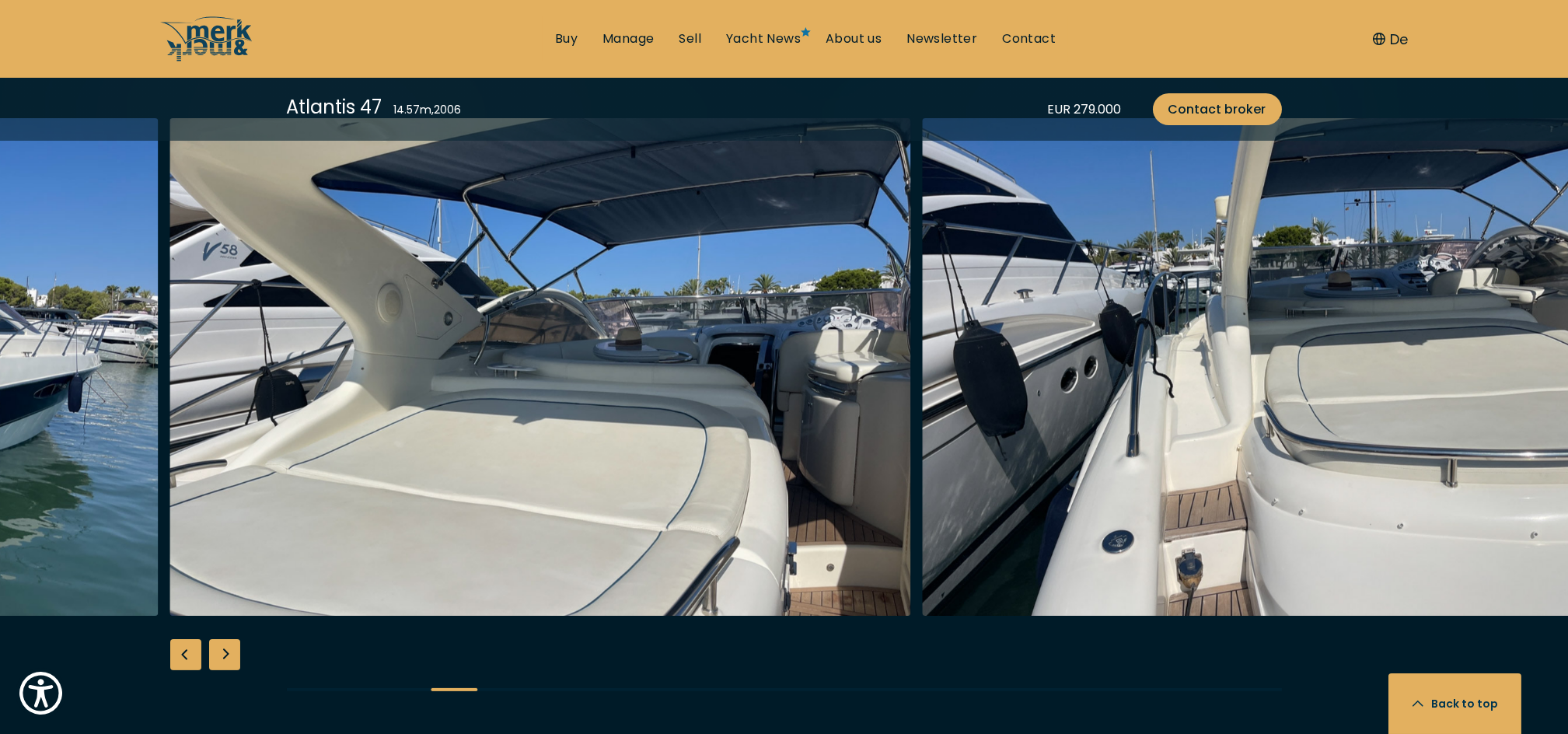
click at [237, 655] on div "Next slide" at bounding box center [225, 655] width 31 height 31
click at [238, 655] on div "Next slide" at bounding box center [225, 655] width 31 height 31
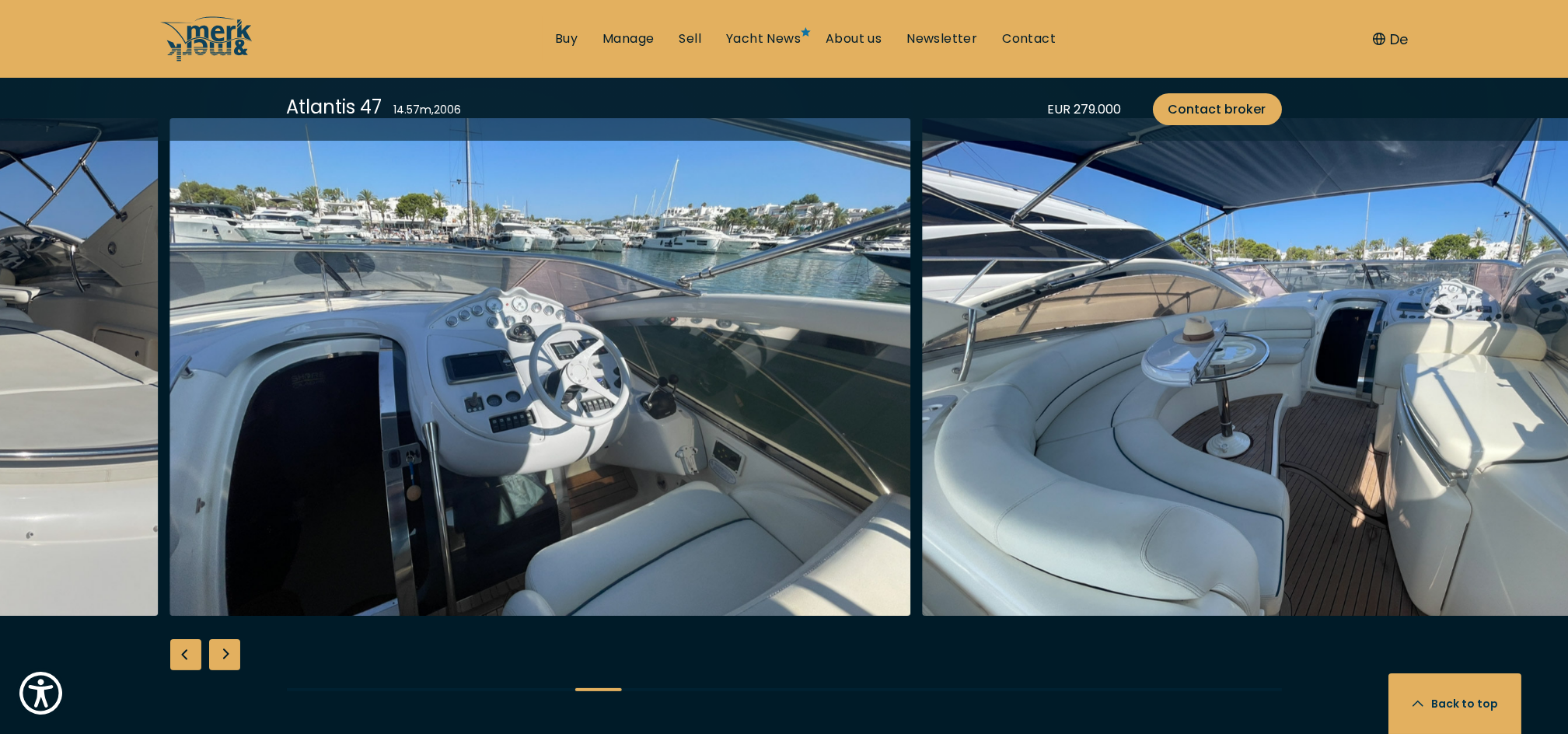
click at [238, 655] on div "Next slide" at bounding box center [225, 655] width 31 height 31
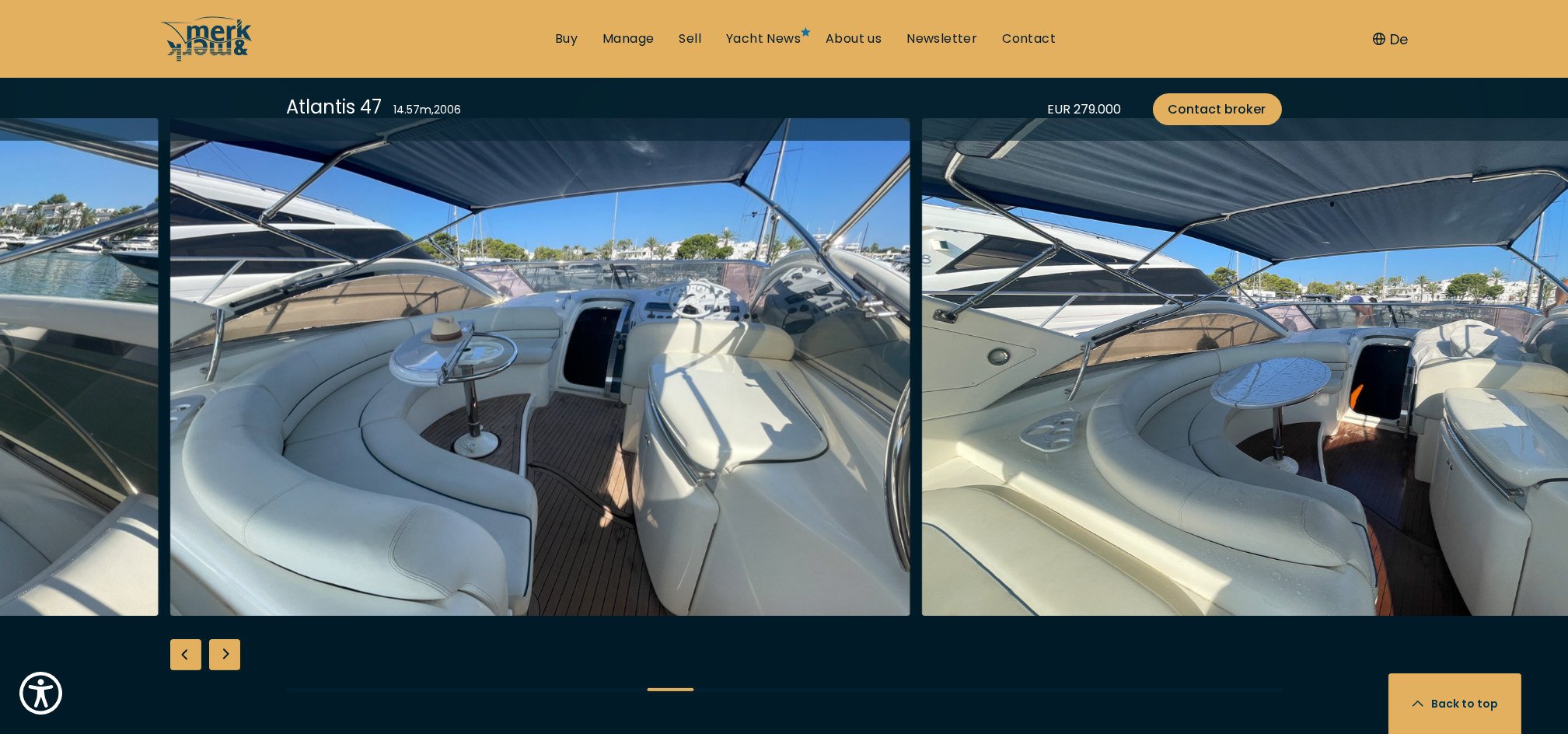
click at [238, 655] on div "Next slide" at bounding box center [225, 655] width 31 height 31
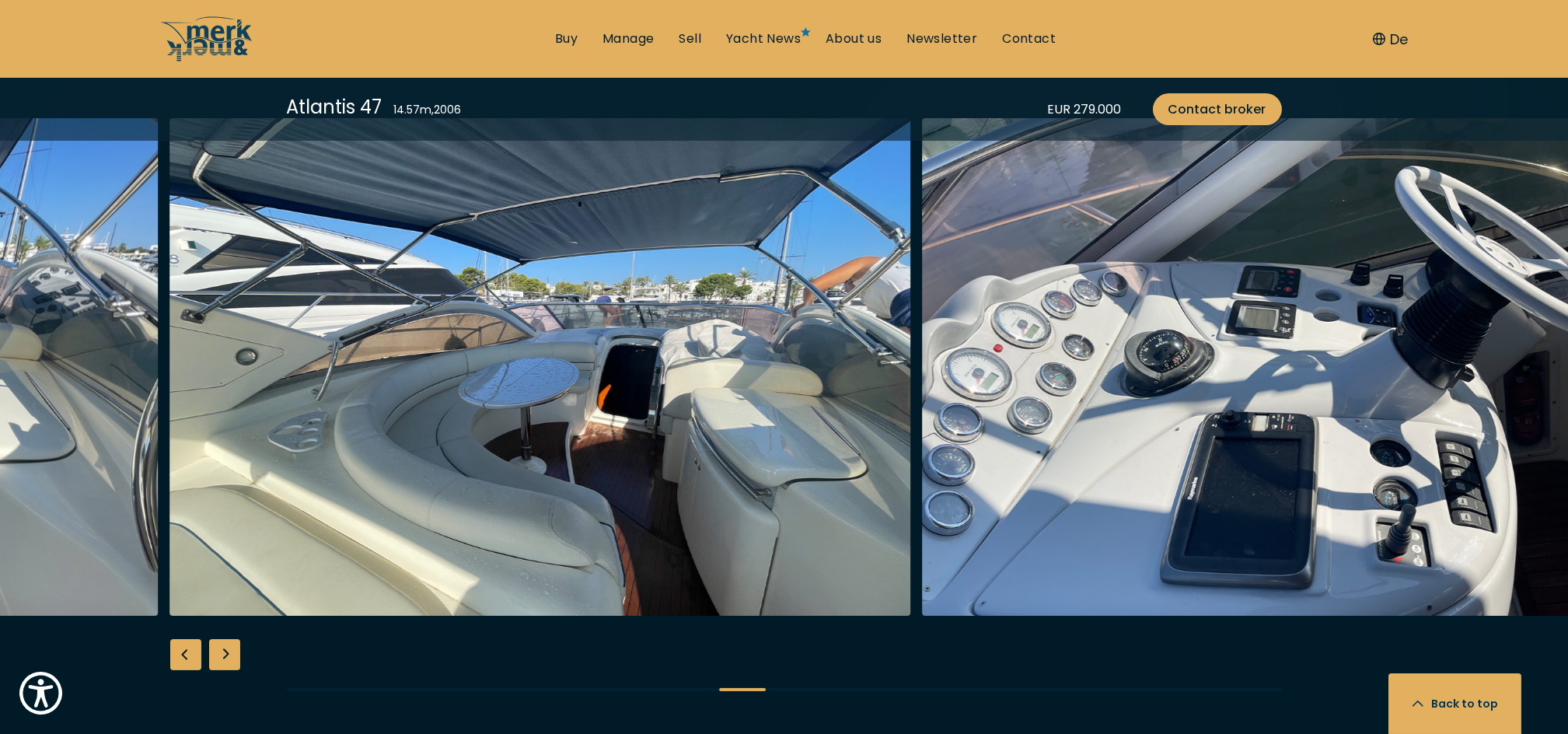
click at [238, 654] on div "Next slide" at bounding box center [225, 655] width 31 height 31
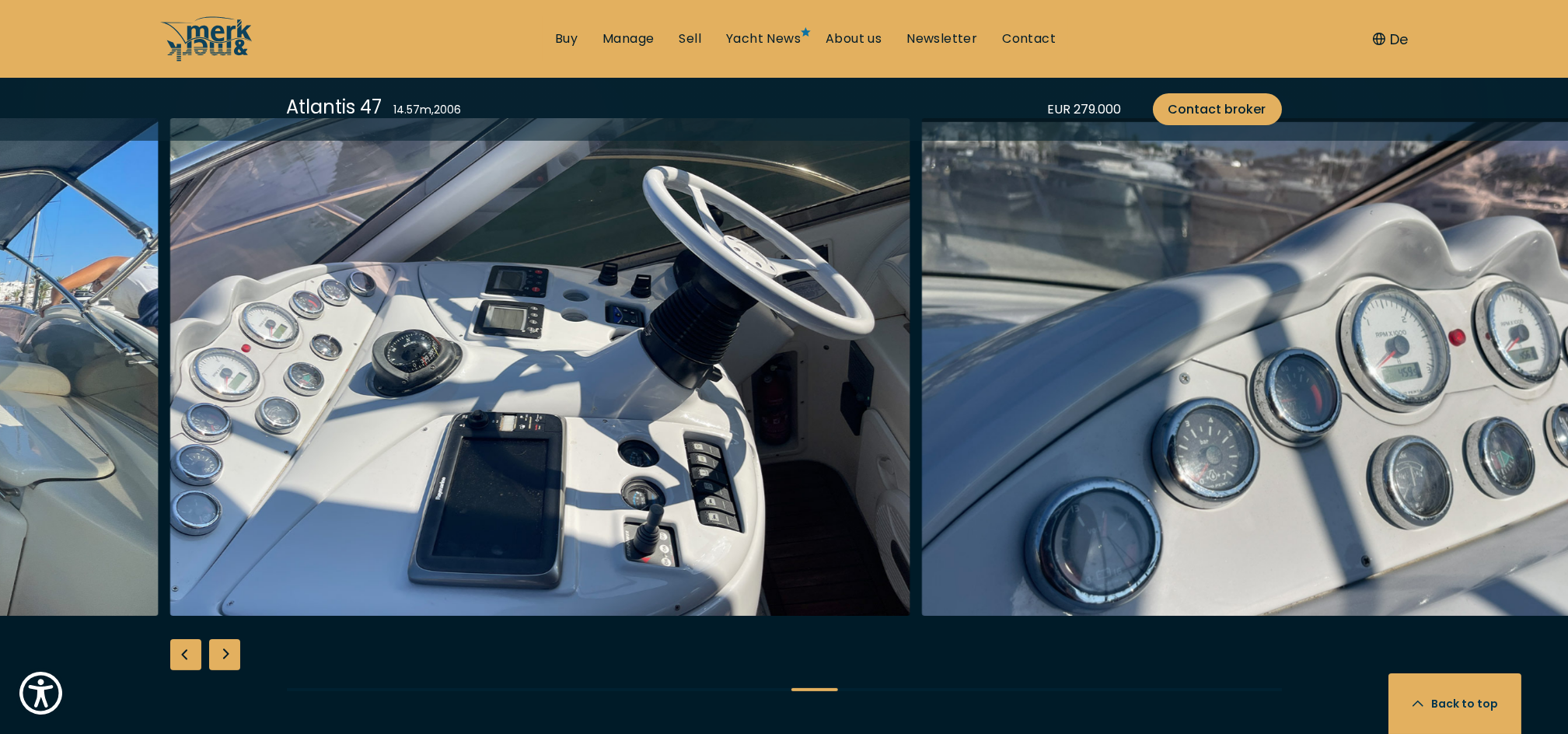
click at [237, 651] on div "Next slide" at bounding box center [225, 655] width 31 height 31
